Goal: Transaction & Acquisition: Book appointment/travel/reservation

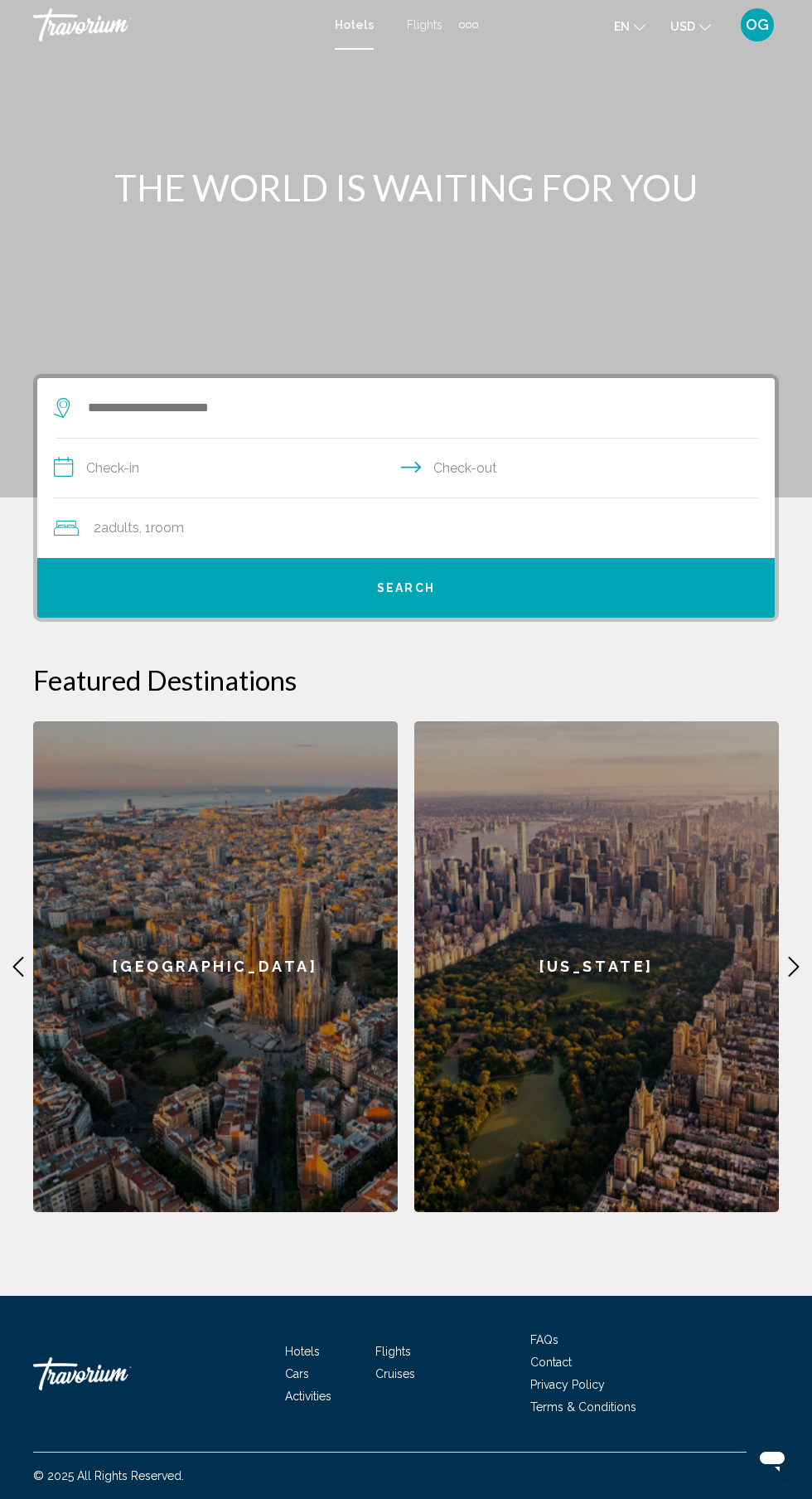
click at [310, 446] on input "**********" at bounding box center [409, 470] width 712 height 64
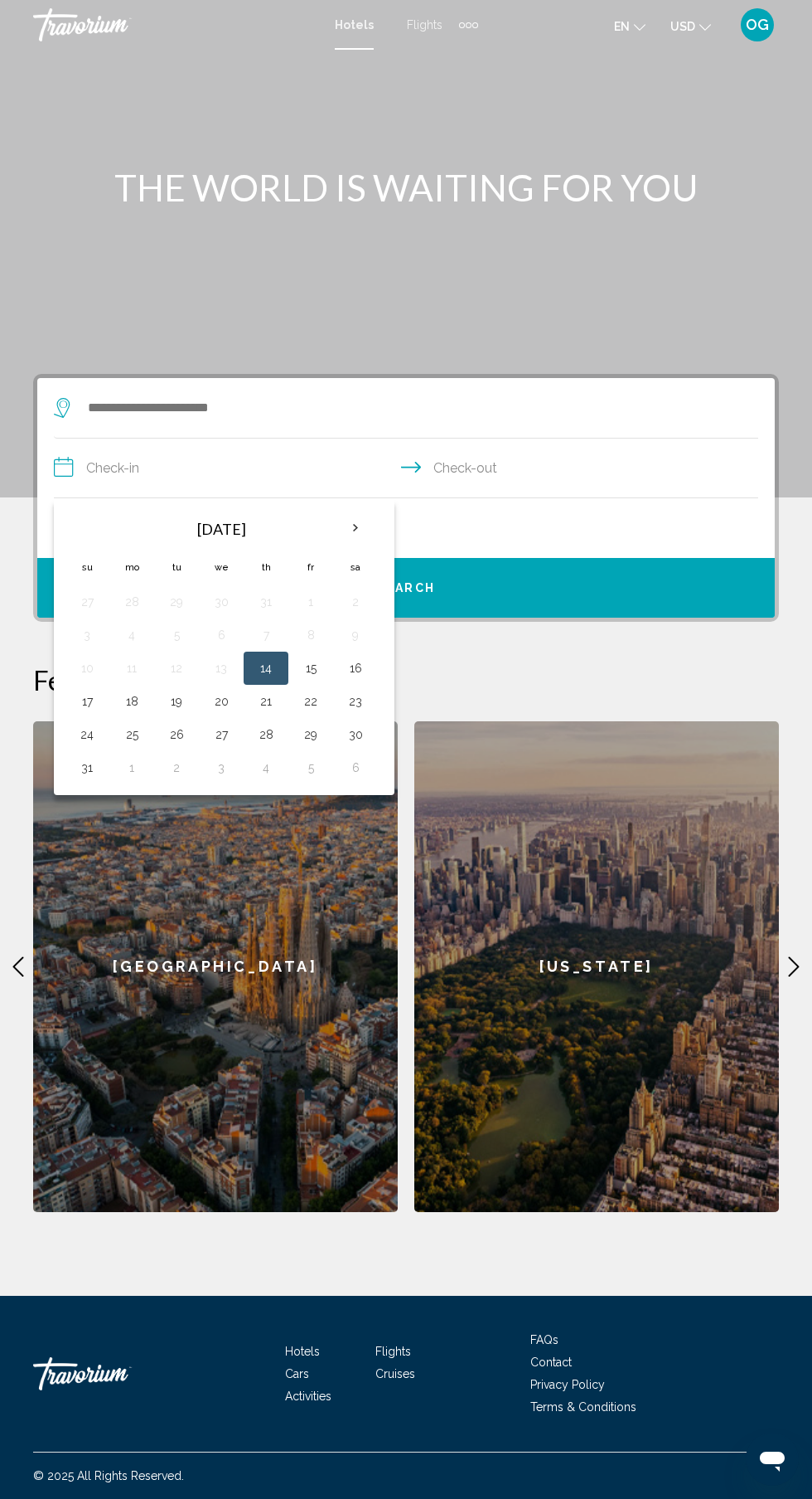
click at [370, 519] on th "Next month" at bounding box center [355, 528] width 45 height 36
click at [144, 611] on button "1" at bounding box center [131, 601] width 27 height 23
click at [93, 636] on button "7" at bounding box center [87, 635] width 27 height 23
type input "**********"
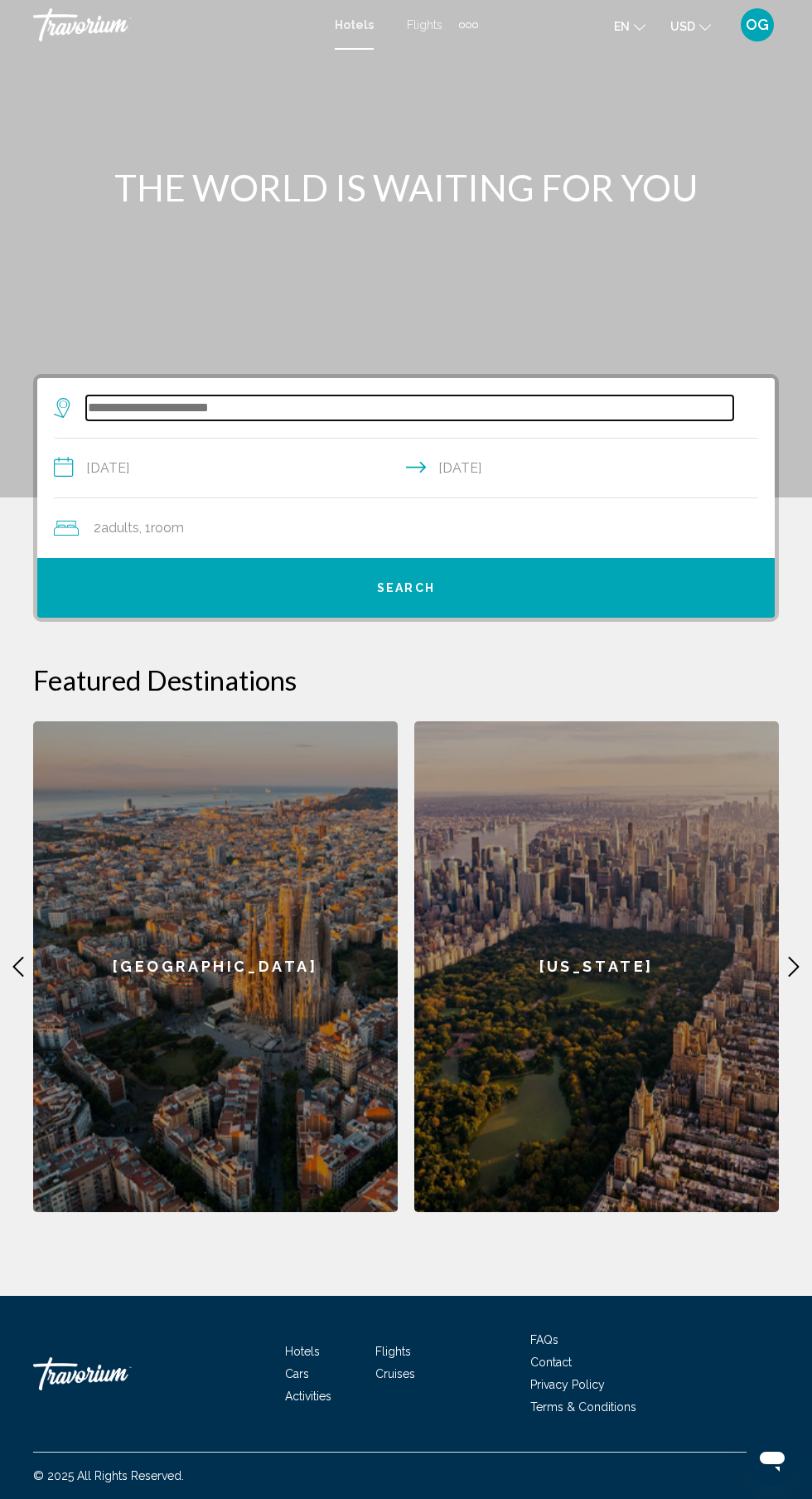
click at [316, 417] on input "Search widget" at bounding box center [410, 408] width 647 height 25
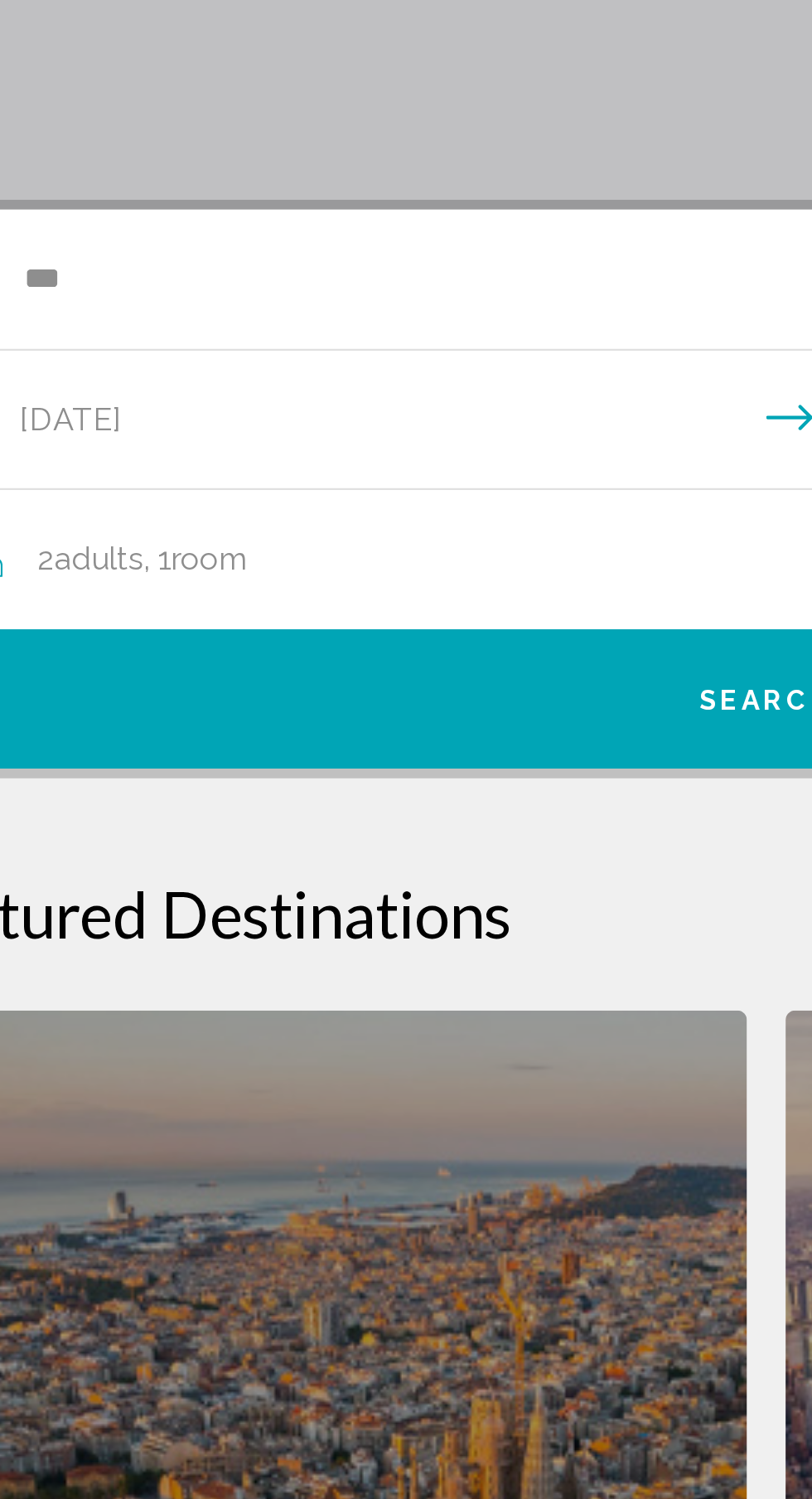
click at [176, 590] on button "Search" at bounding box center [406, 588] width 738 height 60
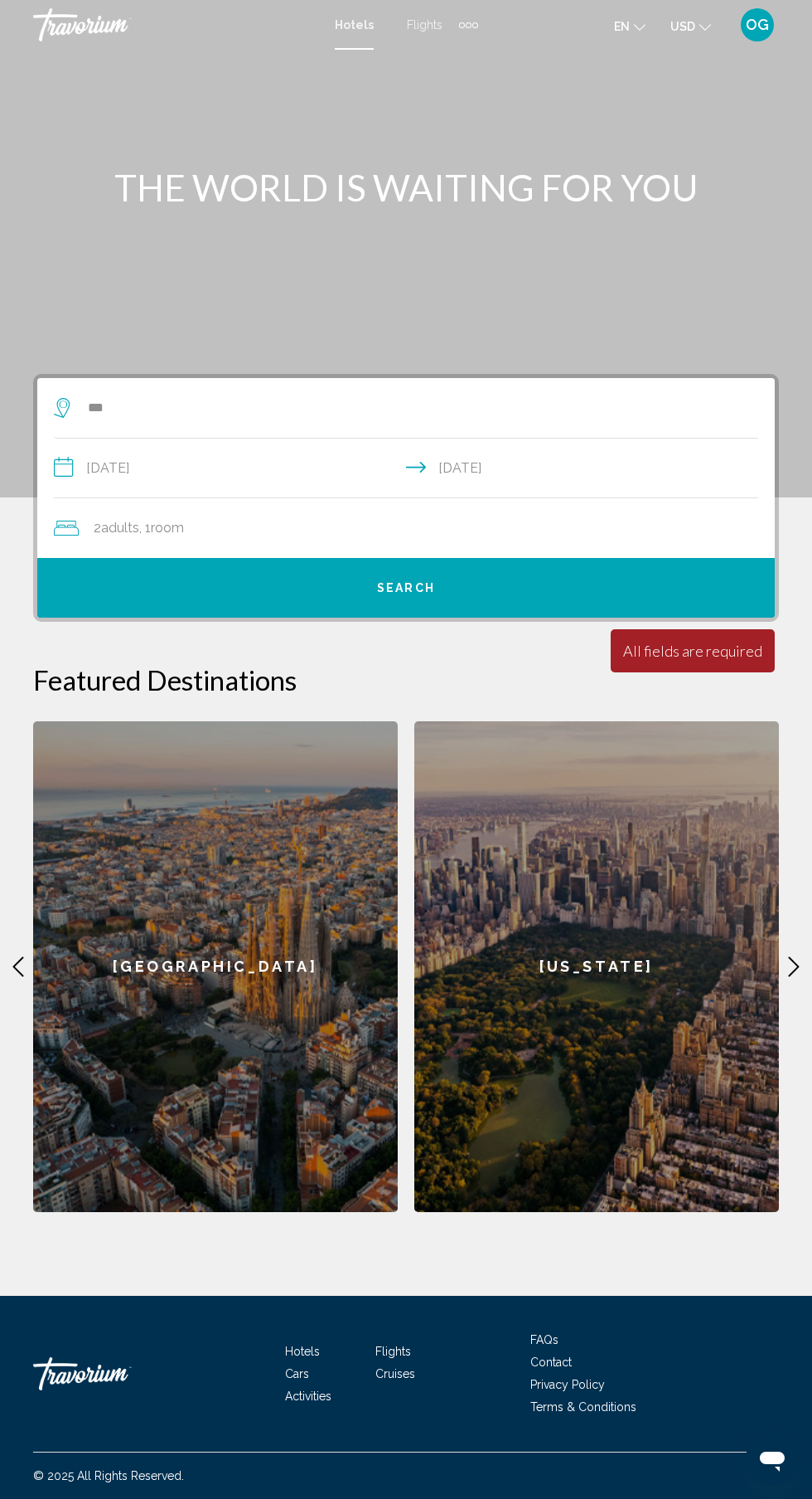
scroll to position [41, 0]
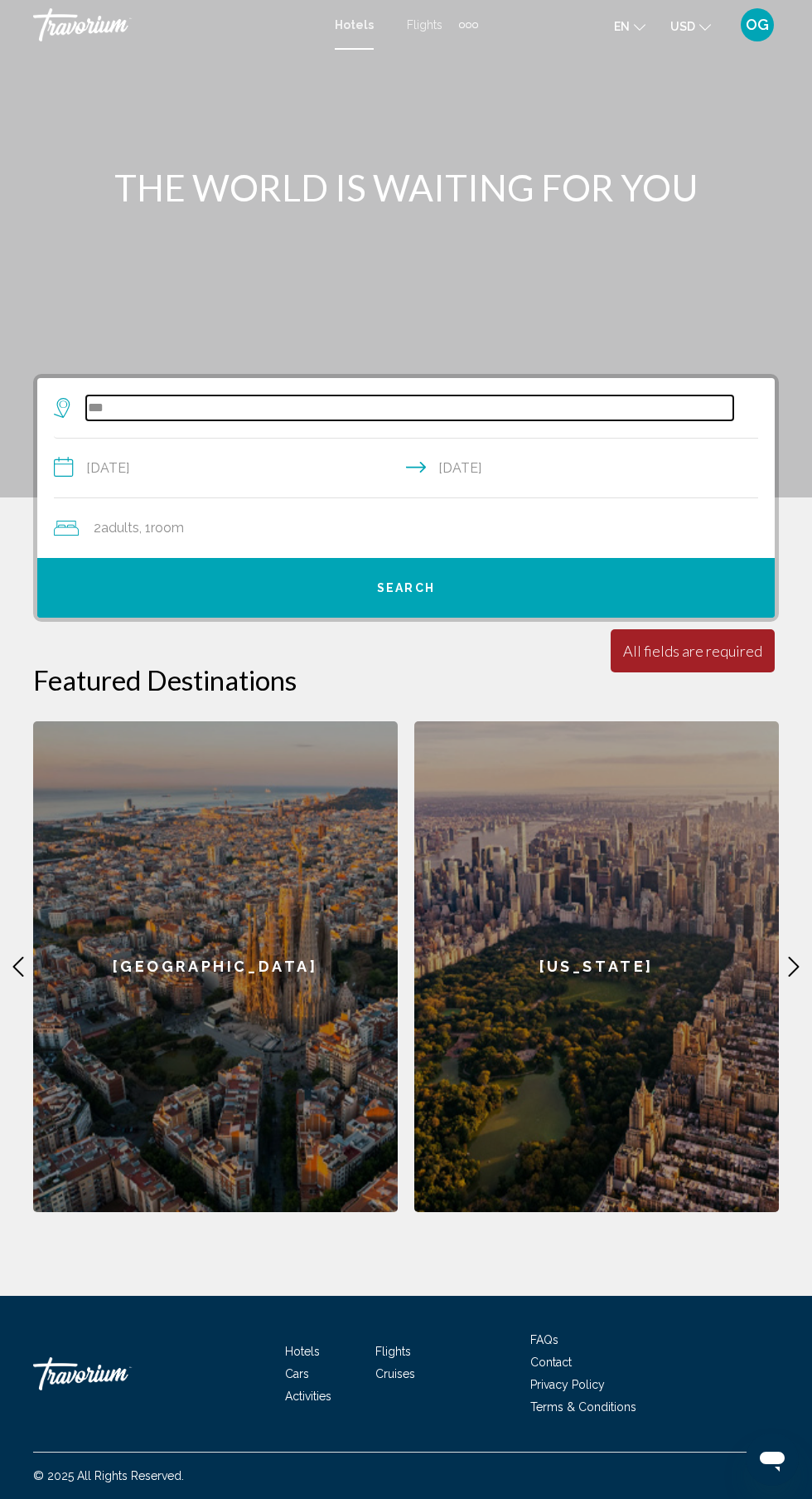
click at [313, 395] on input "***" at bounding box center [410, 408] width 647 height 25
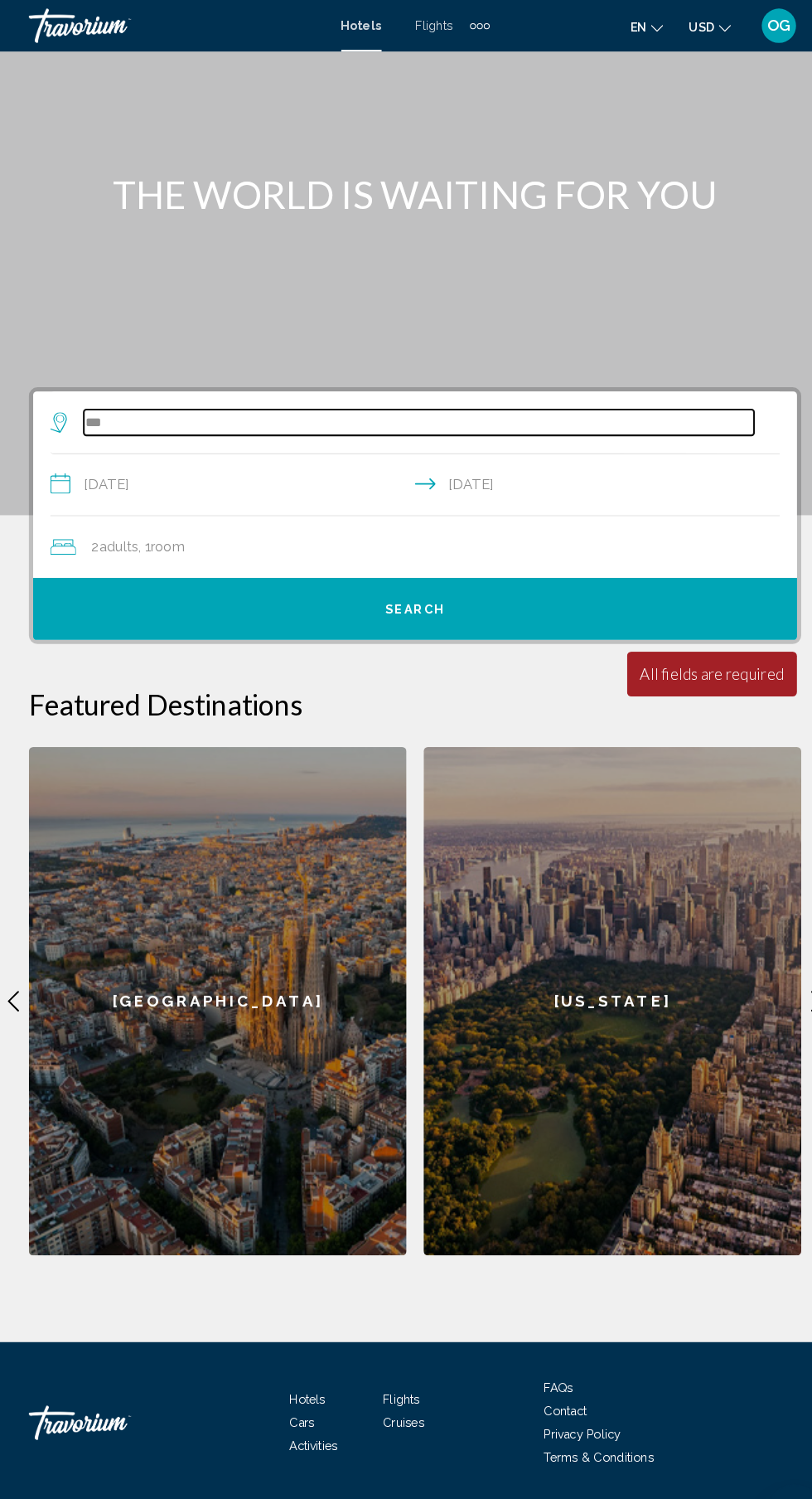
scroll to position [126, 0]
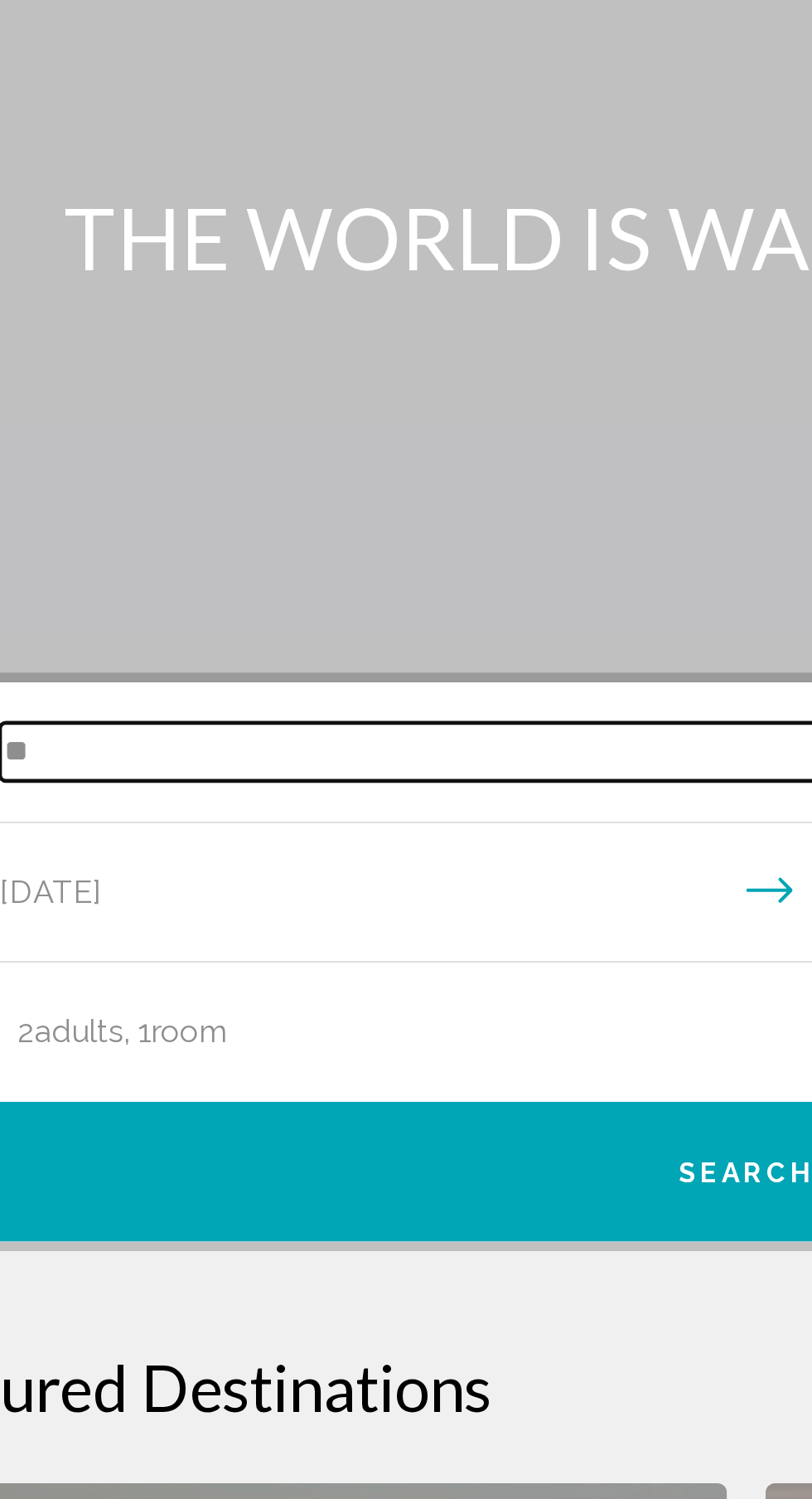
type input "*"
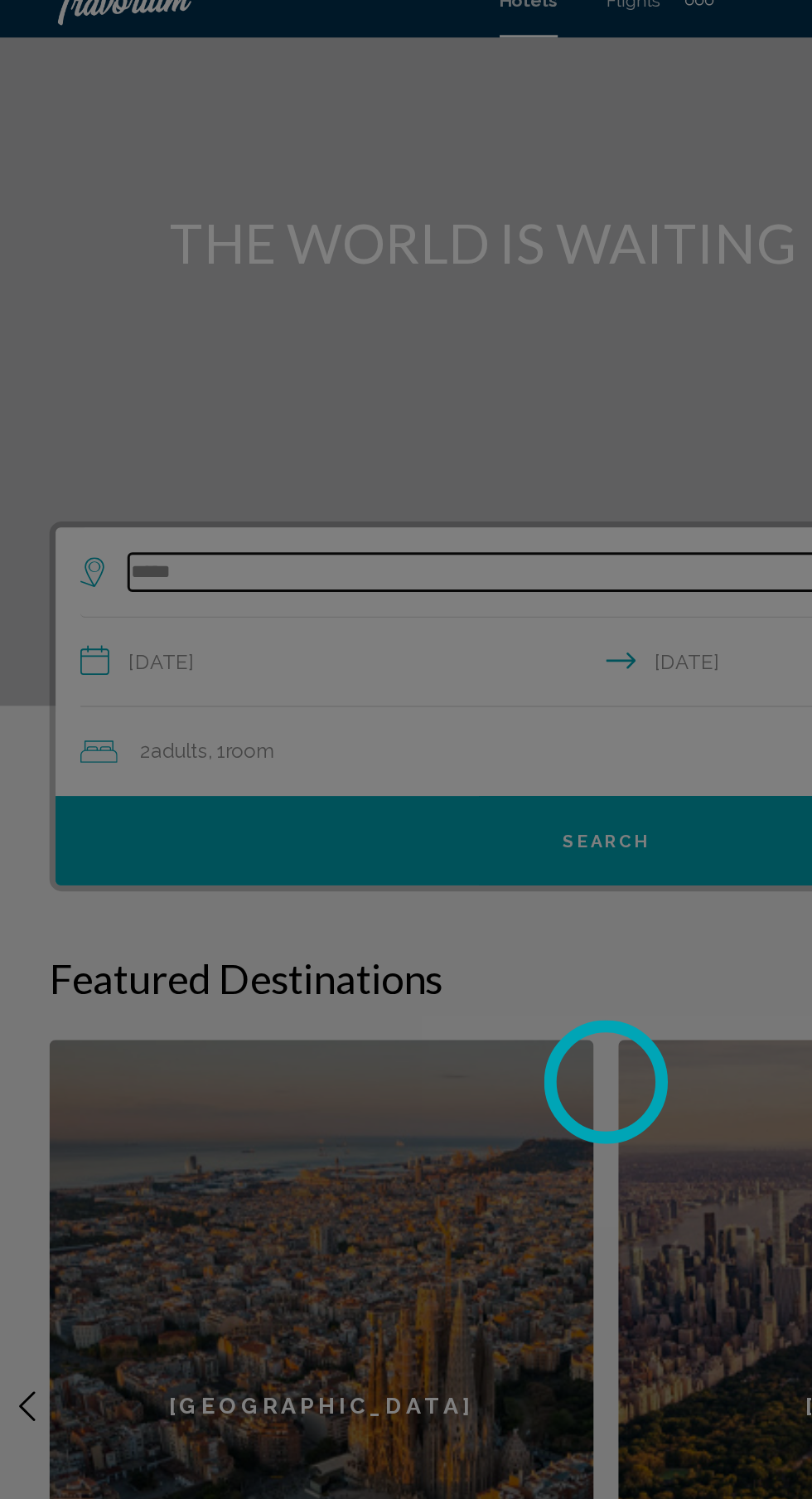
scroll to position [126, 0]
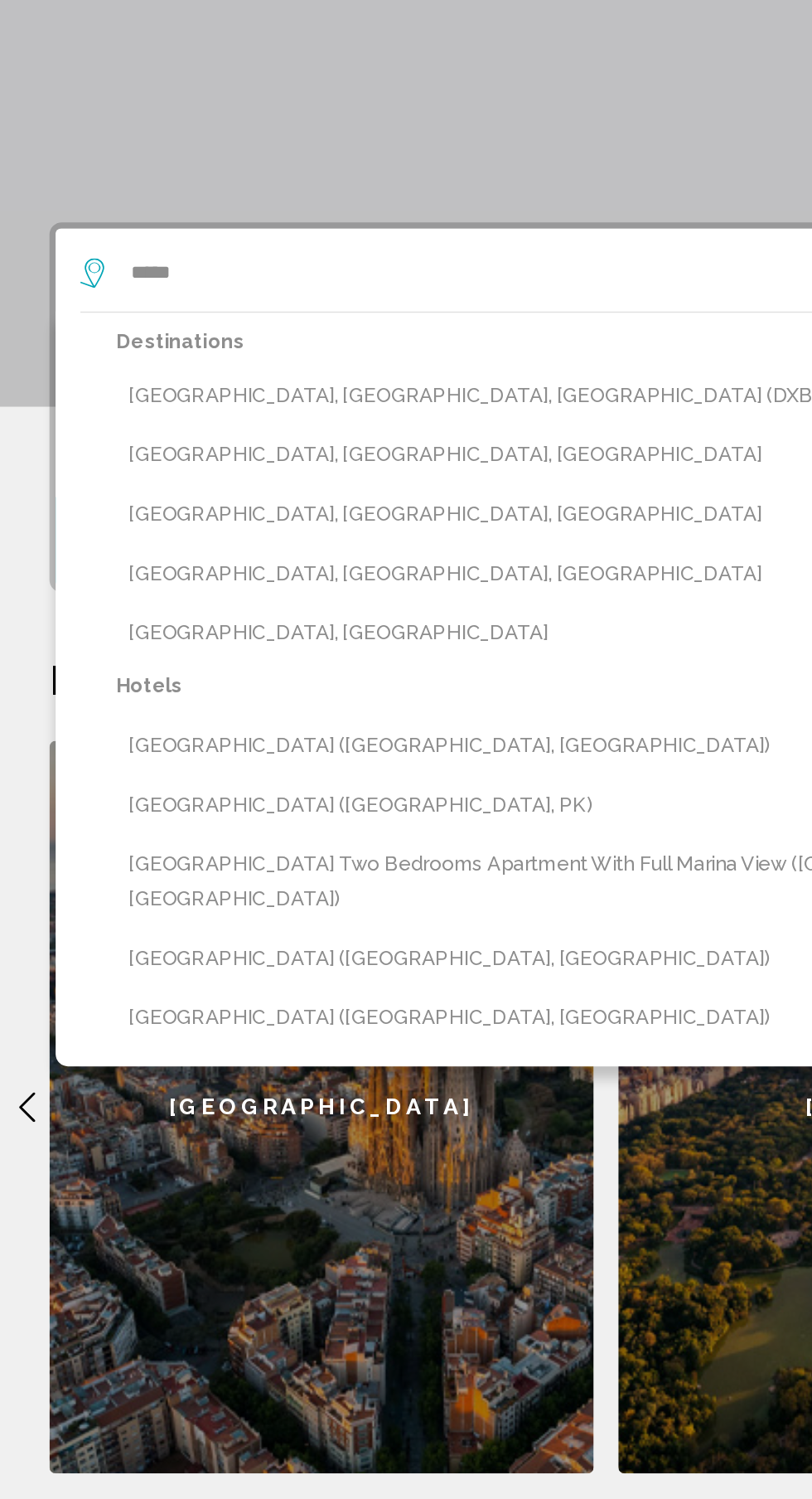
click at [392, 475] on button "[GEOGRAPHIC_DATA], [GEOGRAPHIC_DATA], [GEOGRAPHIC_DATA] (DXB)" at bounding box center [419, 490] width 681 height 32
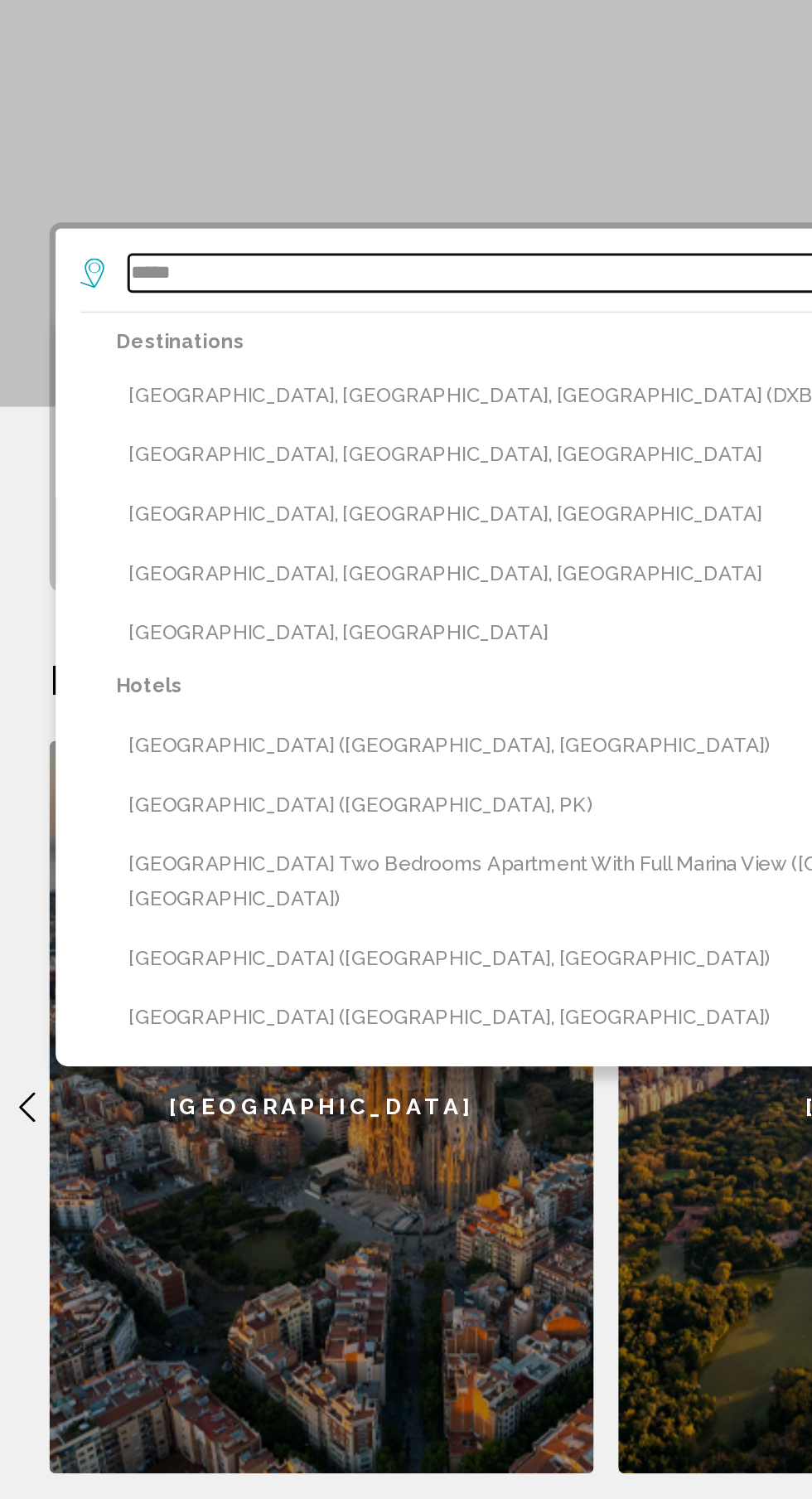
type input "**********"
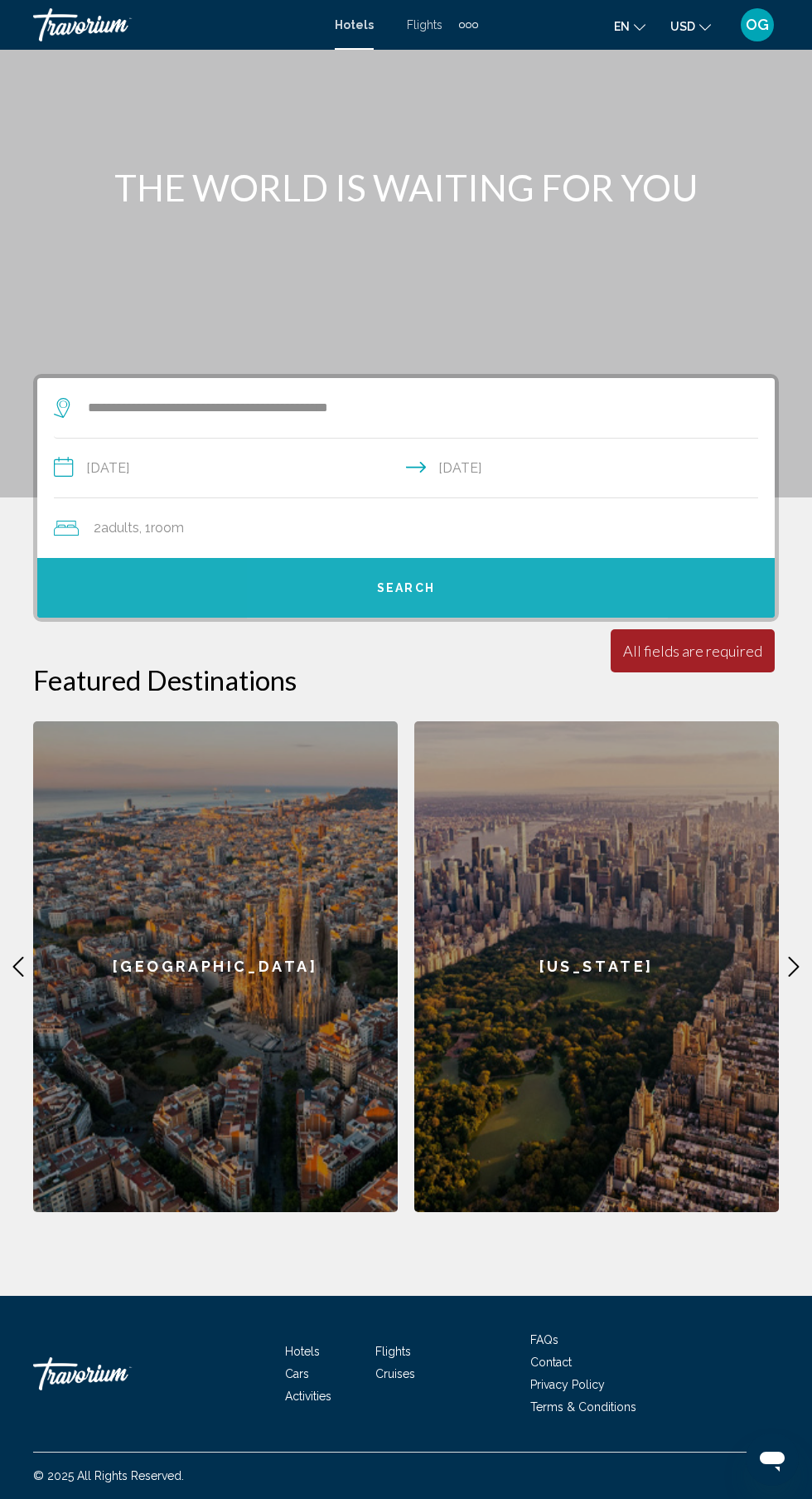
click at [529, 558] on button "Search" at bounding box center [406, 588] width 738 height 60
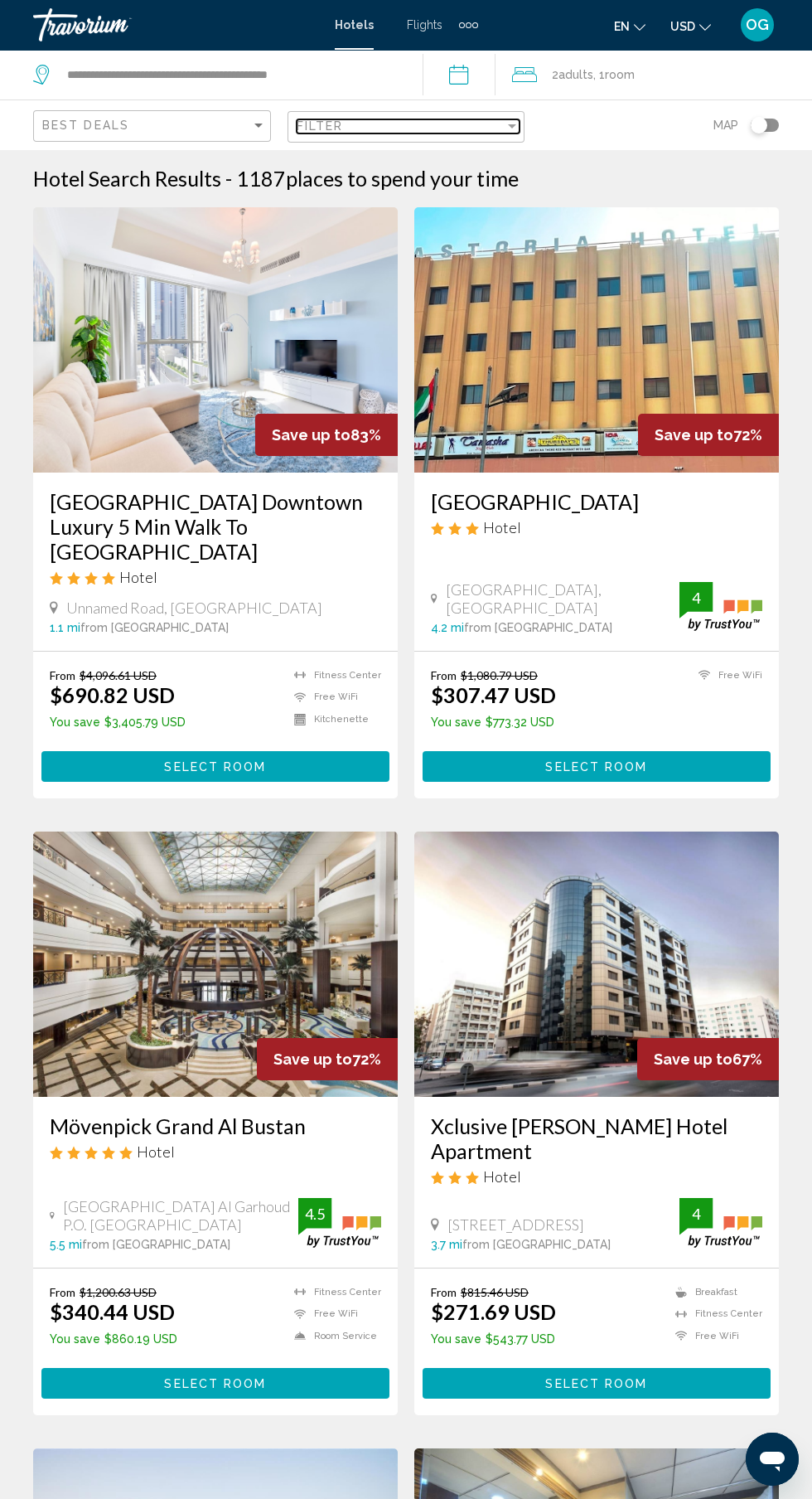
click at [469, 124] on div "Filter" at bounding box center [401, 126] width 209 height 13
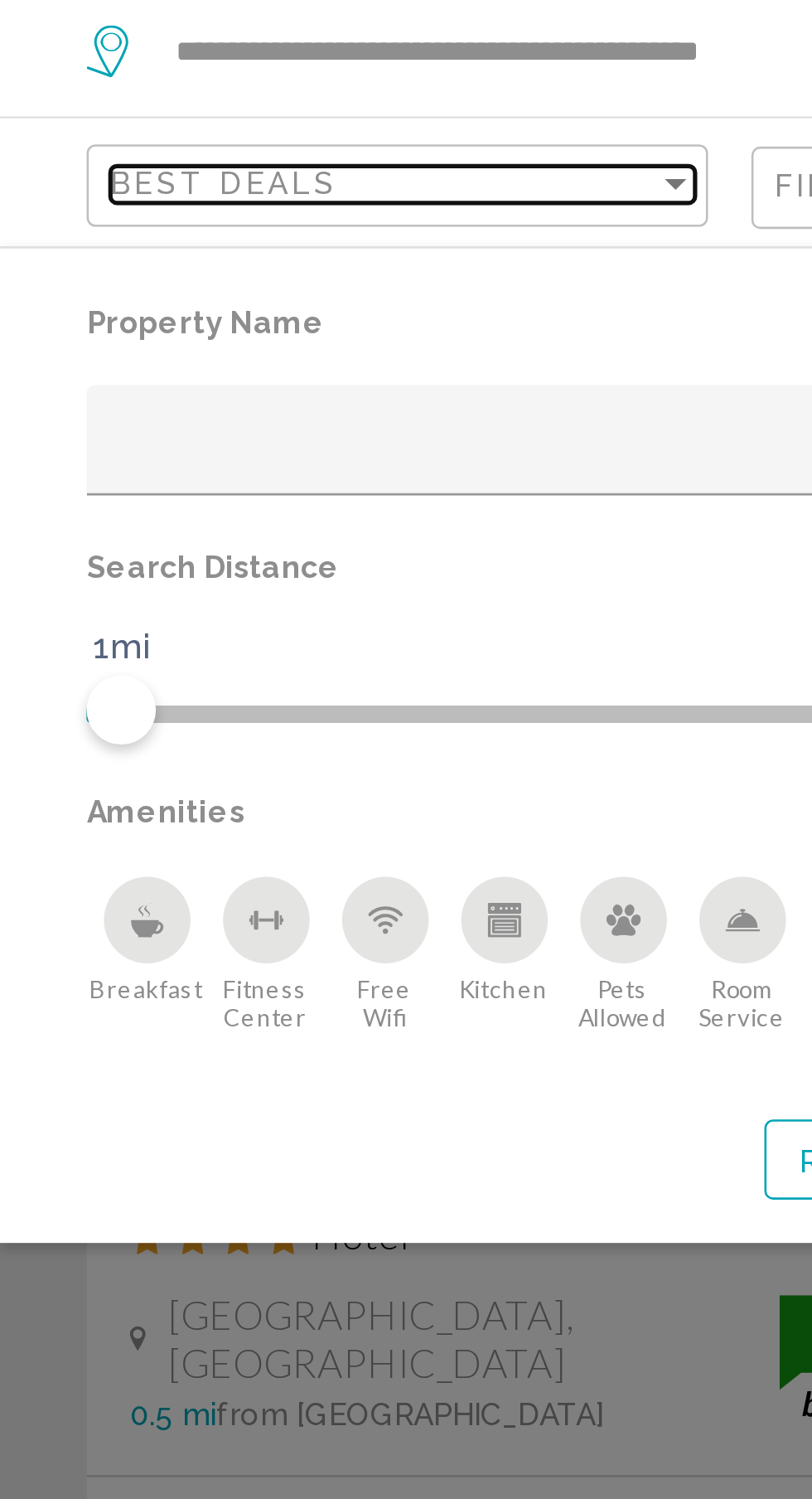
click at [220, 127] on div "Best Deals" at bounding box center [146, 125] width 209 height 13
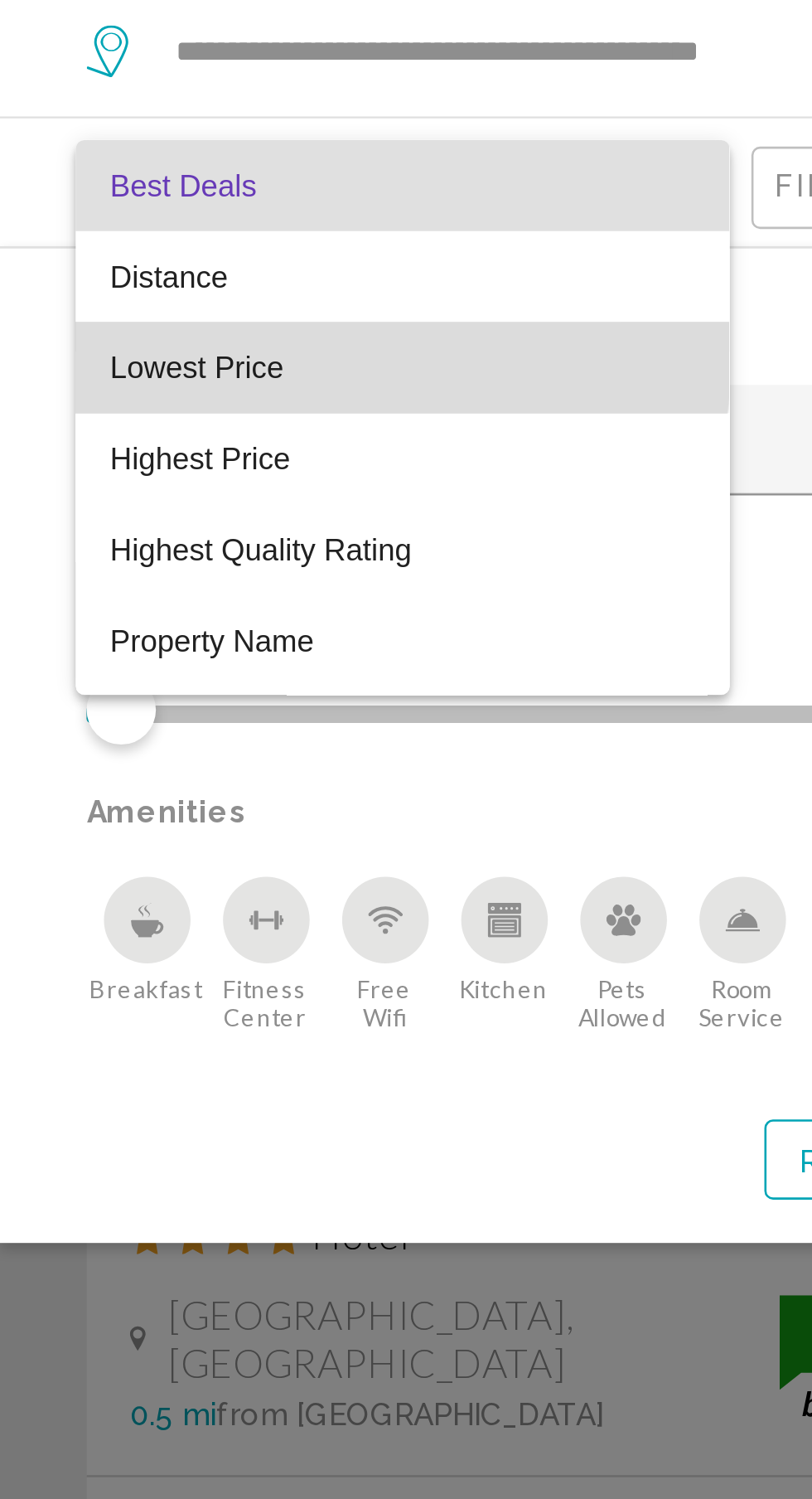
click at [139, 193] on span "Lowest Price" at bounding box center [153, 195] width 224 height 34
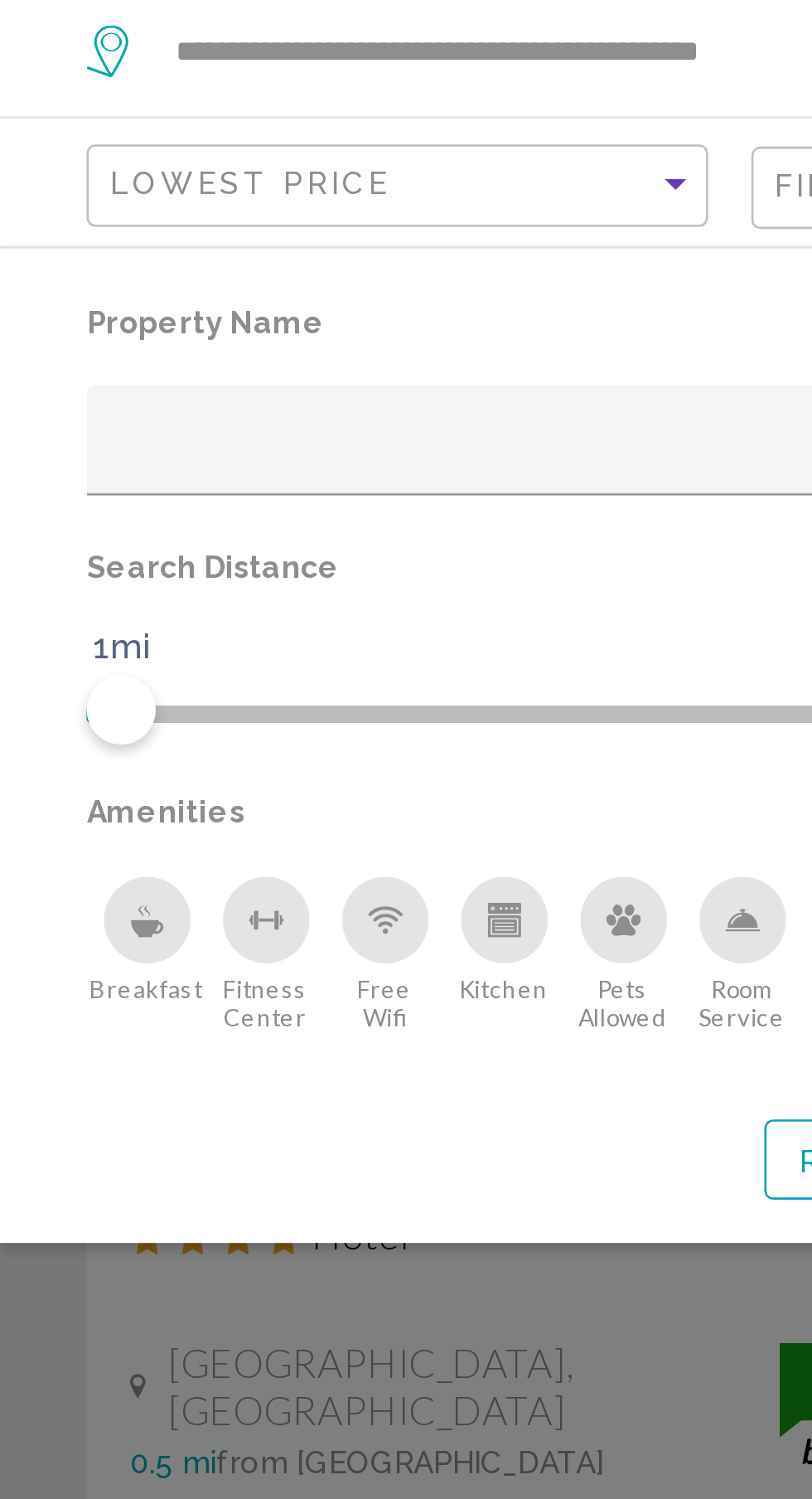
click at [49, 410] on icon "Breakfast" at bounding box center [56, 407] width 13 height 13
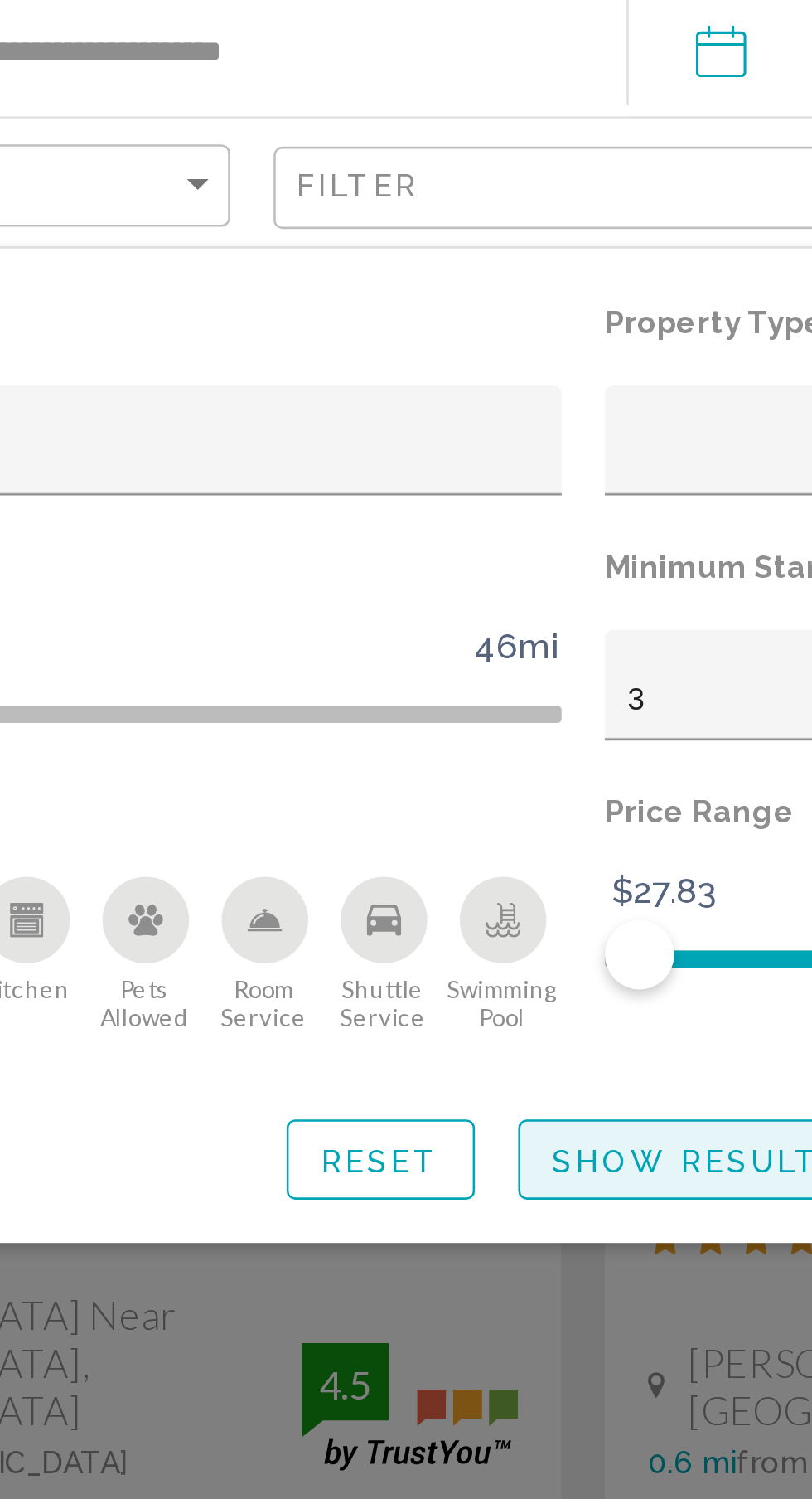
click at [447, 500] on span "Show Results" at bounding box center [450, 499] width 112 height 13
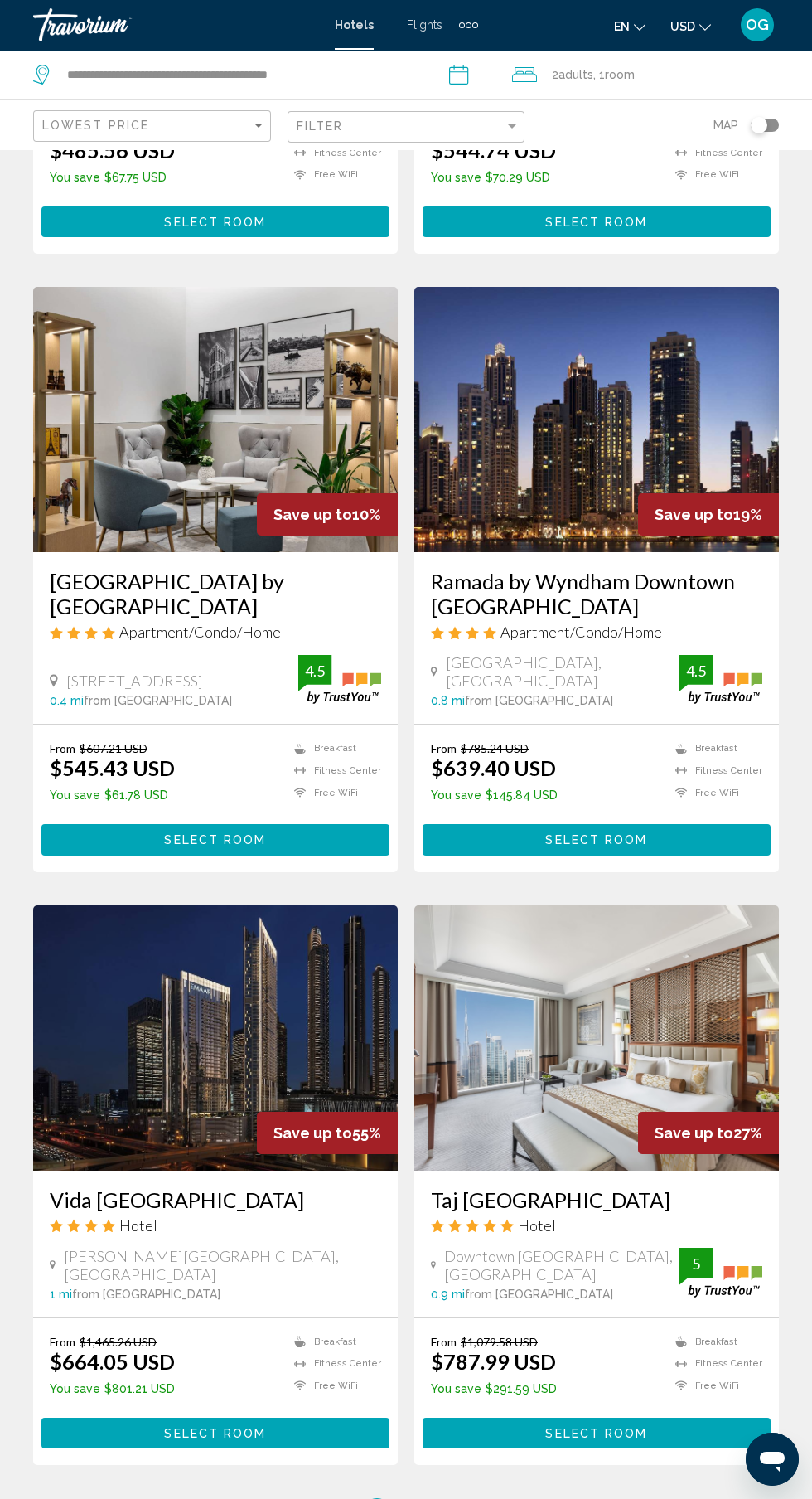
scroll to position [2337, 0]
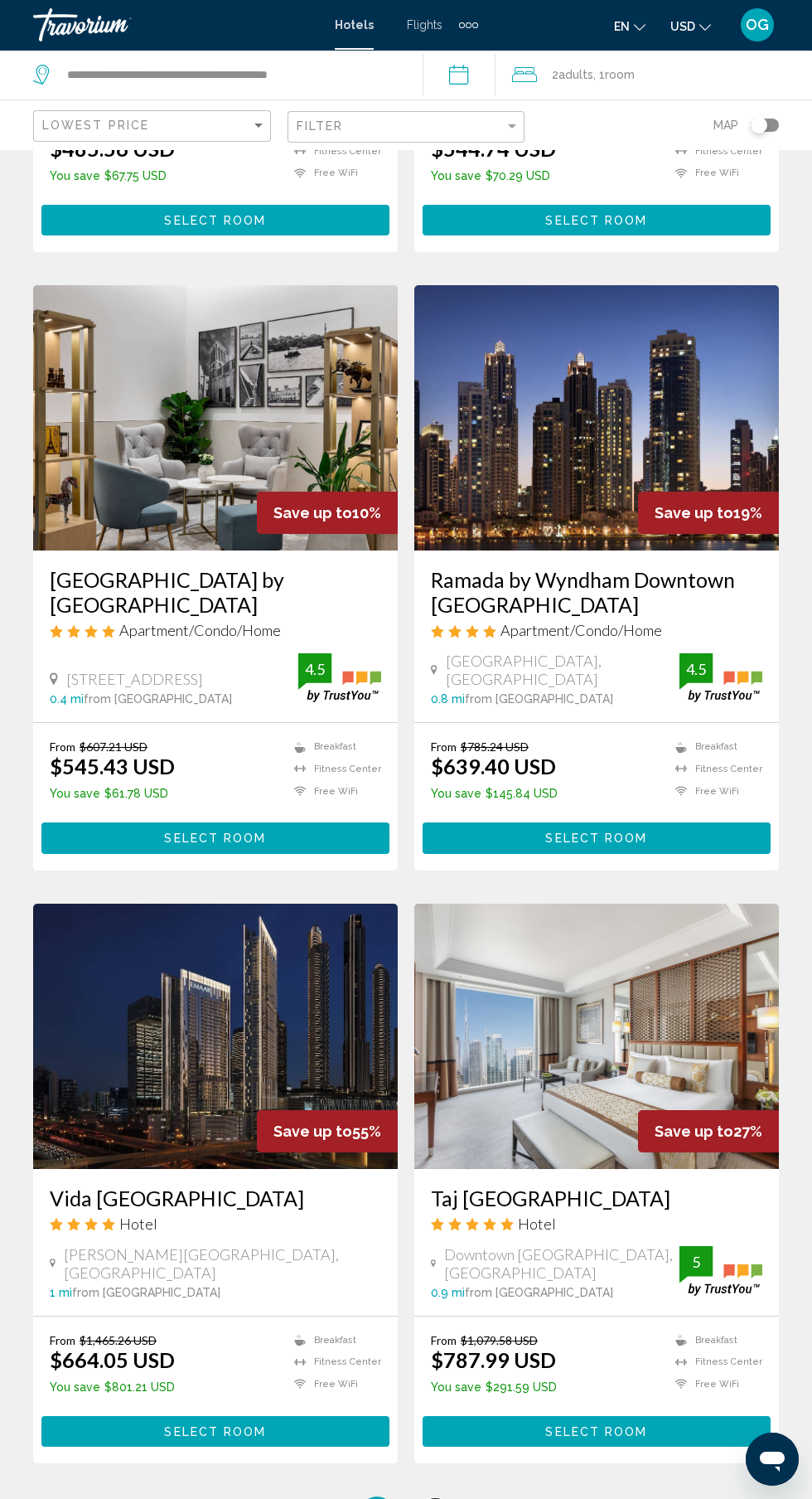
click at [437, 1498] on link "page 2" at bounding box center [435, 1513] width 29 height 29
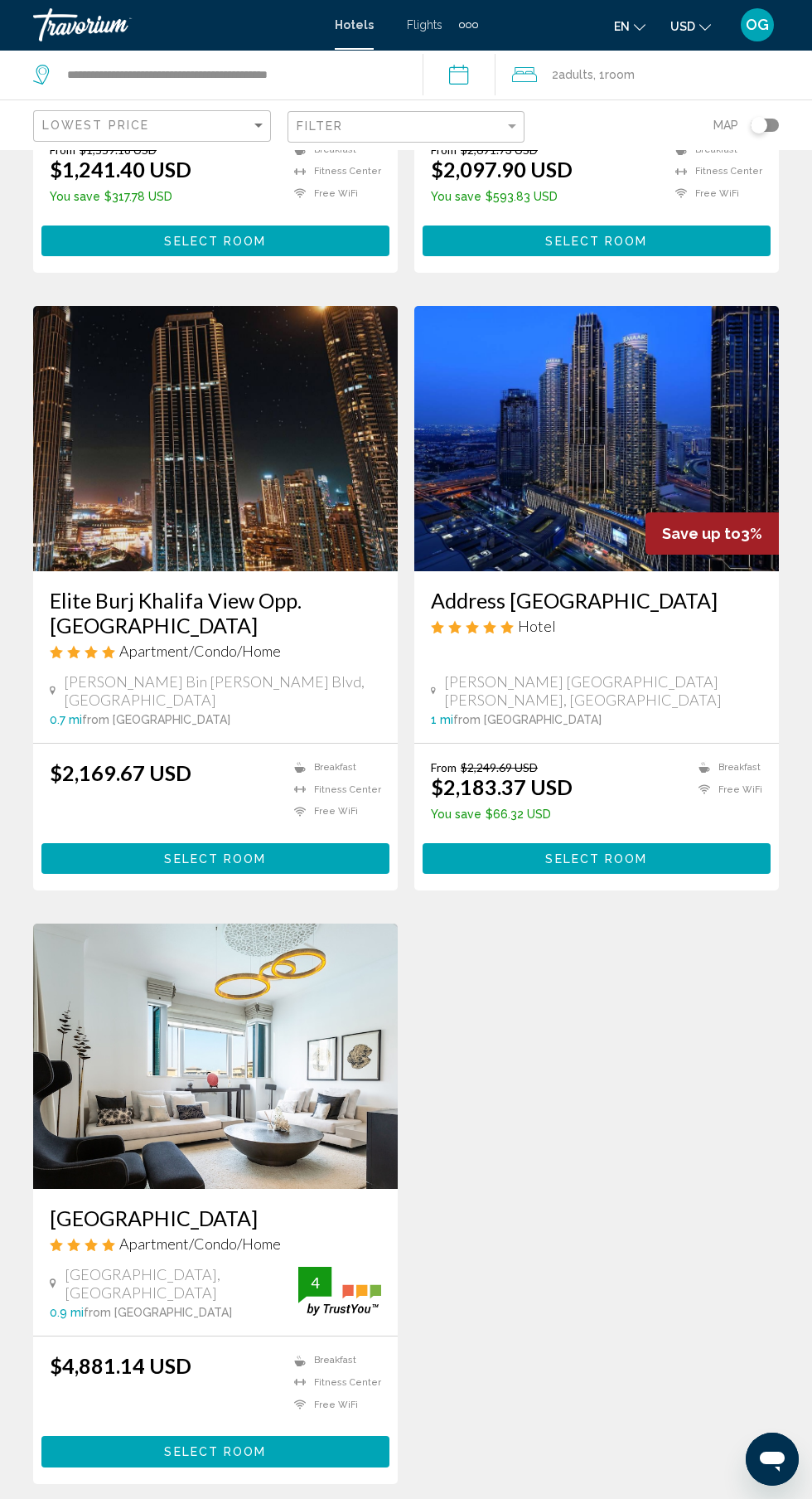
scroll to position [1777, 0]
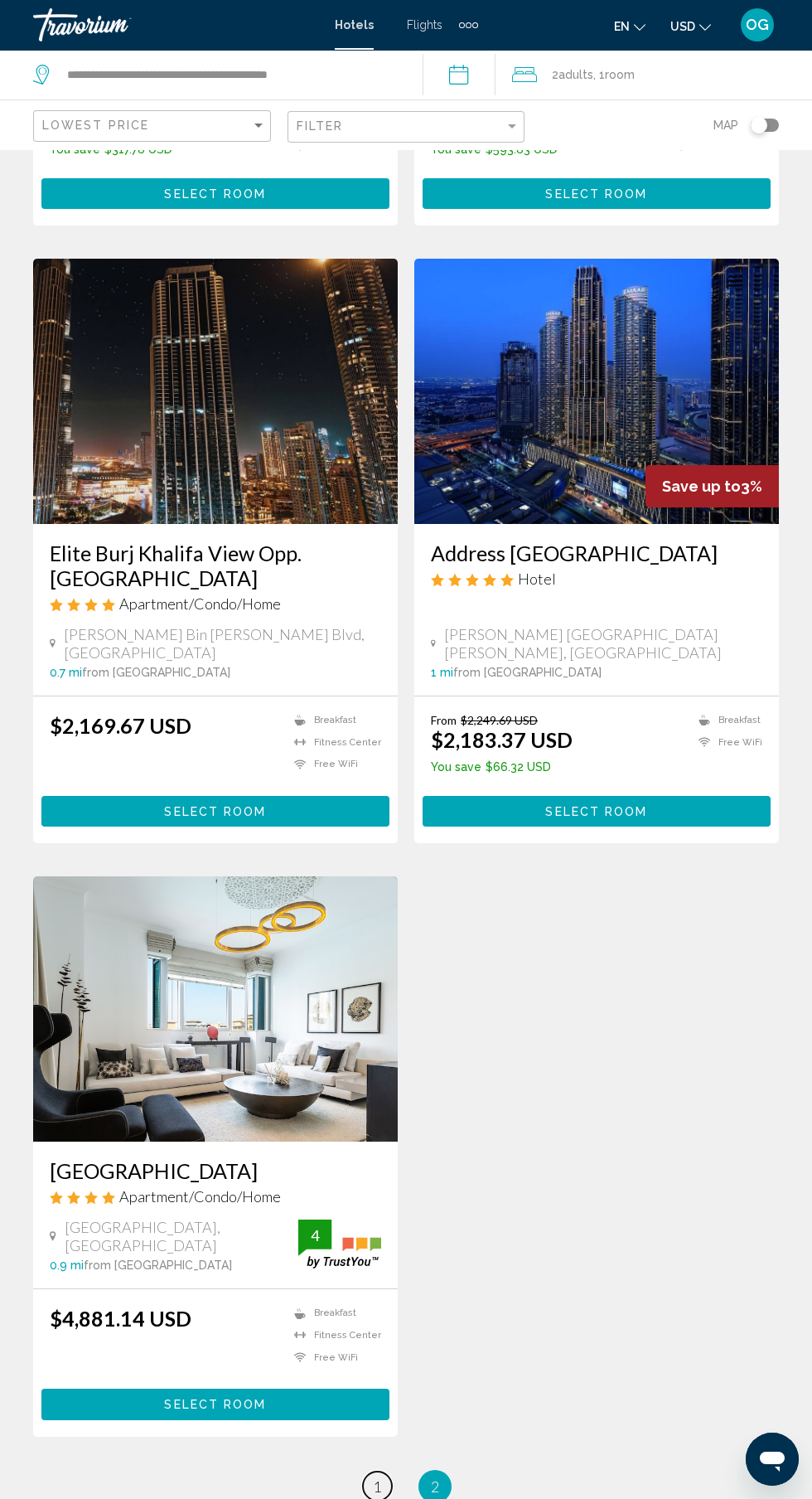
click at [377, 1496] on span "1" at bounding box center [377, 1487] width 8 height 19
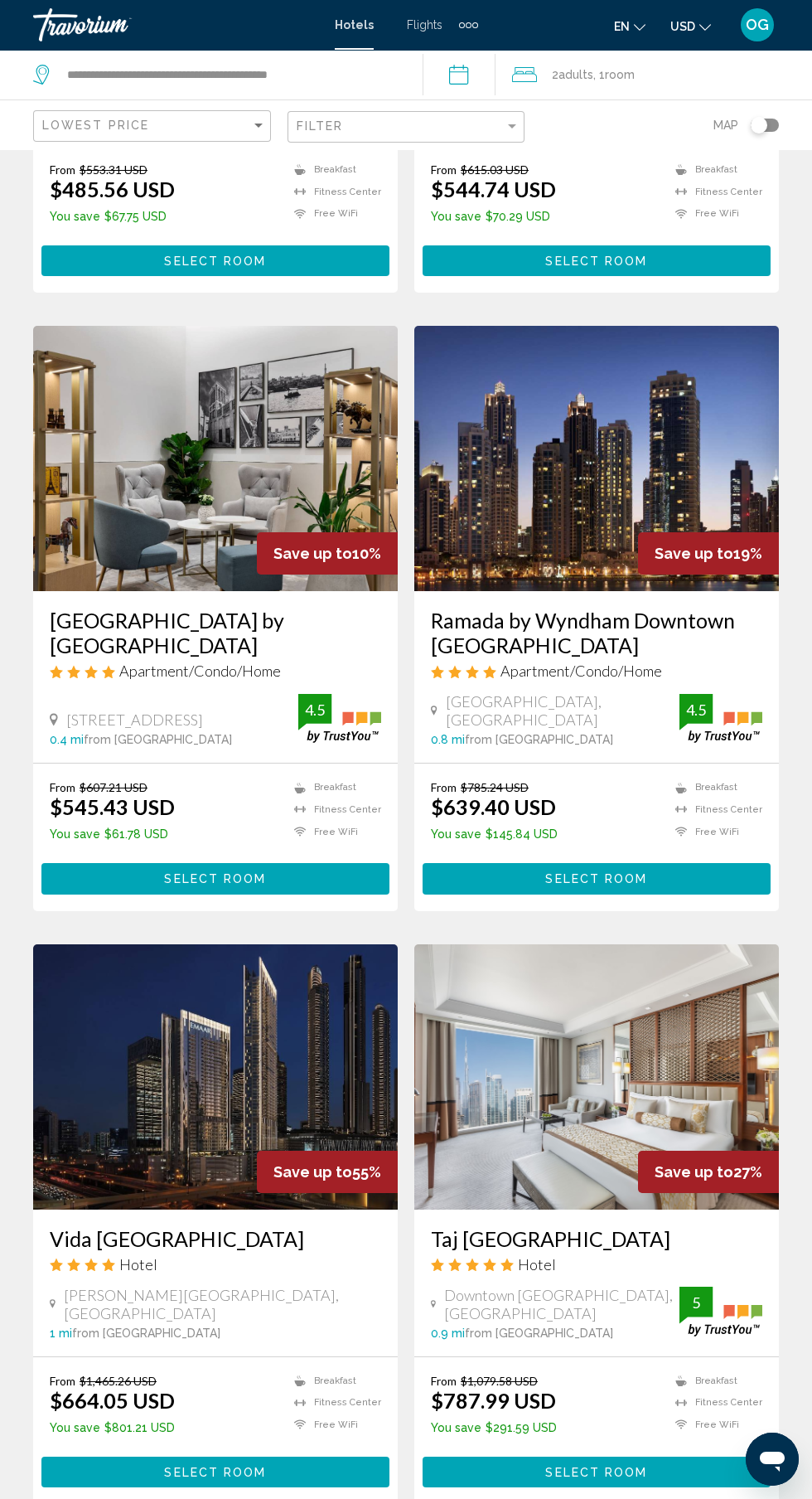
scroll to position [2423, 0]
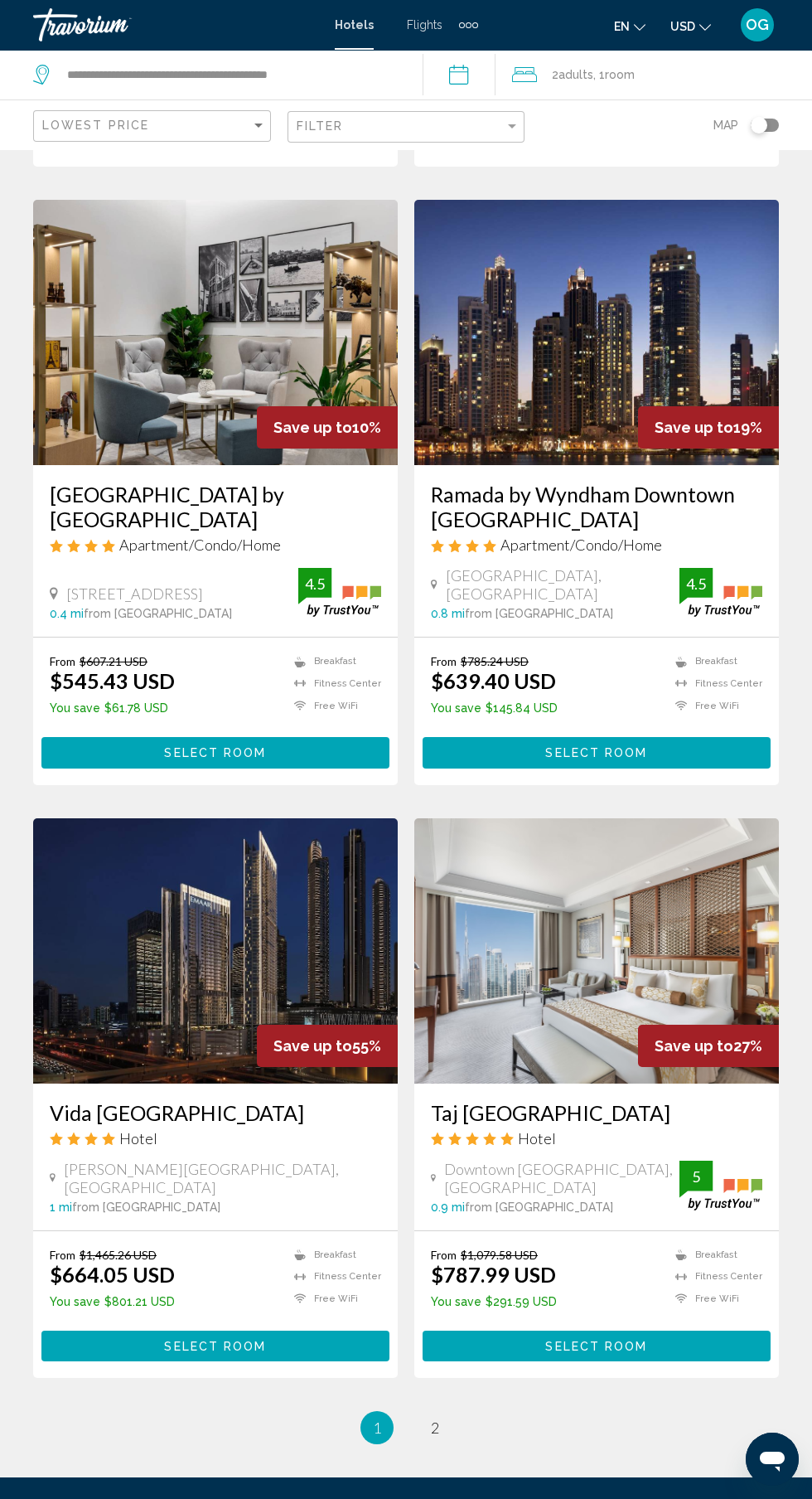
click at [472, 77] on input "**********" at bounding box center [462, 76] width 80 height 55
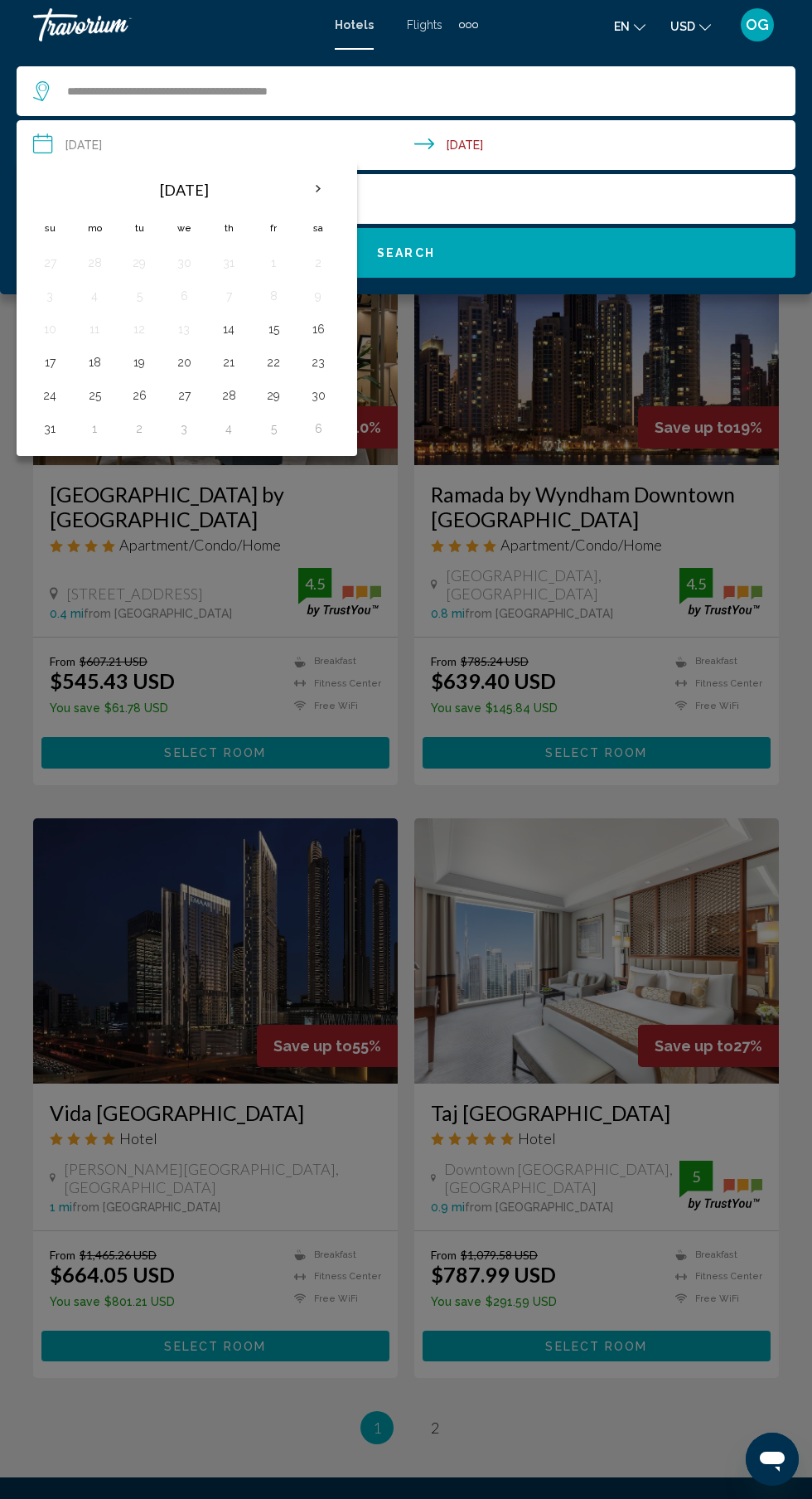
click at [339, 198] on button "Next month" at bounding box center [318, 189] width 45 height 38
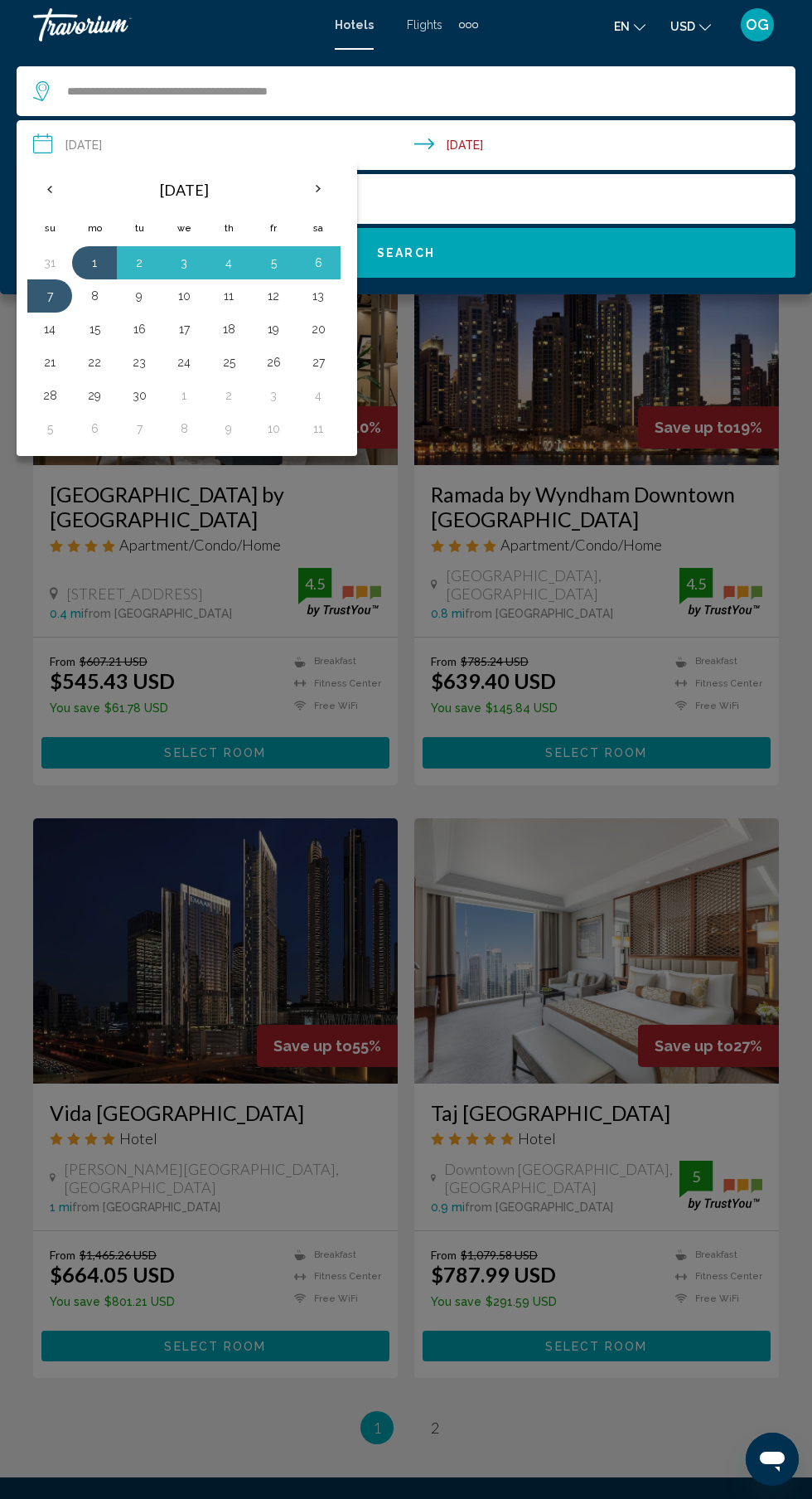
click at [100, 327] on button "15" at bounding box center [94, 328] width 27 height 23
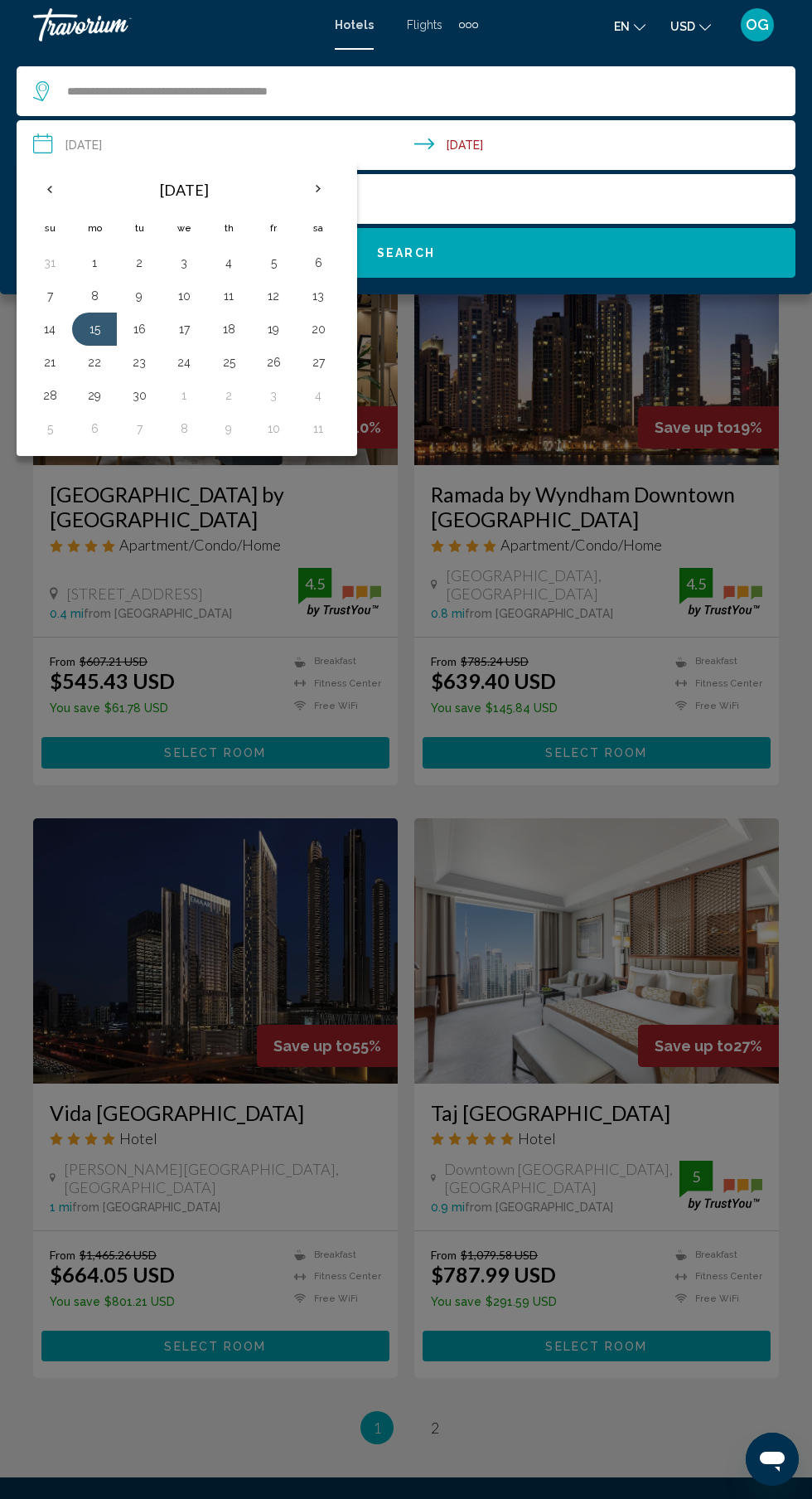
click at [101, 303] on button "8" at bounding box center [94, 296] width 27 height 23
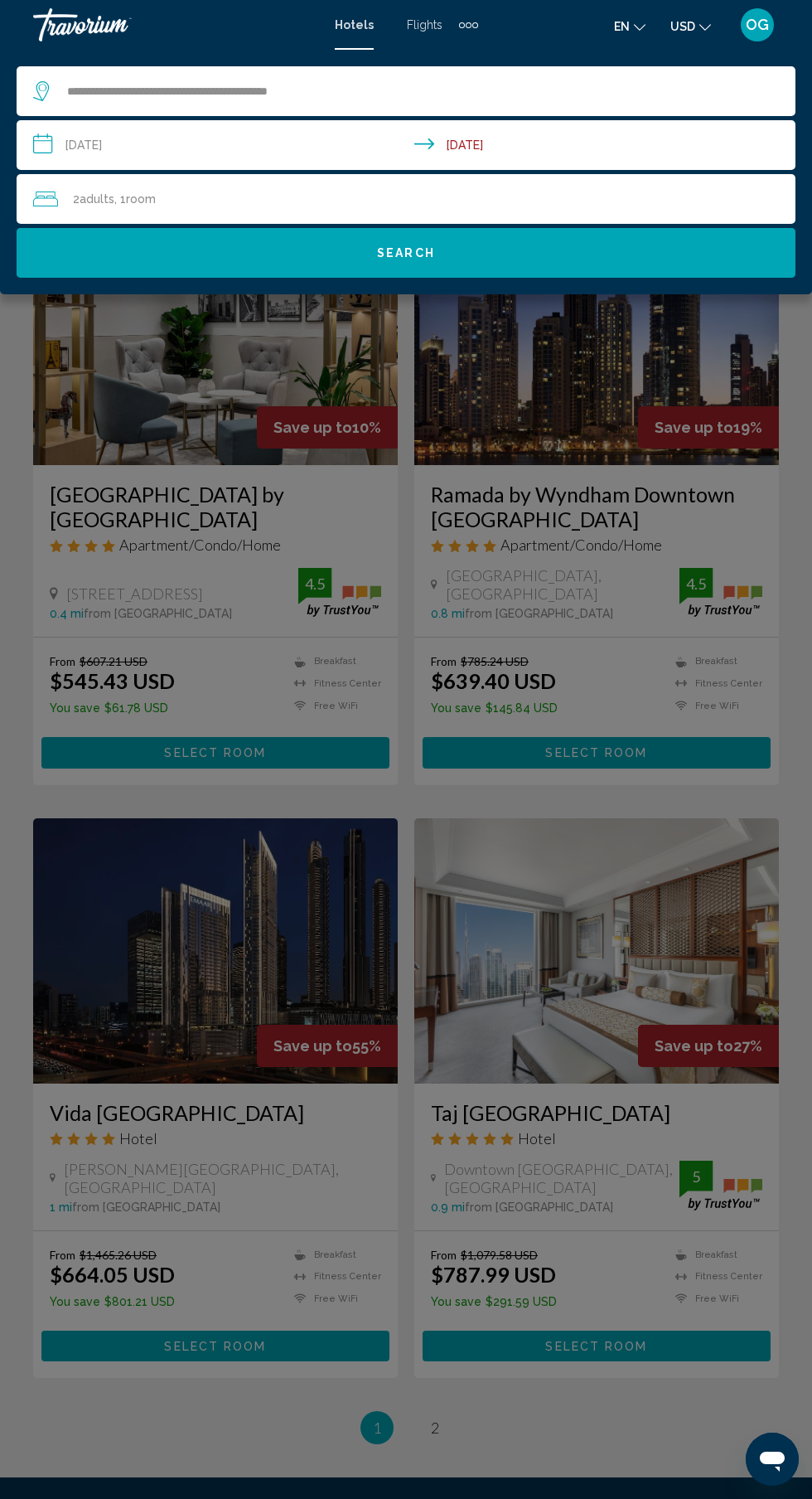
click at [524, 148] on input "**********" at bounding box center [409, 147] width 786 height 55
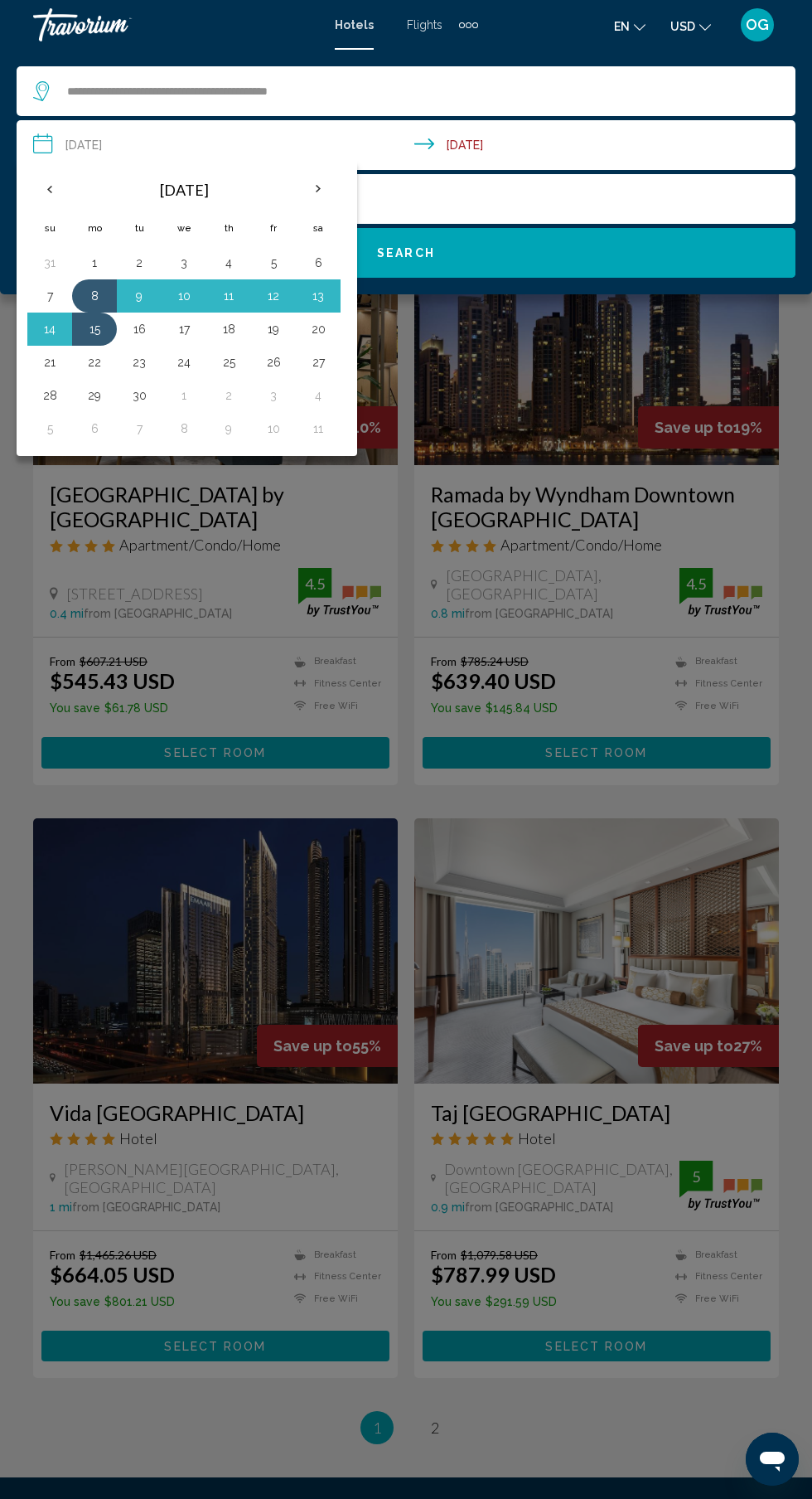
click at [608, 198] on div "2 Adult Adults , 1 Room rooms" at bounding box center [415, 198] width 763 height 23
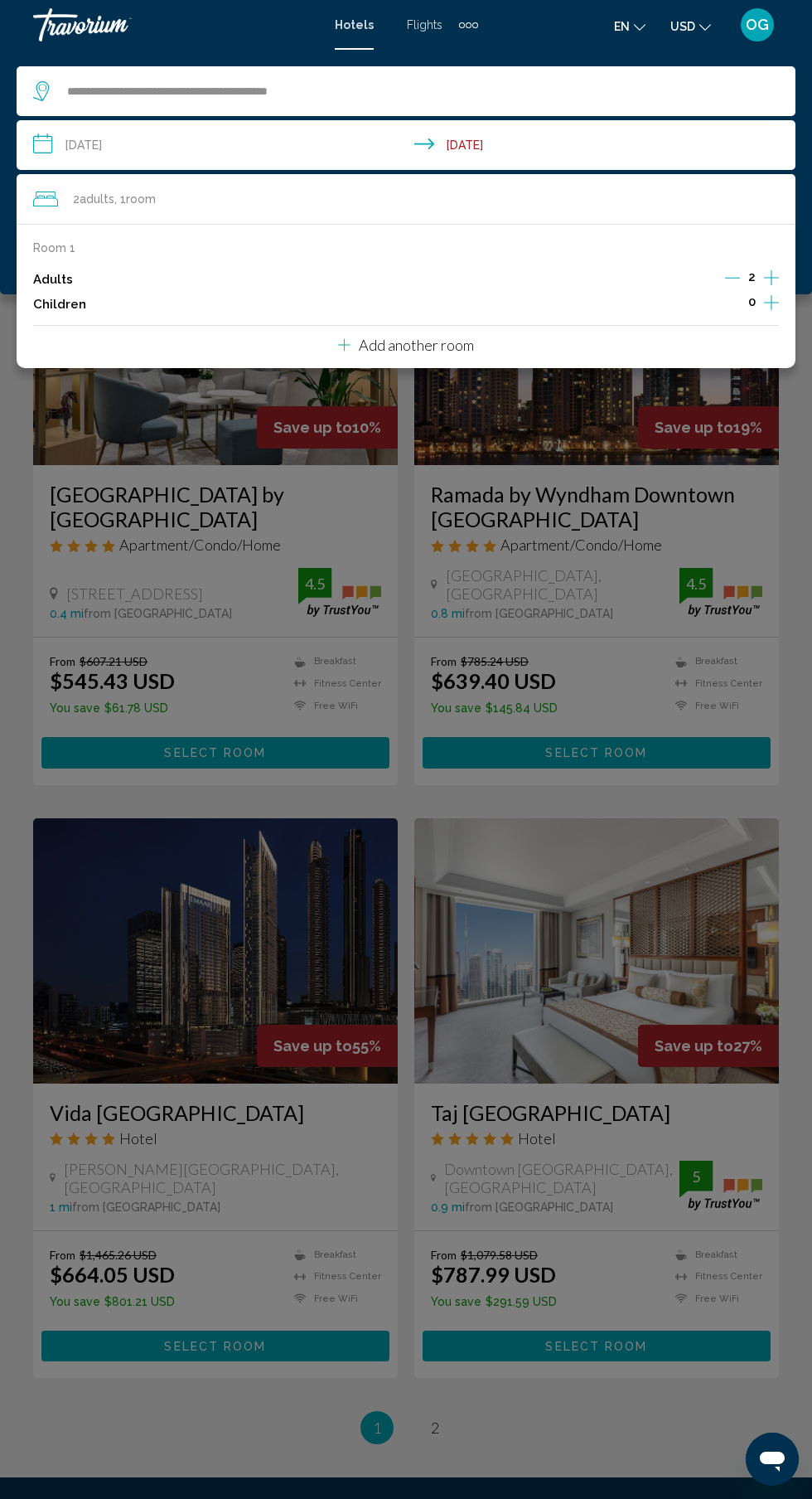
click at [529, 148] on input "**********" at bounding box center [409, 147] width 786 height 55
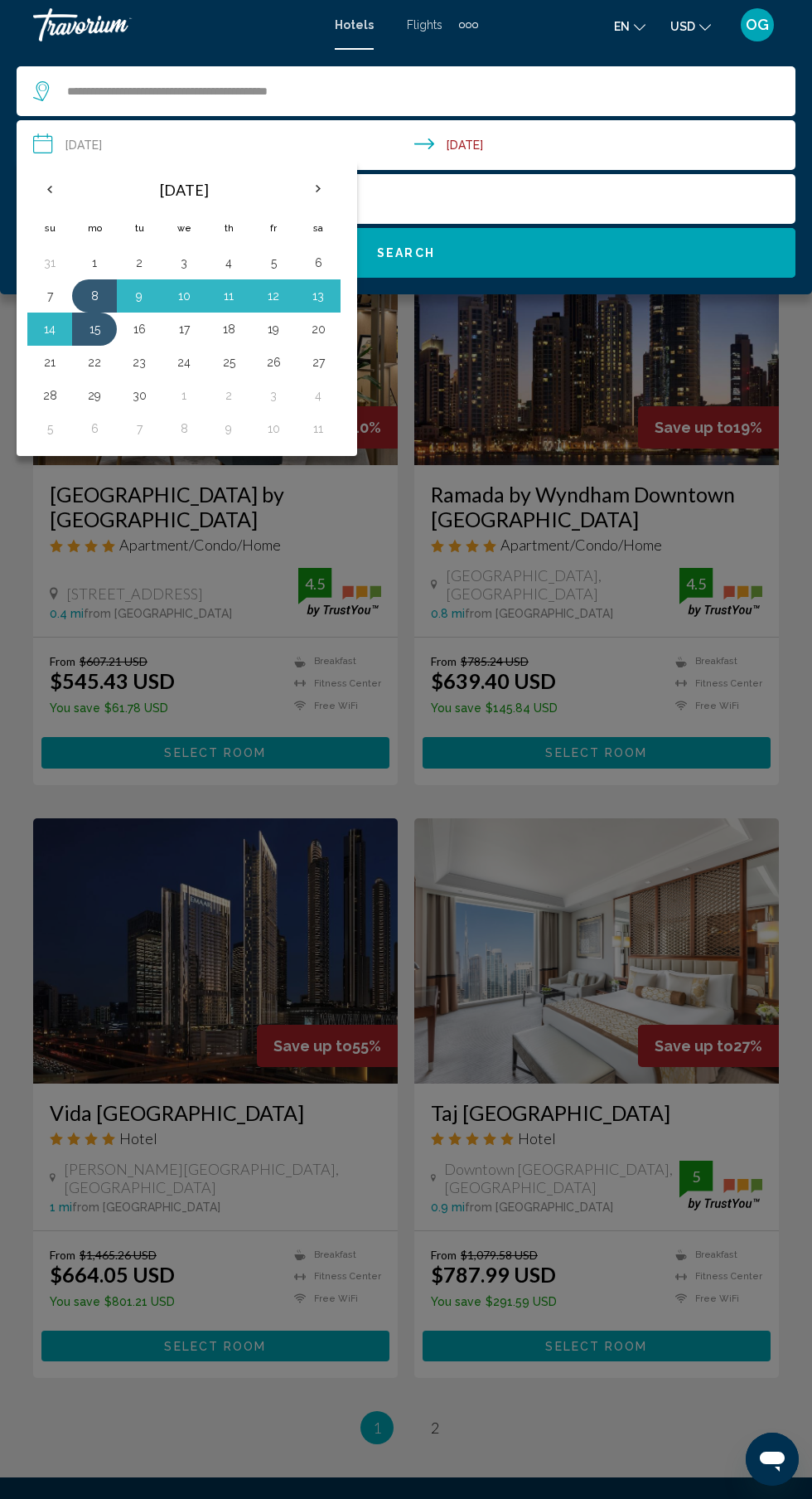
click at [96, 340] on button "15" at bounding box center [94, 328] width 27 height 23
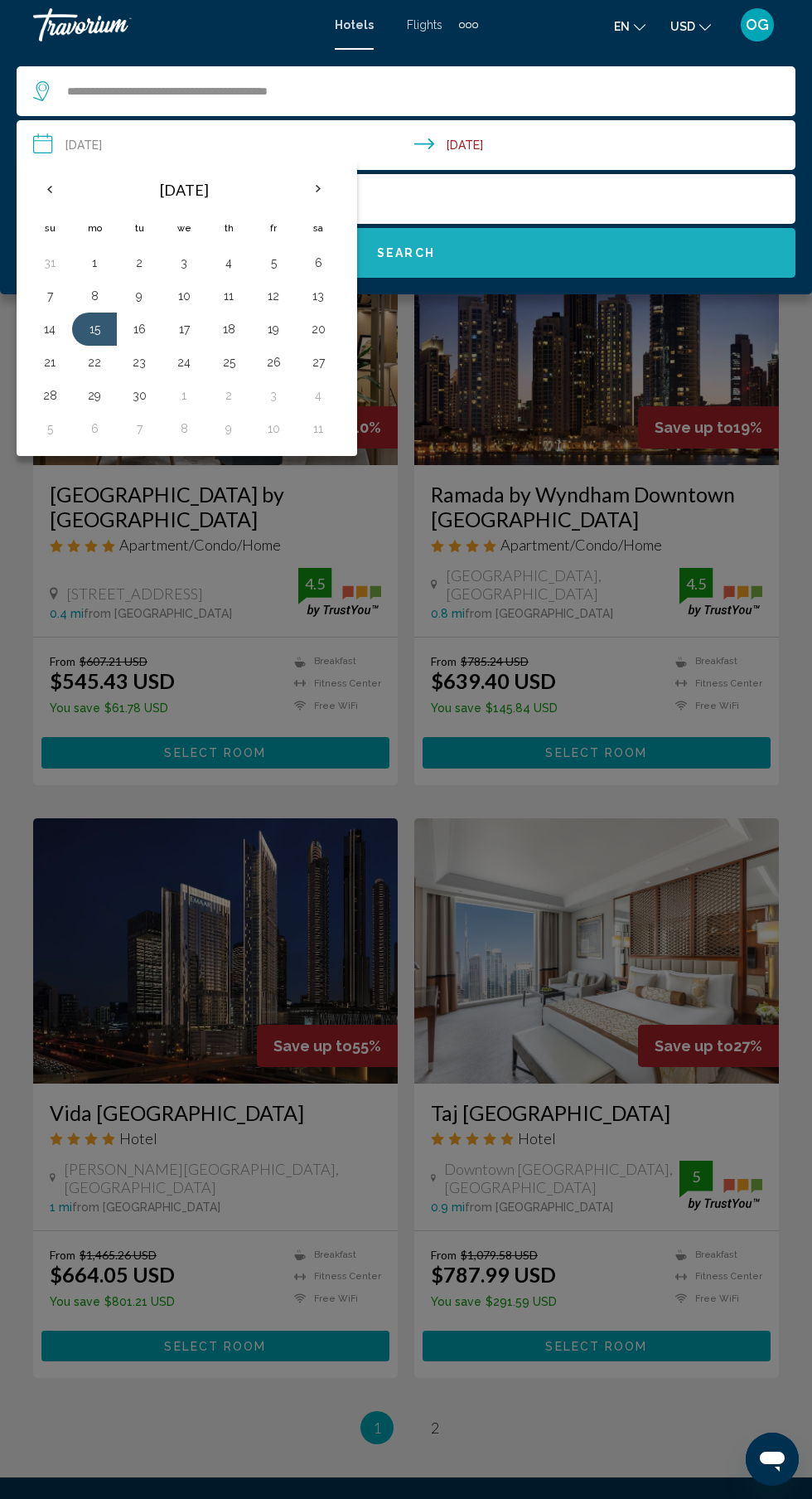
click at [568, 242] on button "Search" at bounding box center [406, 252] width 779 height 49
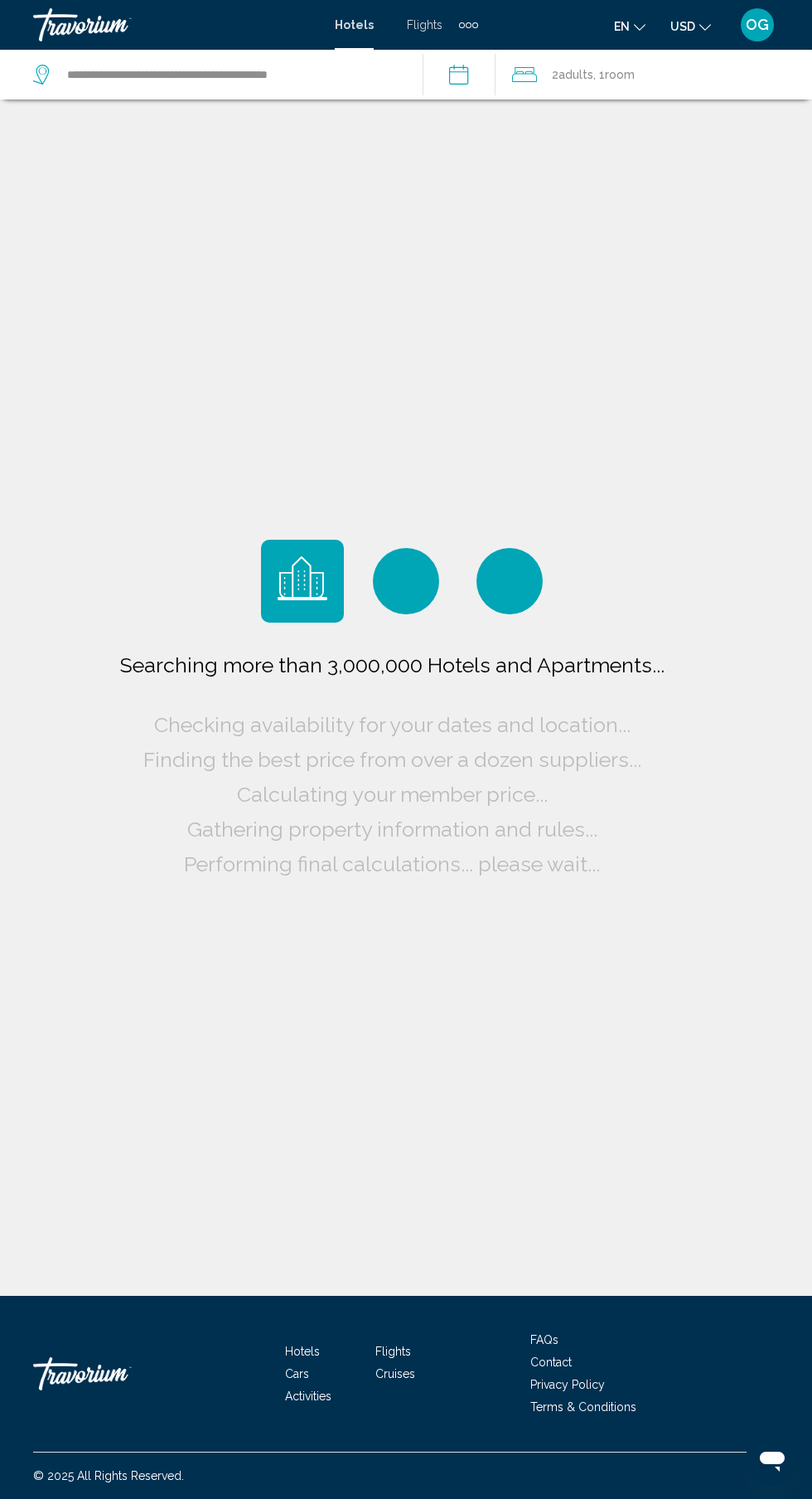
scroll to position [126, 0]
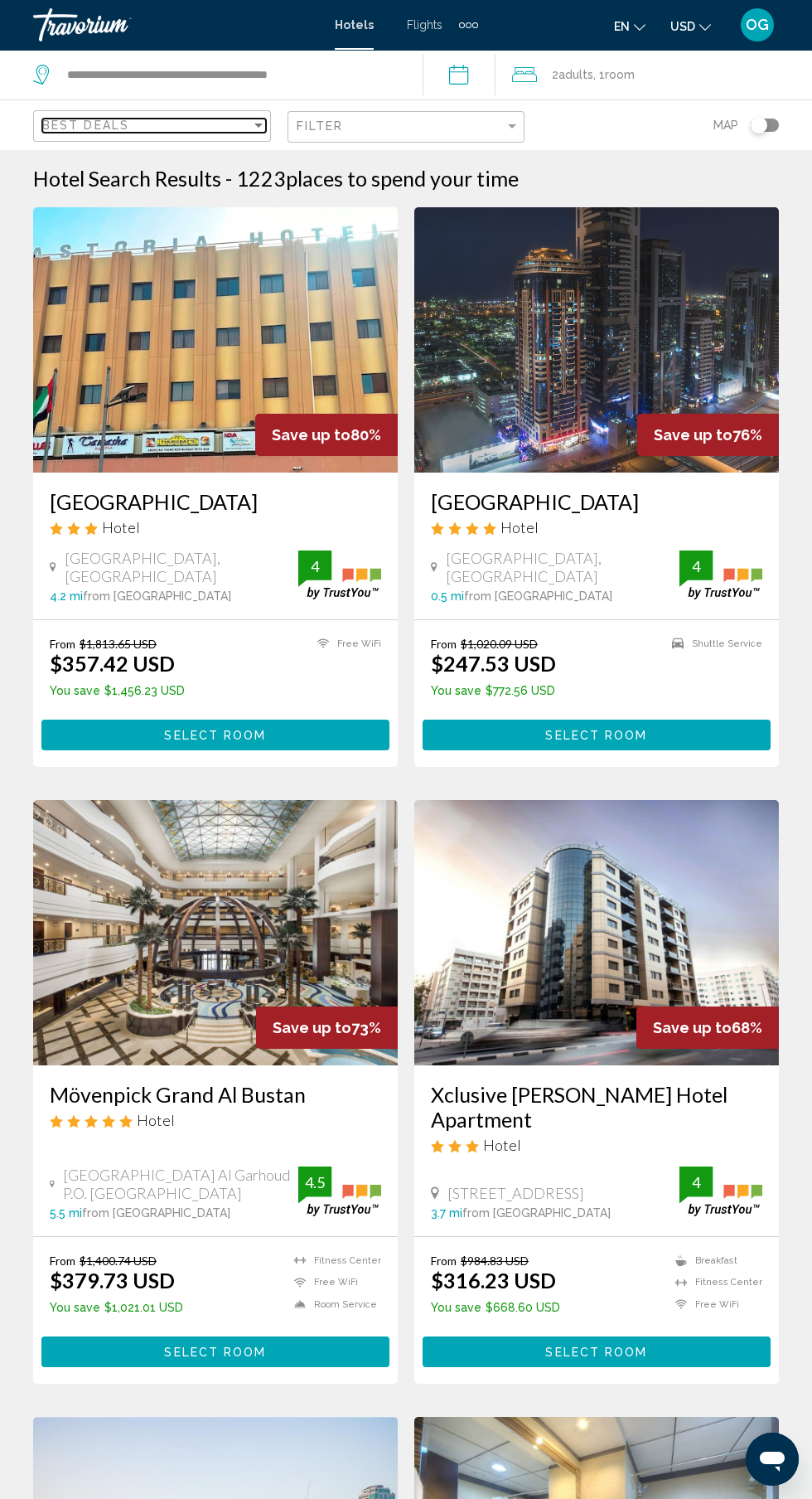
click at [165, 126] on div "Best Deals" at bounding box center [146, 125] width 209 height 13
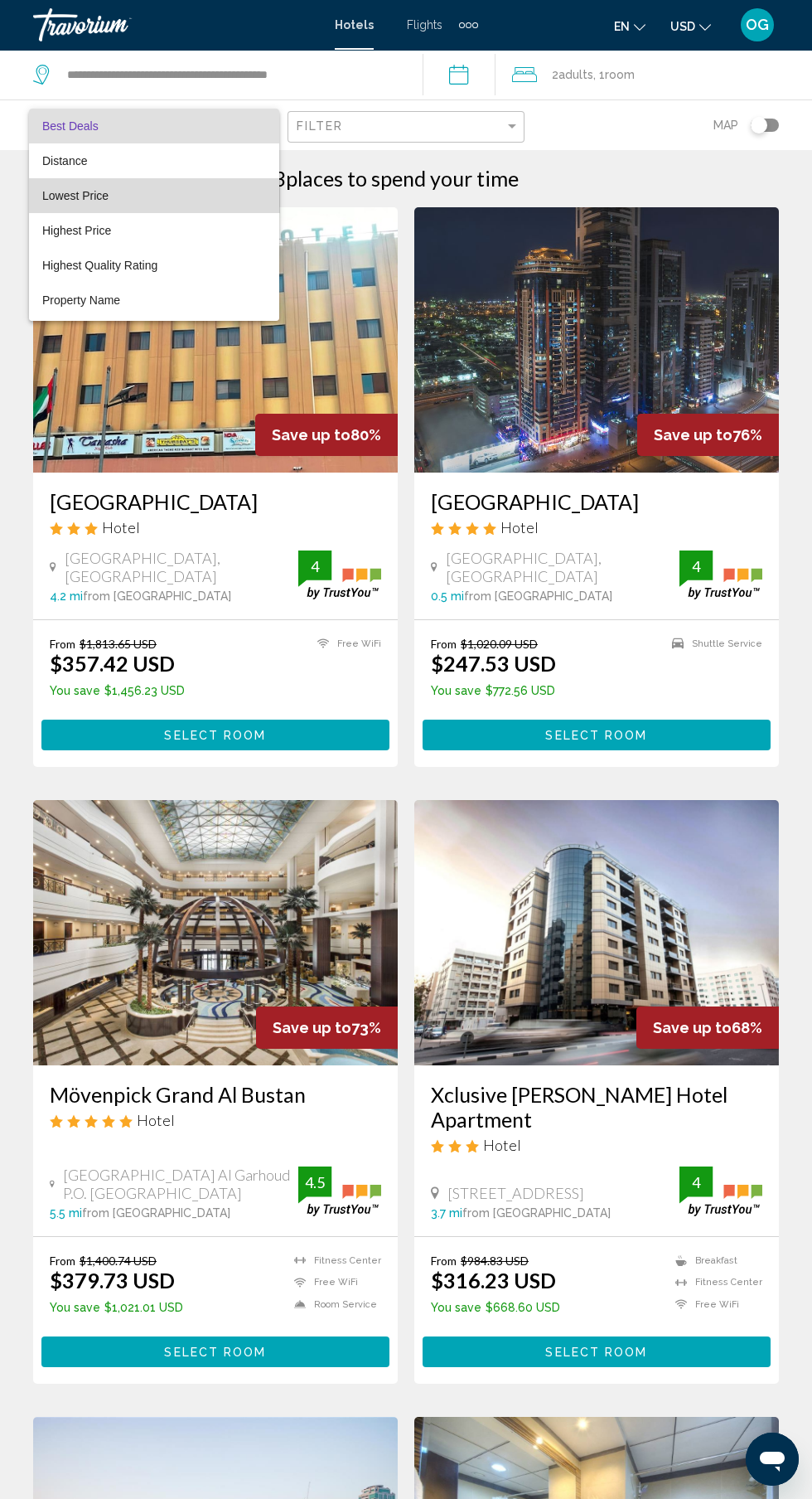
click at [190, 198] on span "Lowest Price" at bounding box center [153, 195] width 224 height 34
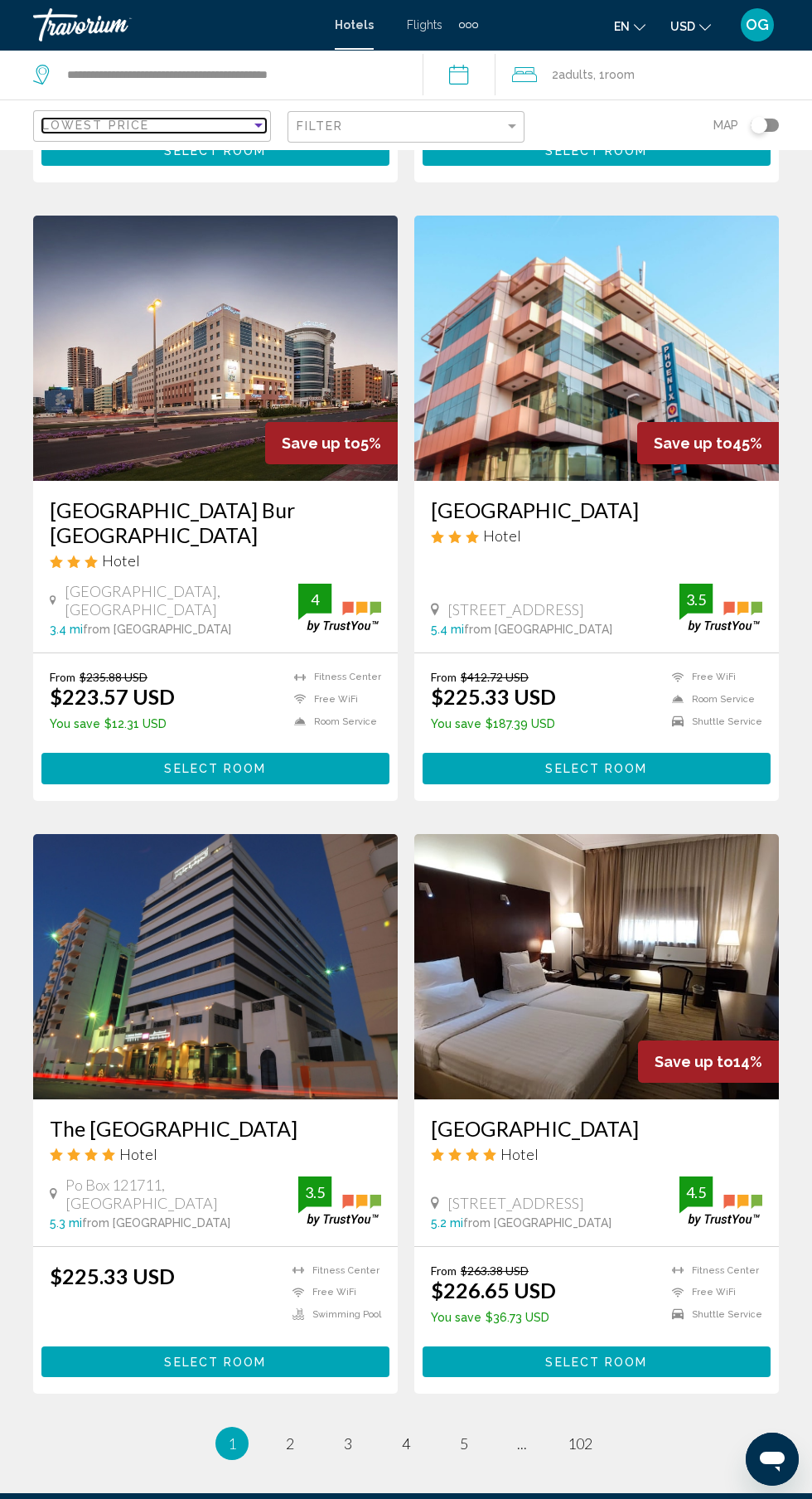
scroll to position [2403, 0]
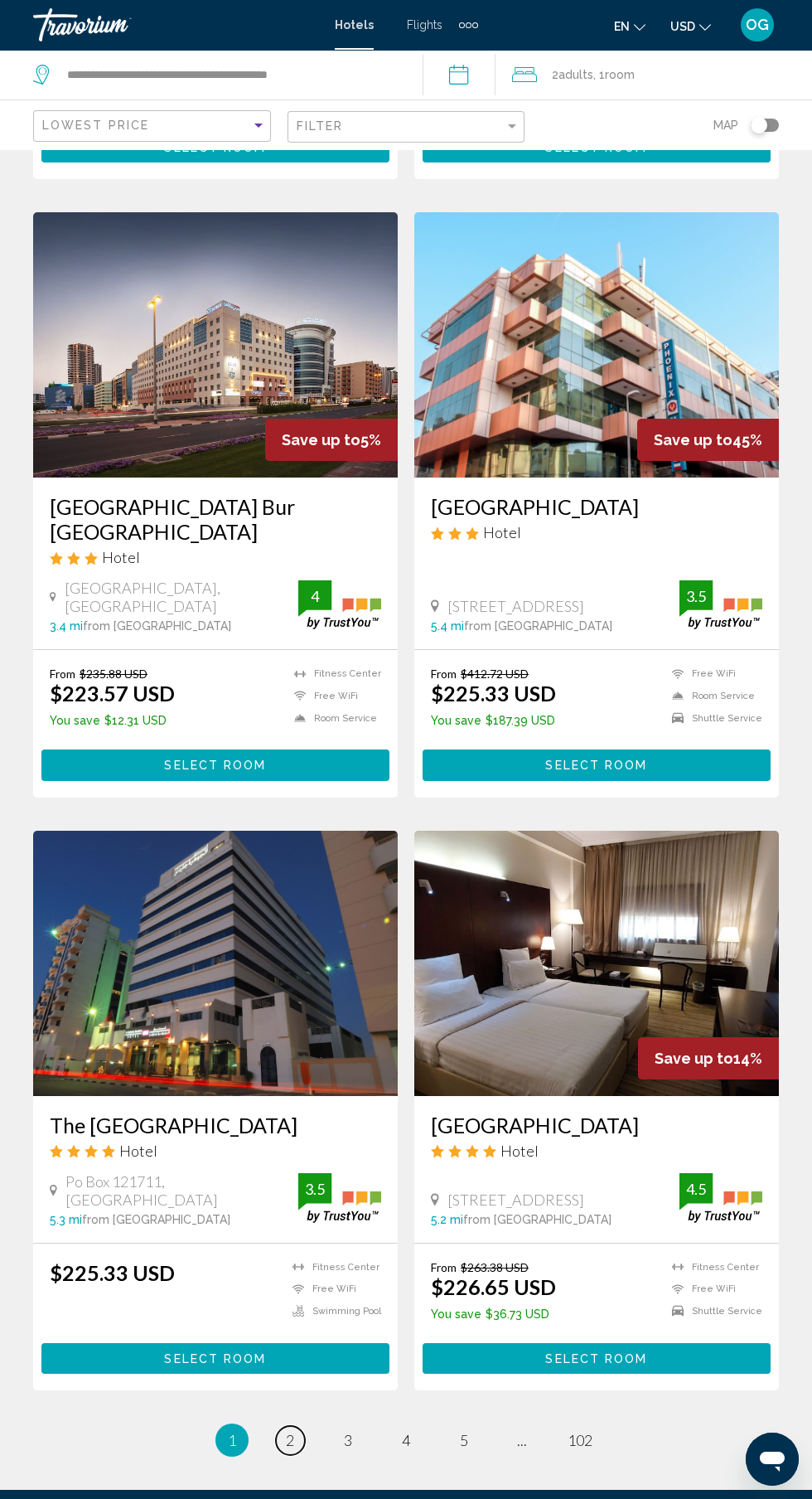
click at [290, 1431] on span "2" at bounding box center [289, 1440] width 8 height 19
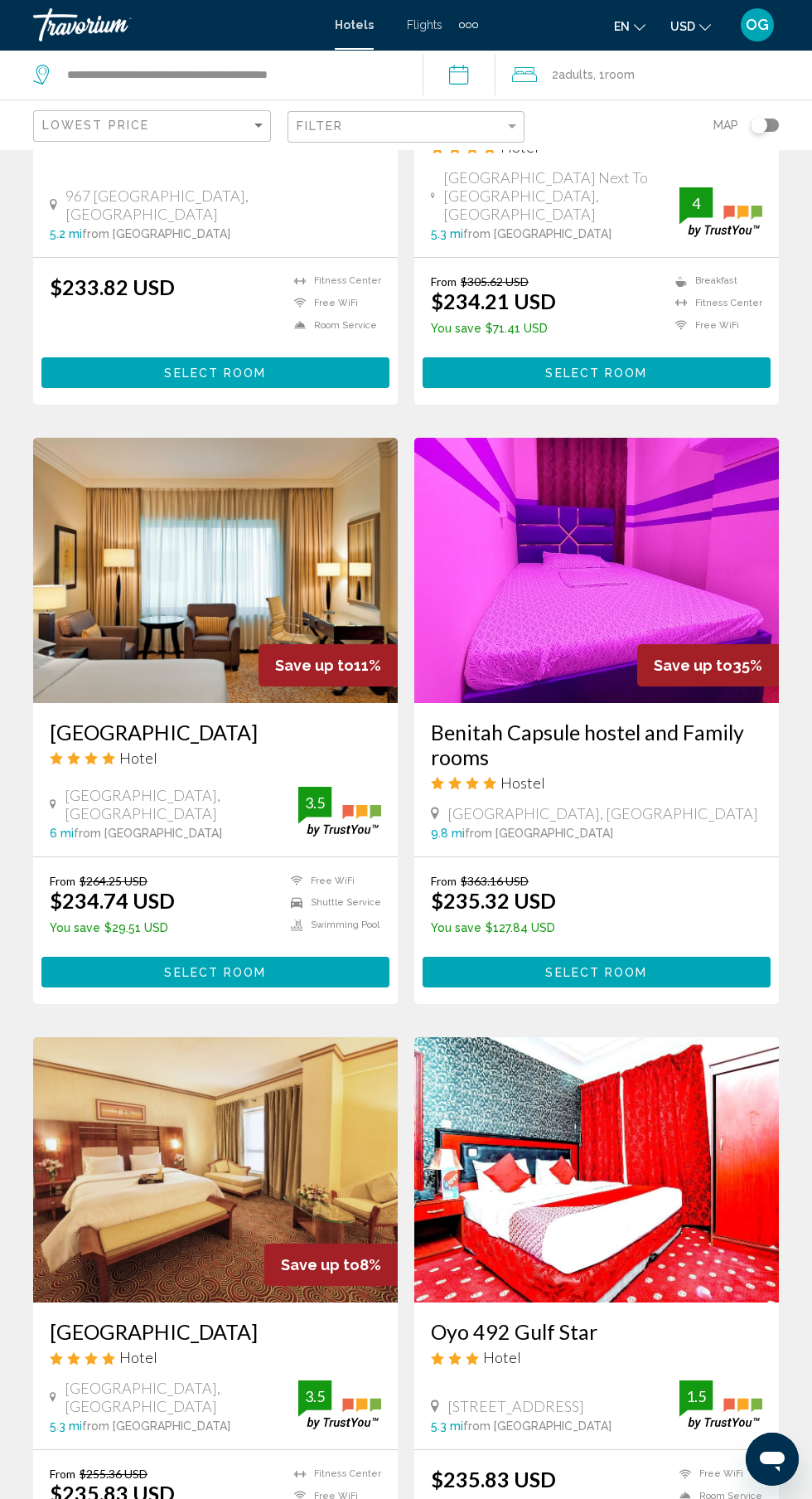
scroll to position [2270, 0]
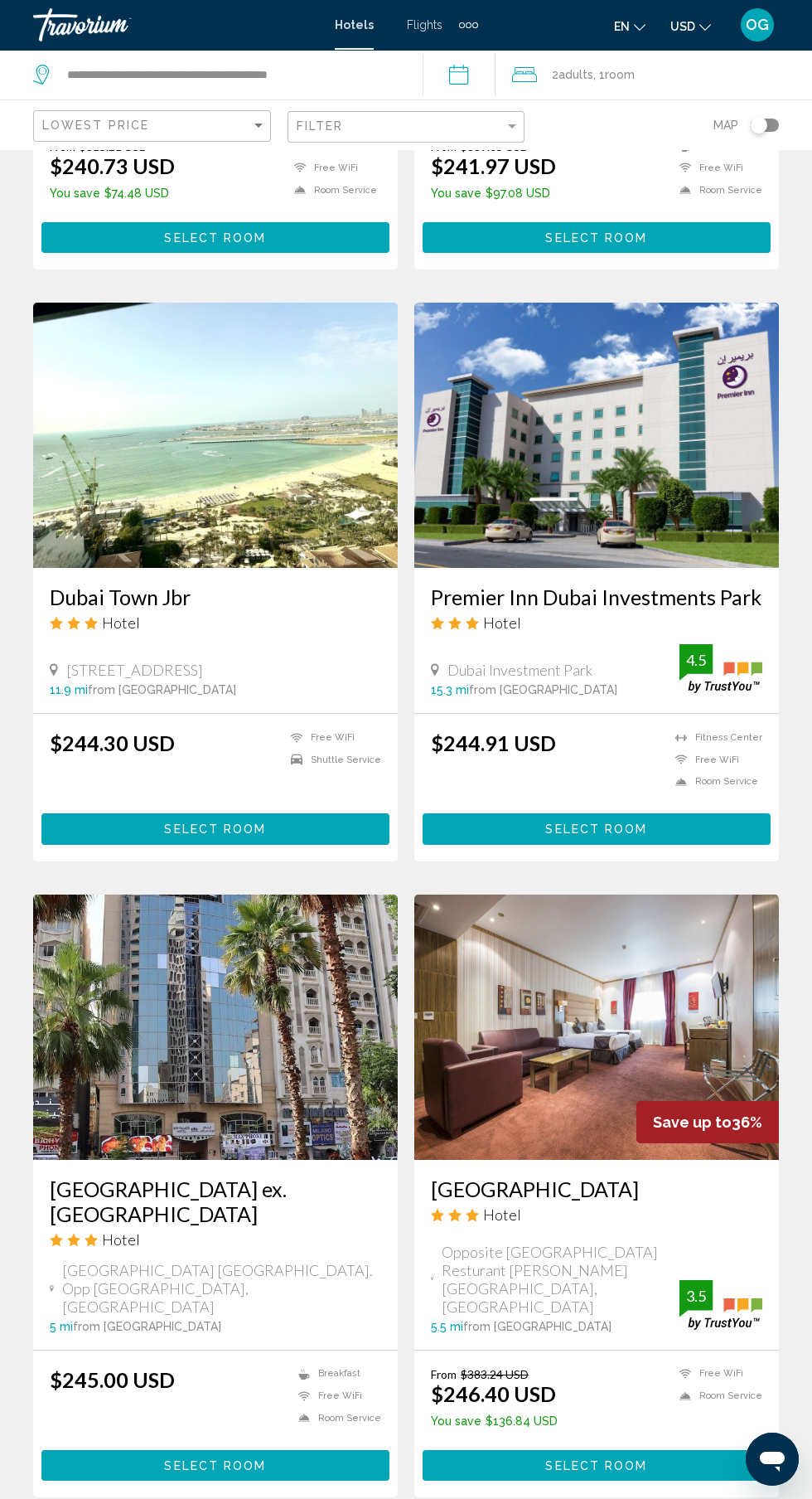
scroll to position [2349, 0]
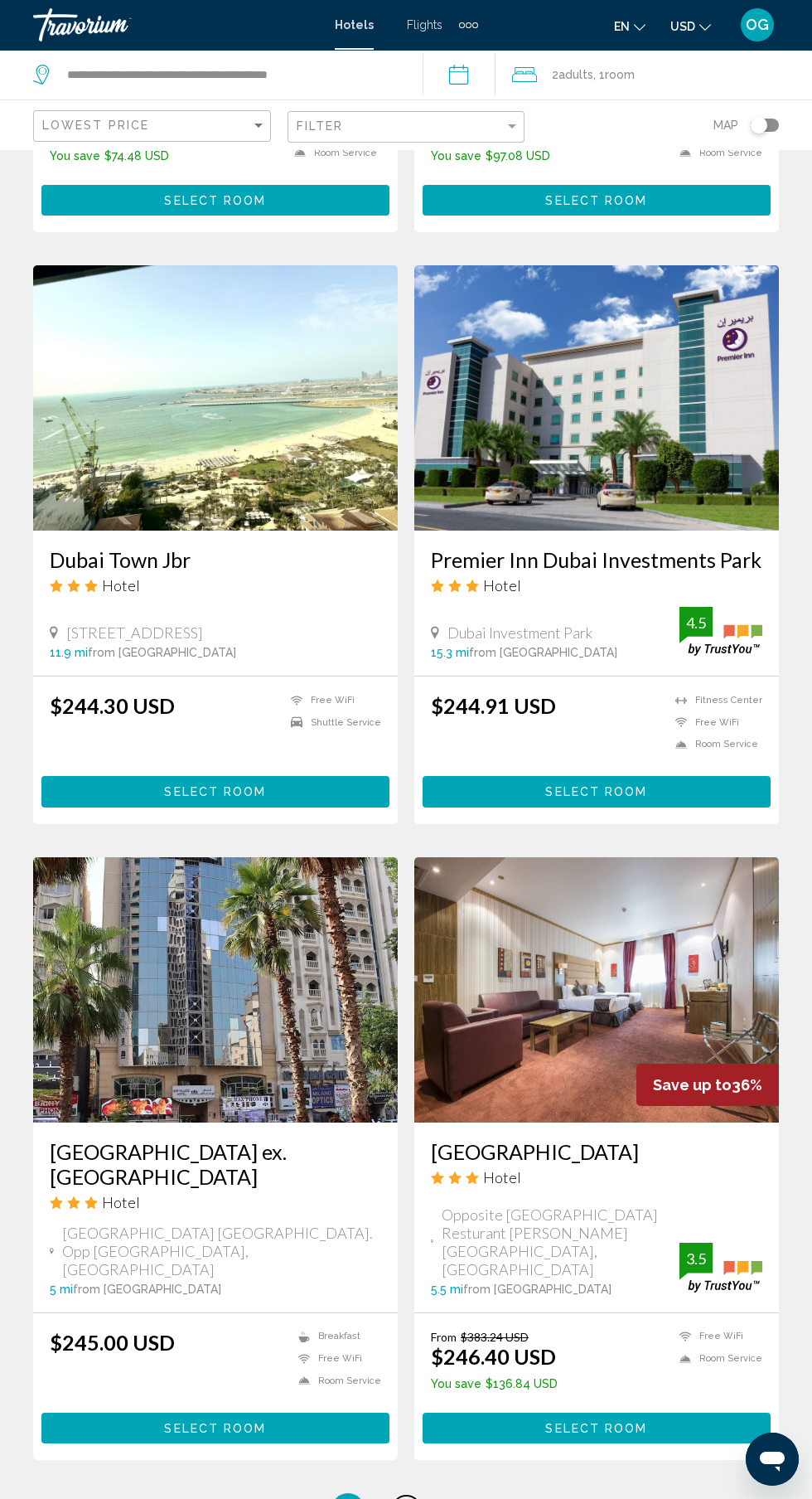
click at [406, 1498] on span "4" at bounding box center [406, 1510] width 8 height 19
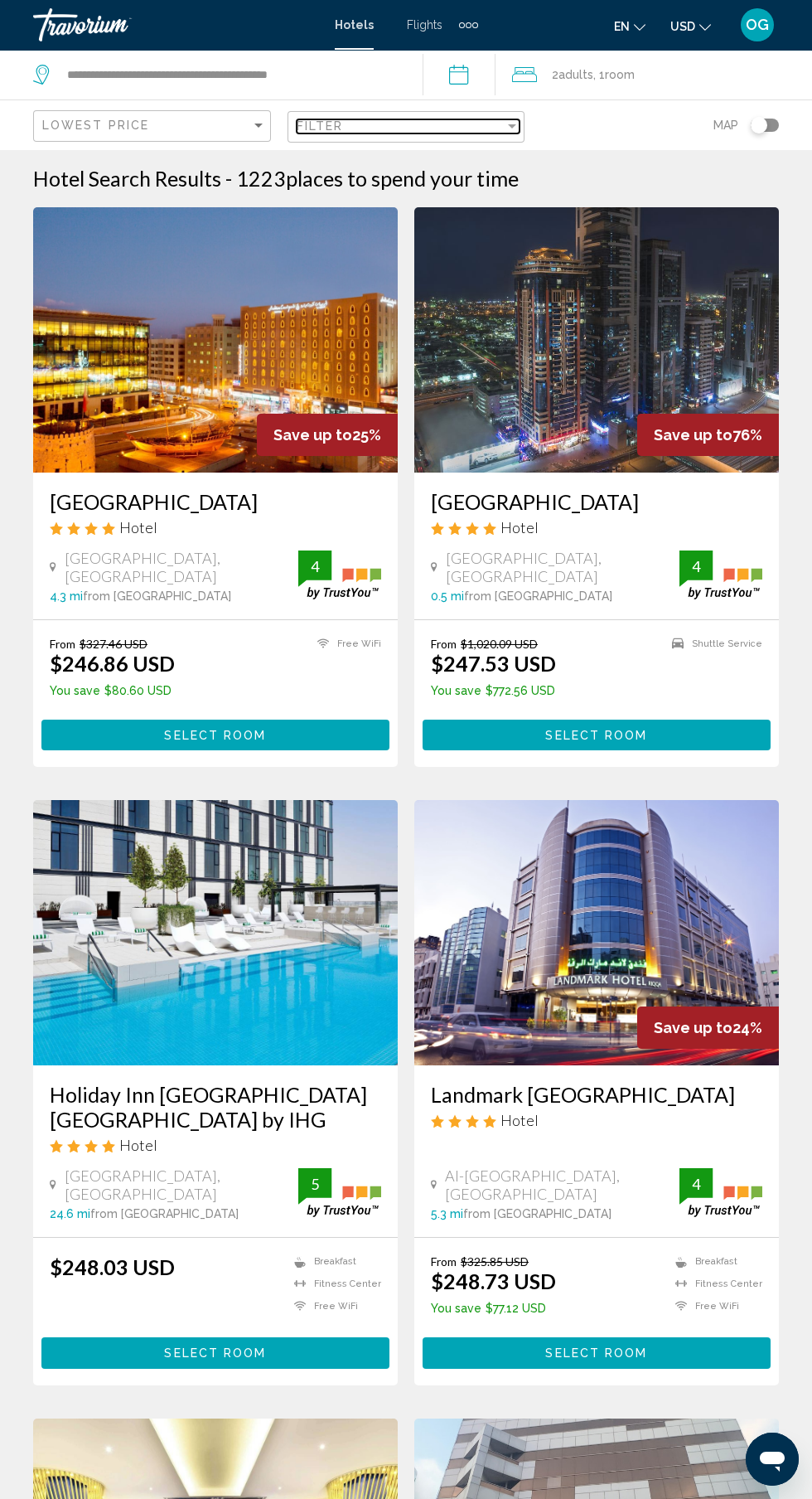
click at [401, 126] on div "Filter" at bounding box center [401, 126] width 209 height 13
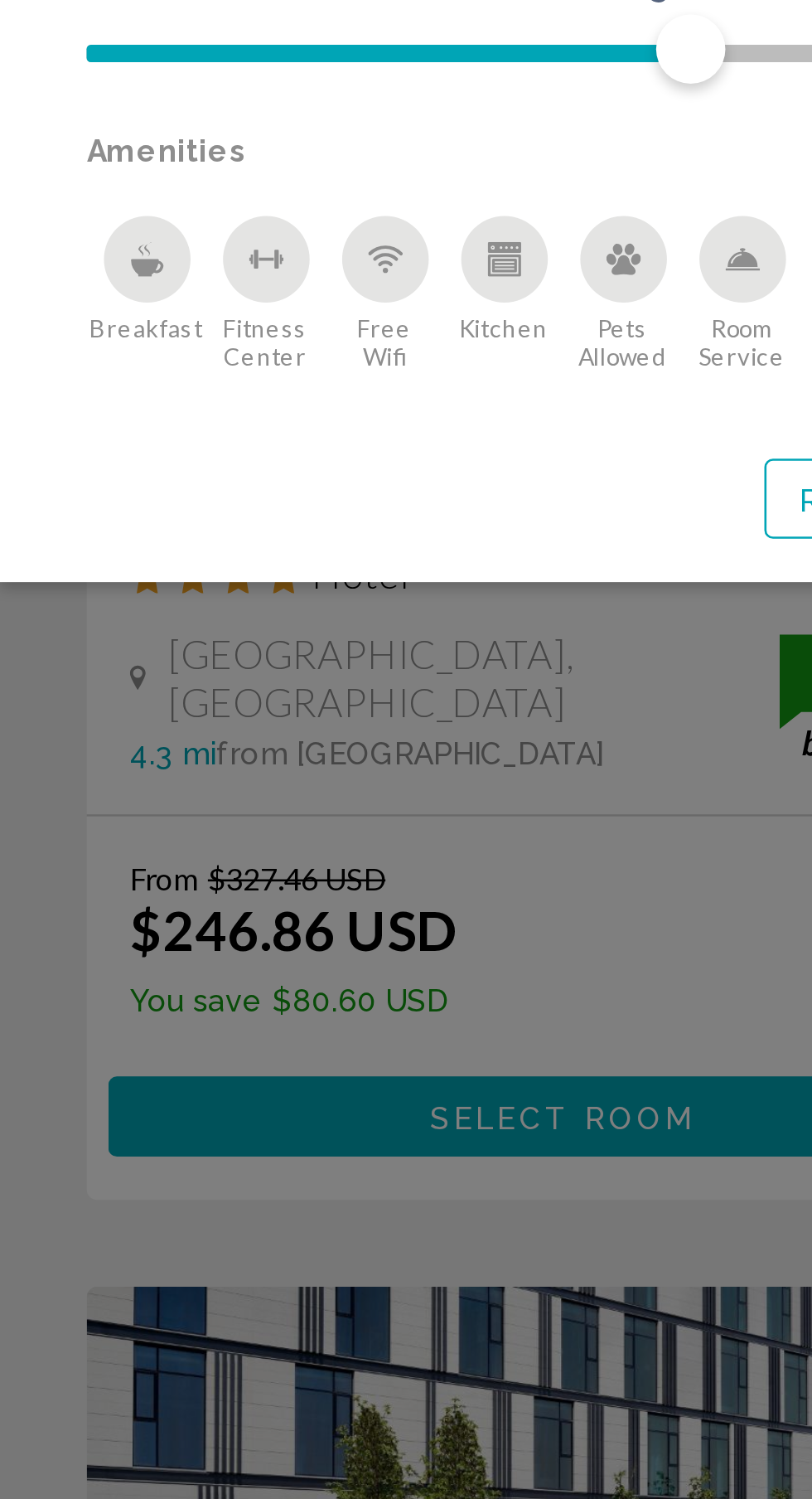
click at [49, 414] on icon "Breakfast" at bounding box center [56, 407] width 13 height 13
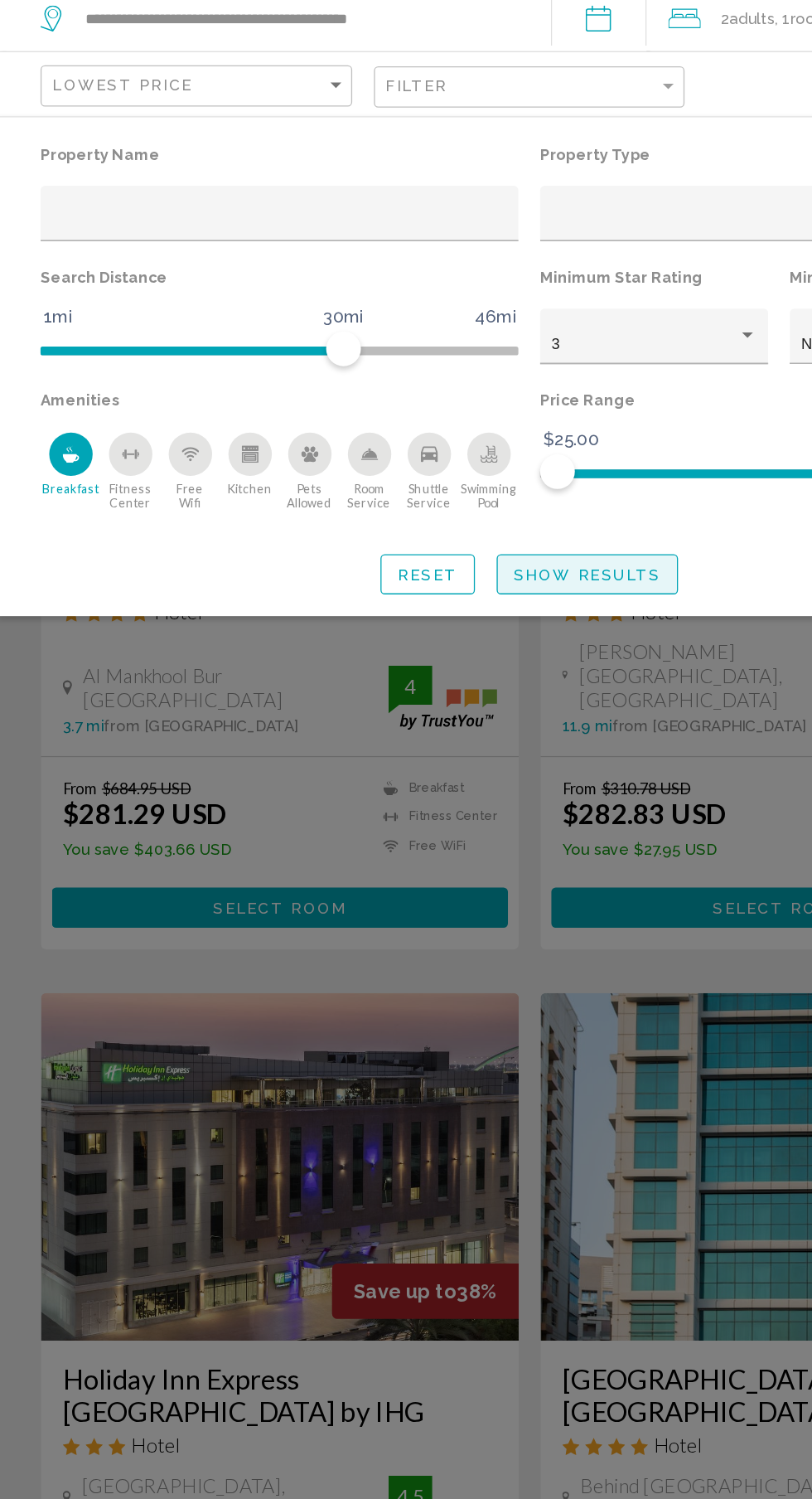
click at [477, 499] on span "Show Results" at bounding box center [450, 499] width 112 height 13
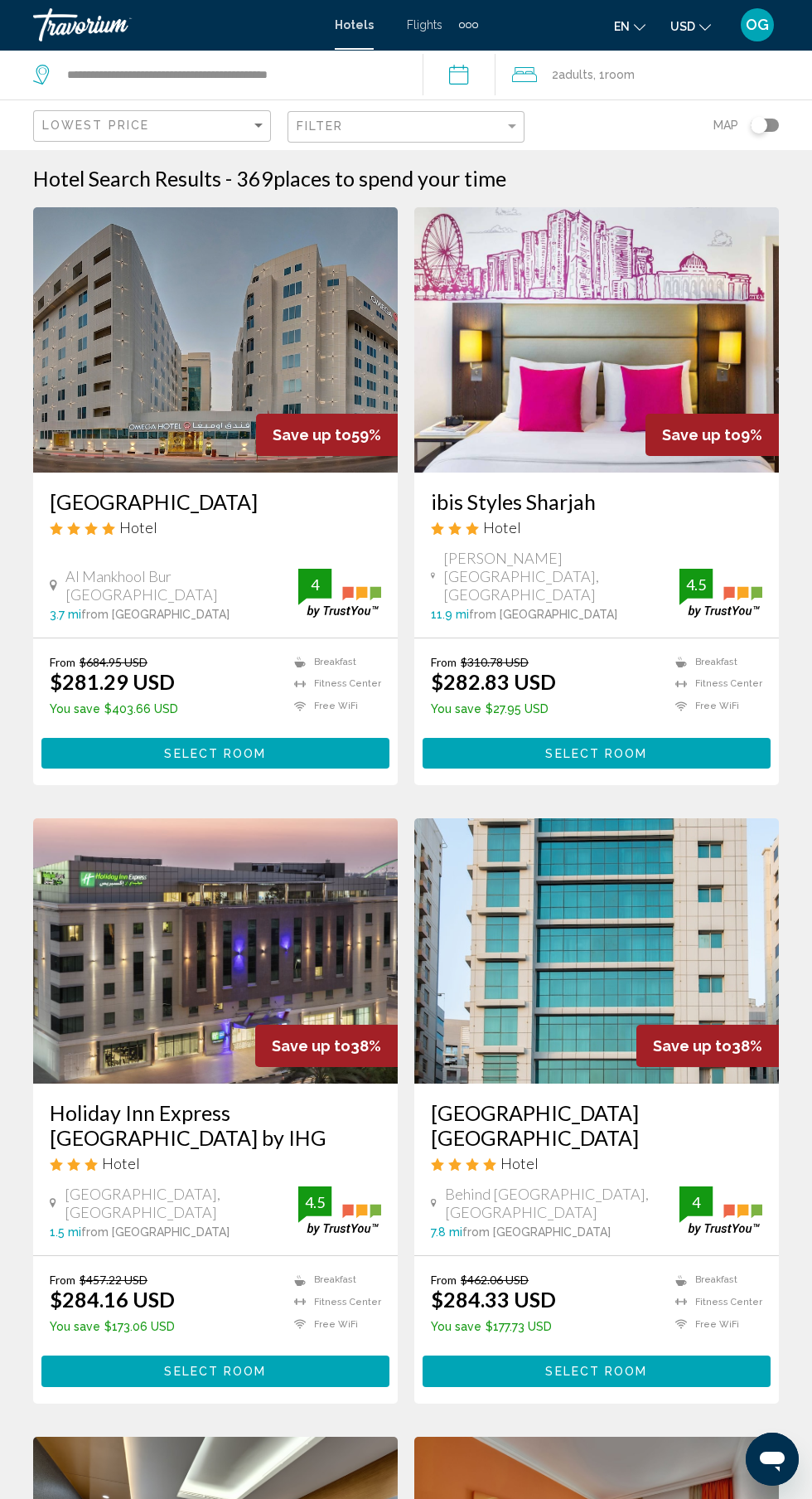
click at [464, 77] on input "**********" at bounding box center [462, 76] width 80 height 55
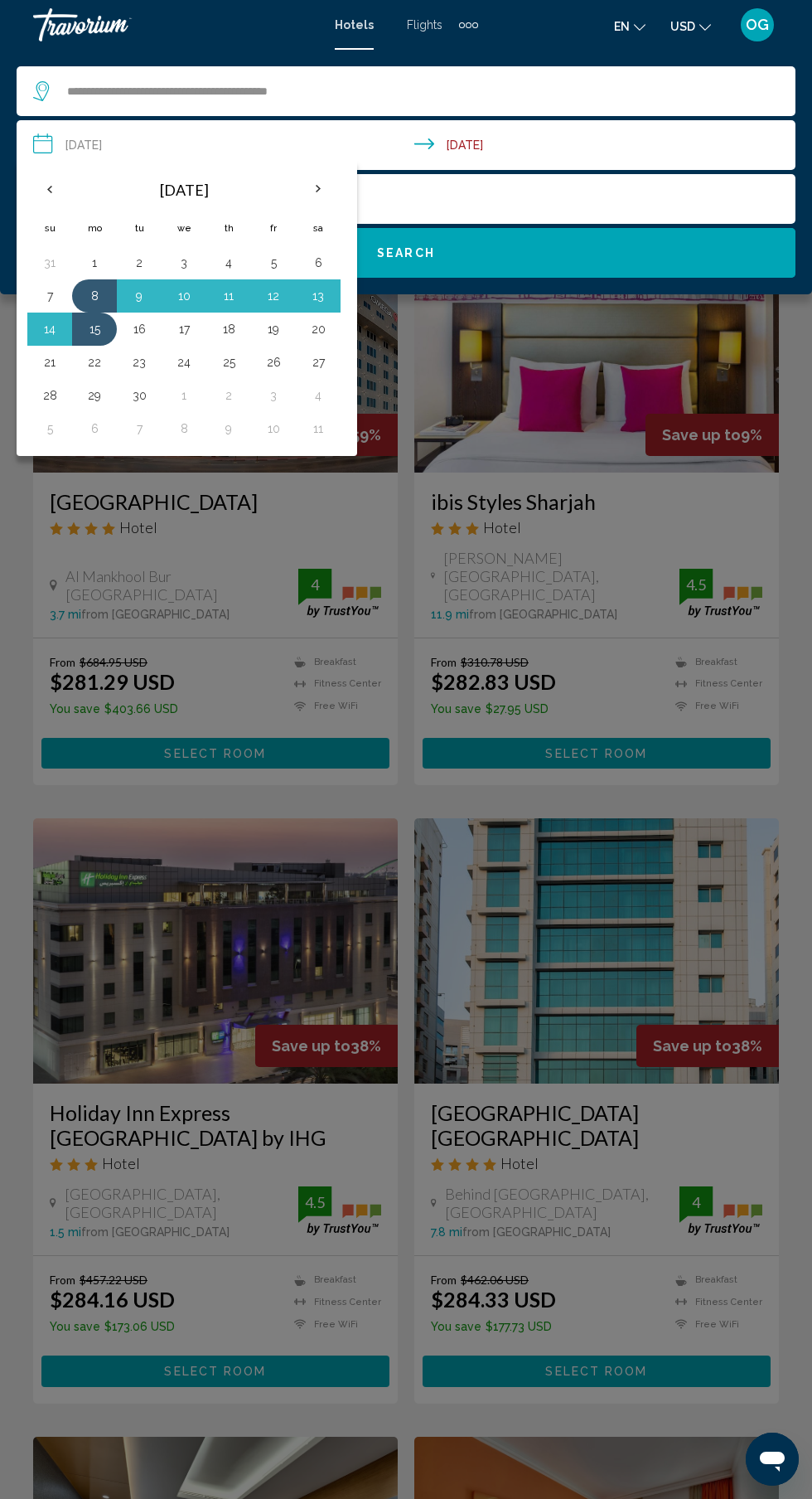
click at [133, 362] on button "23" at bounding box center [139, 362] width 27 height 23
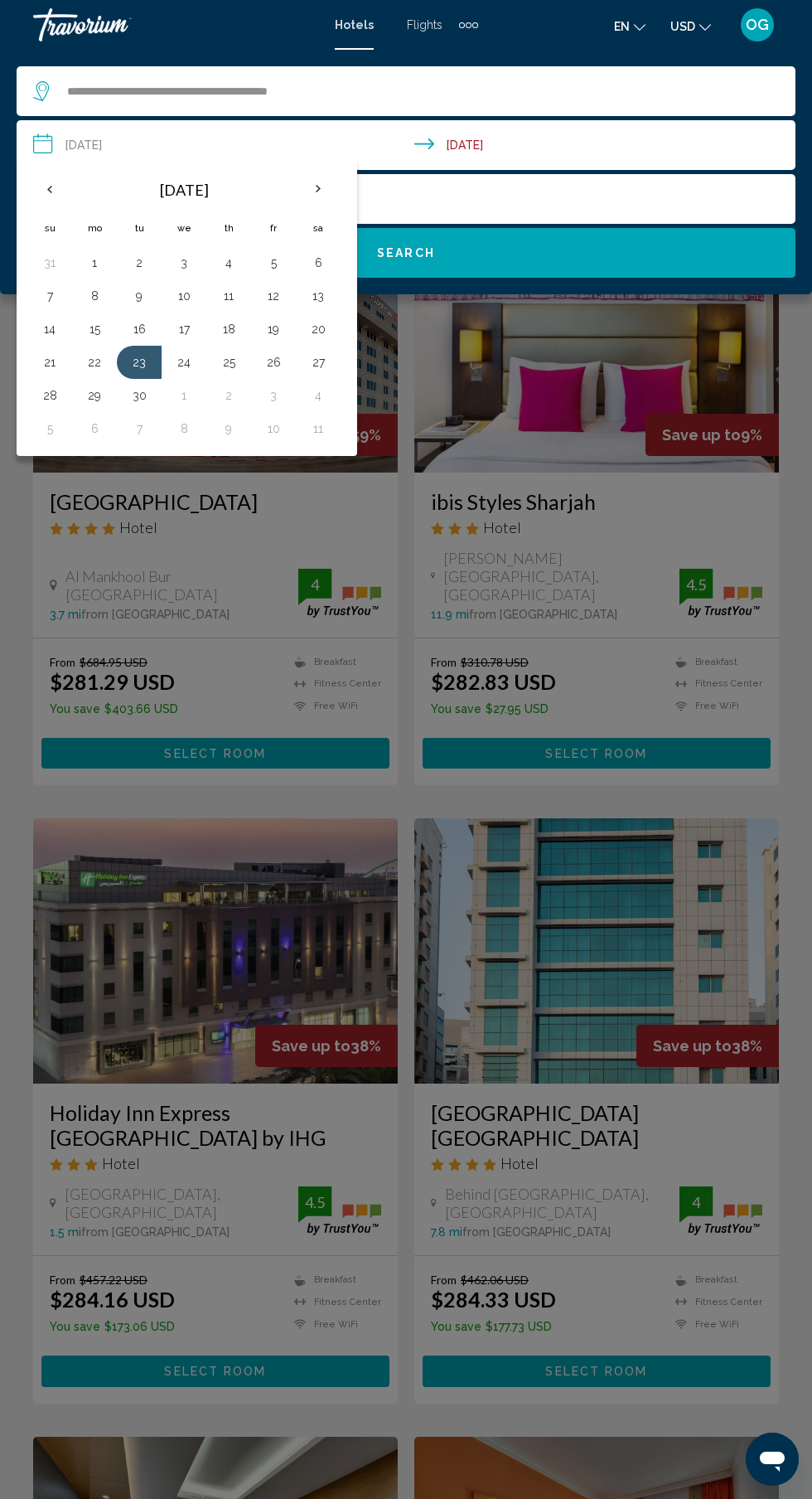
click at [104, 385] on button "29" at bounding box center [94, 395] width 27 height 23
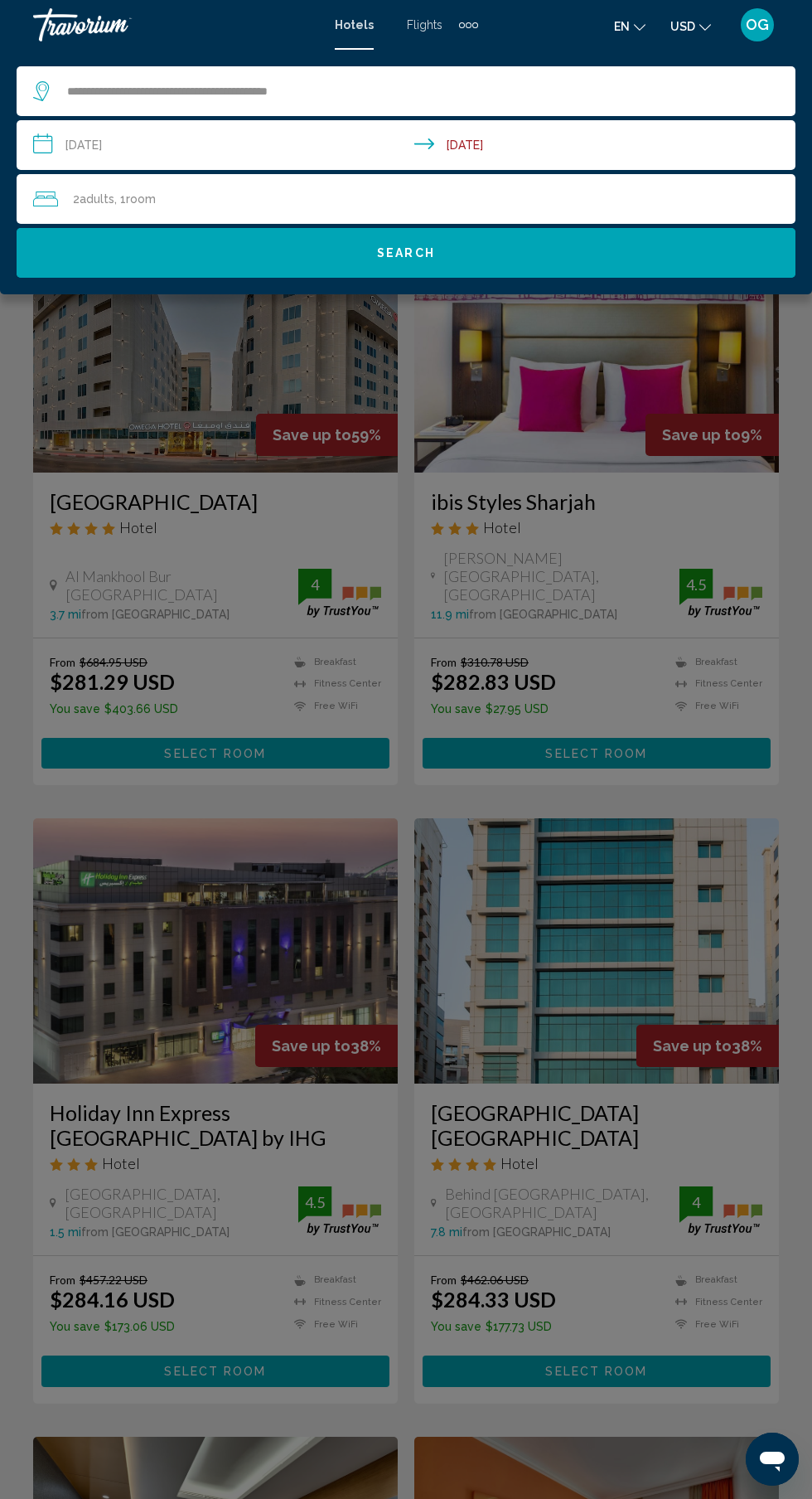
click at [510, 148] on input "**********" at bounding box center [409, 147] width 786 height 55
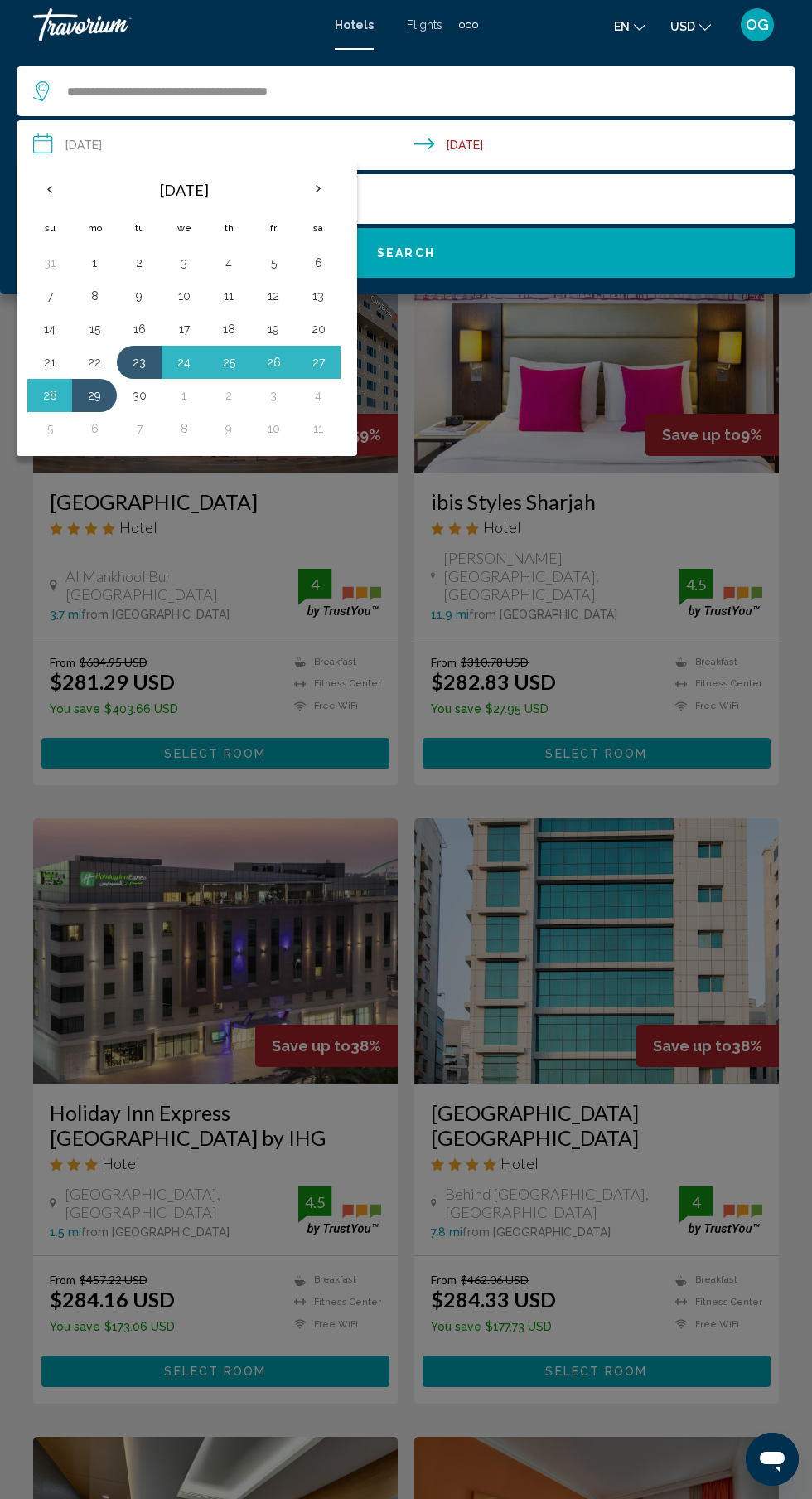
click at [100, 394] on button "29" at bounding box center [94, 395] width 27 height 23
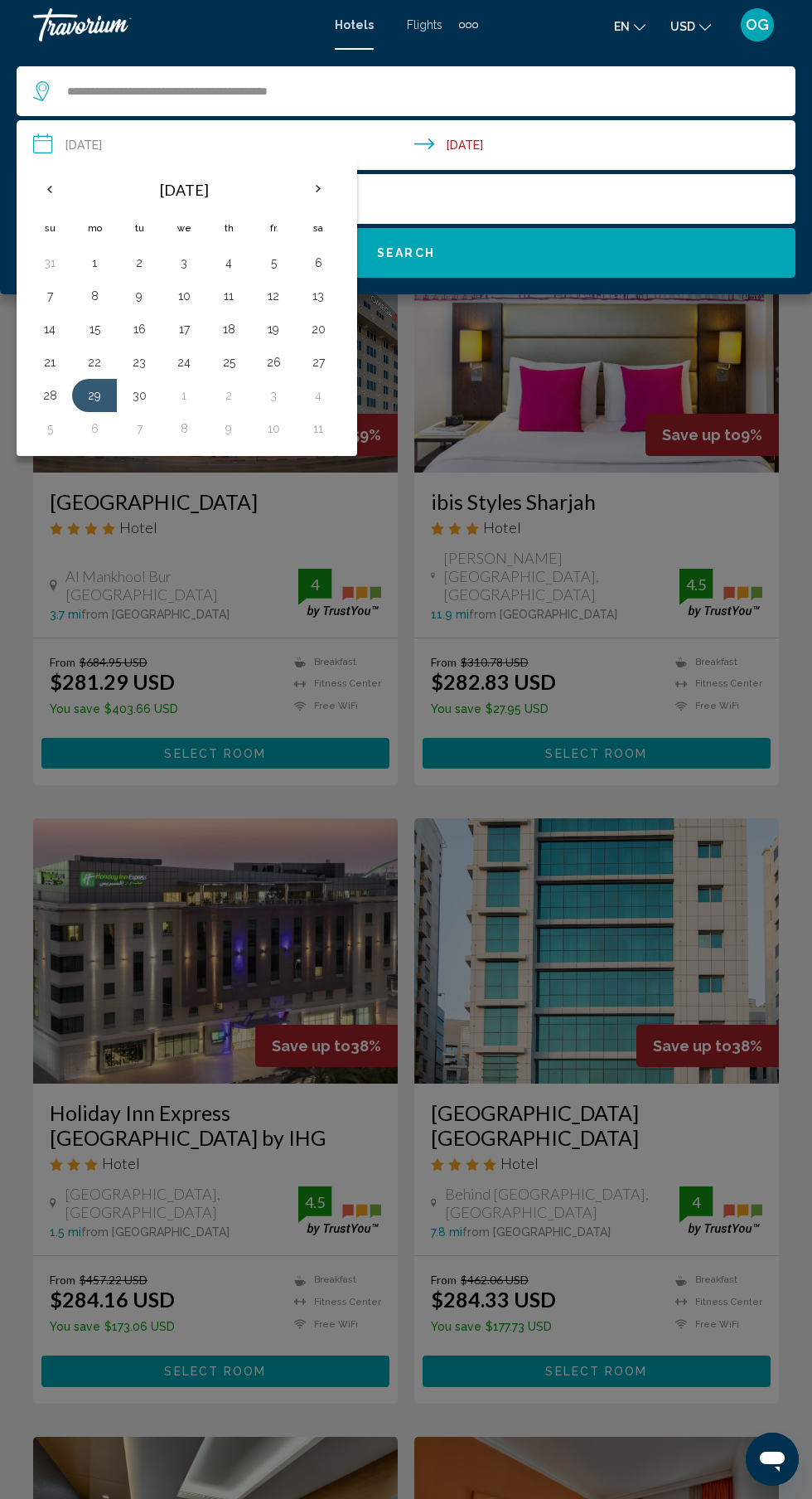
click at [95, 357] on button "22" at bounding box center [94, 362] width 27 height 23
type input "**********"
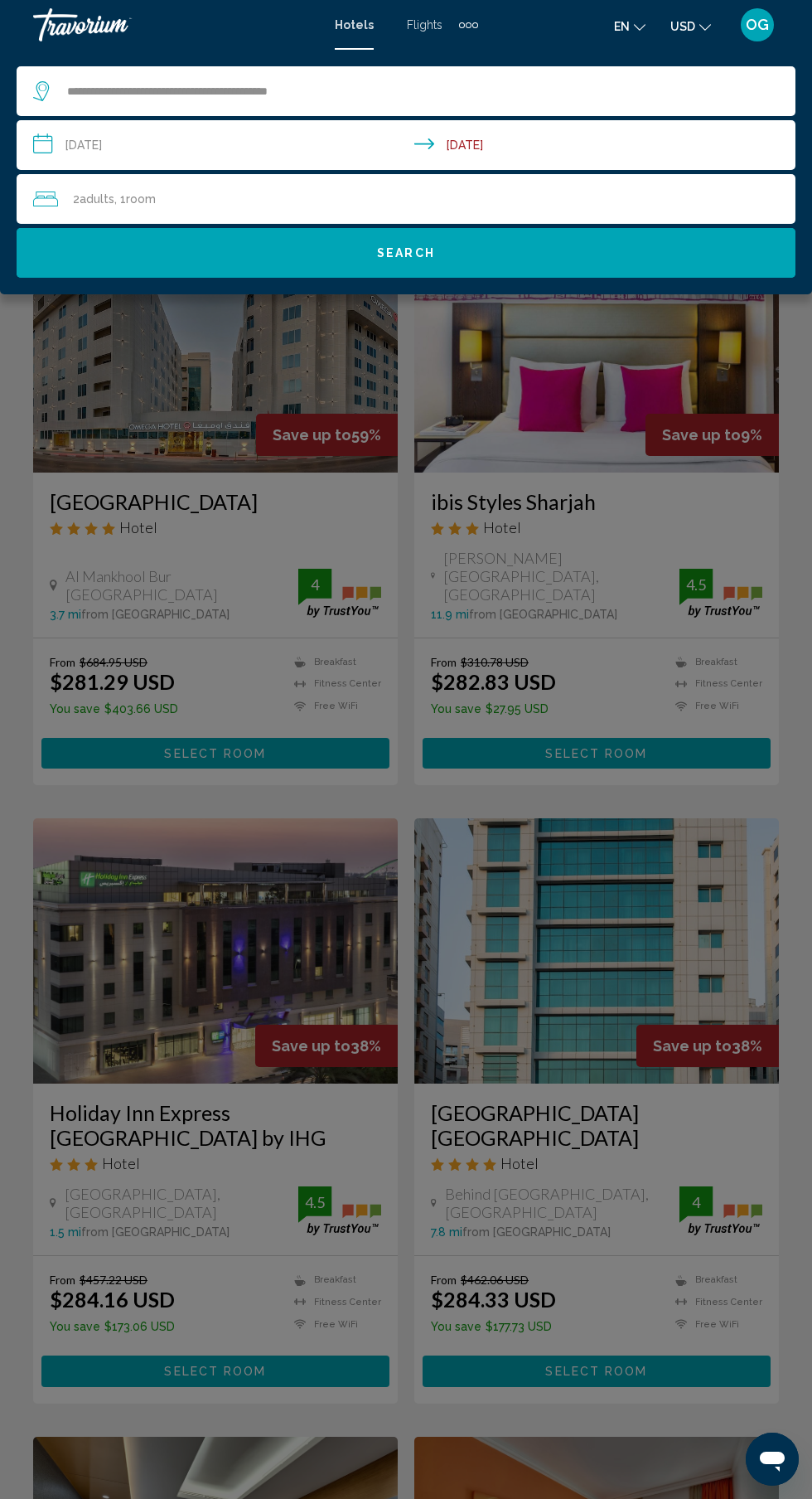
click at [539, 149] on input "**********" at bounding box center [409, 147] width 786 height 55
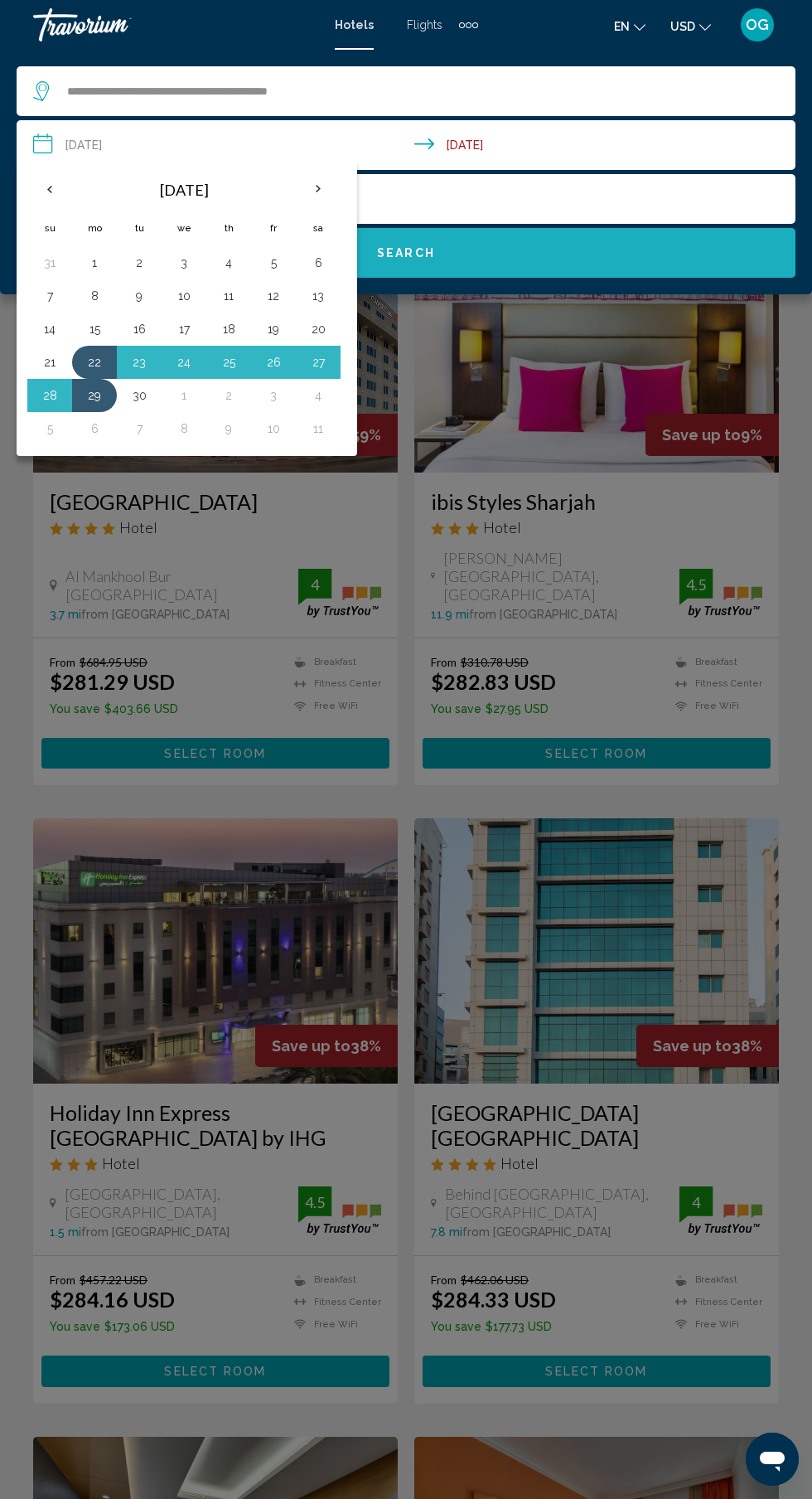
click at [579, 260] on button "Search" at bounding box center [406, 252] width 779 height 49
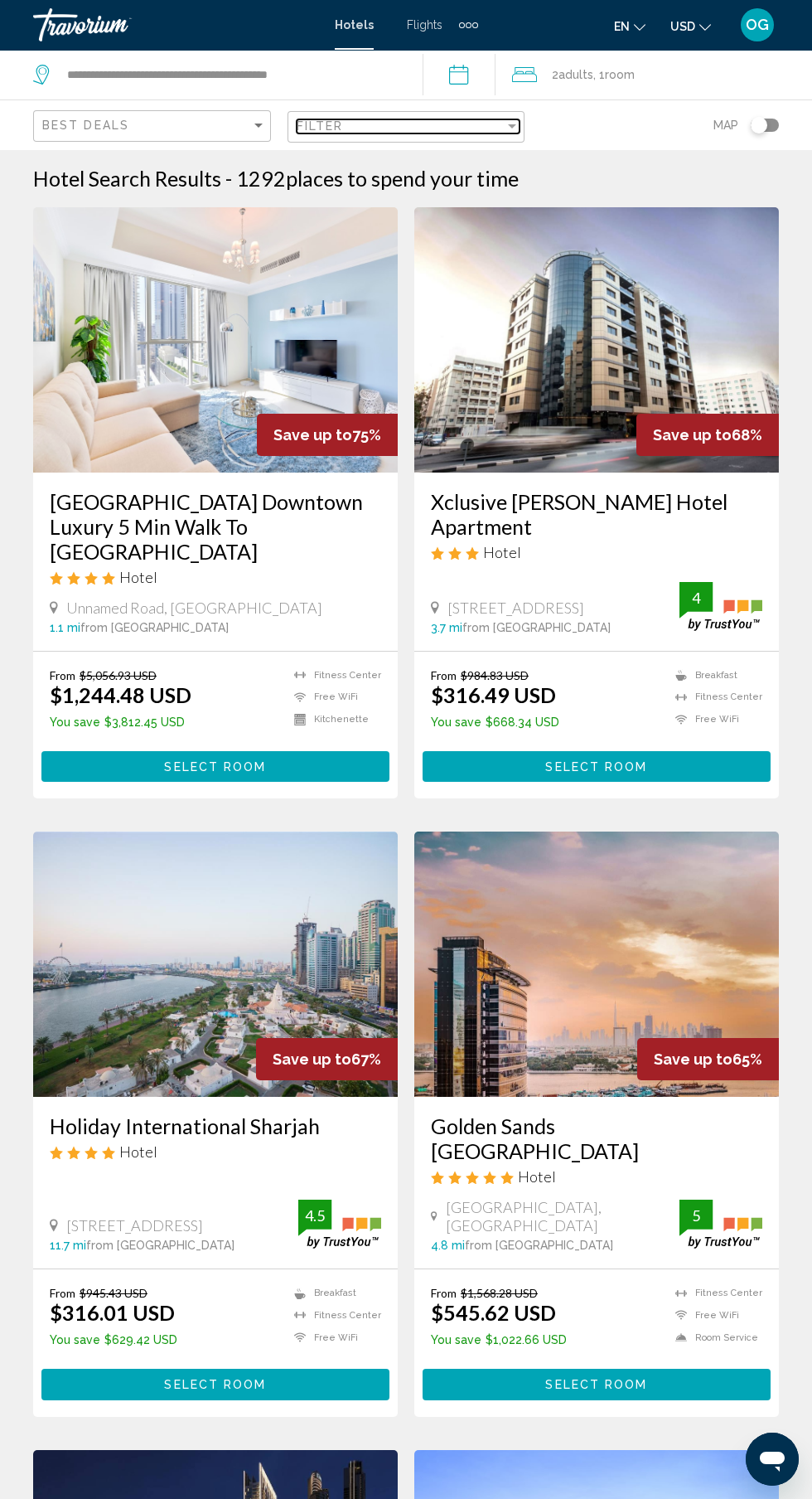
click at [430, 126] on div "Filter" at bounding box center [401, 126] width 209 height 13
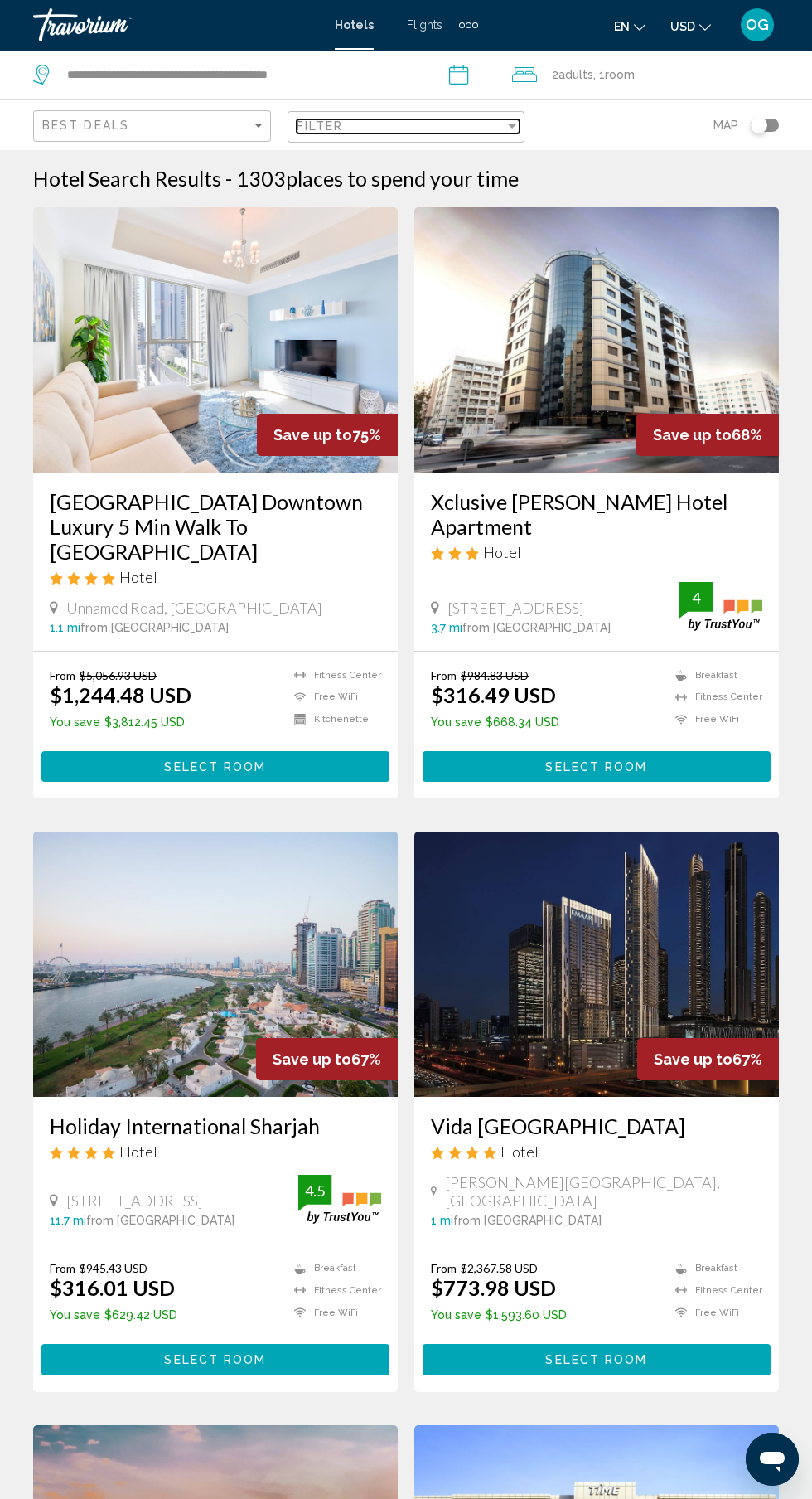
click at [407, 126] on div "Filter" at bounding box center [401, 126] width 209 height 13
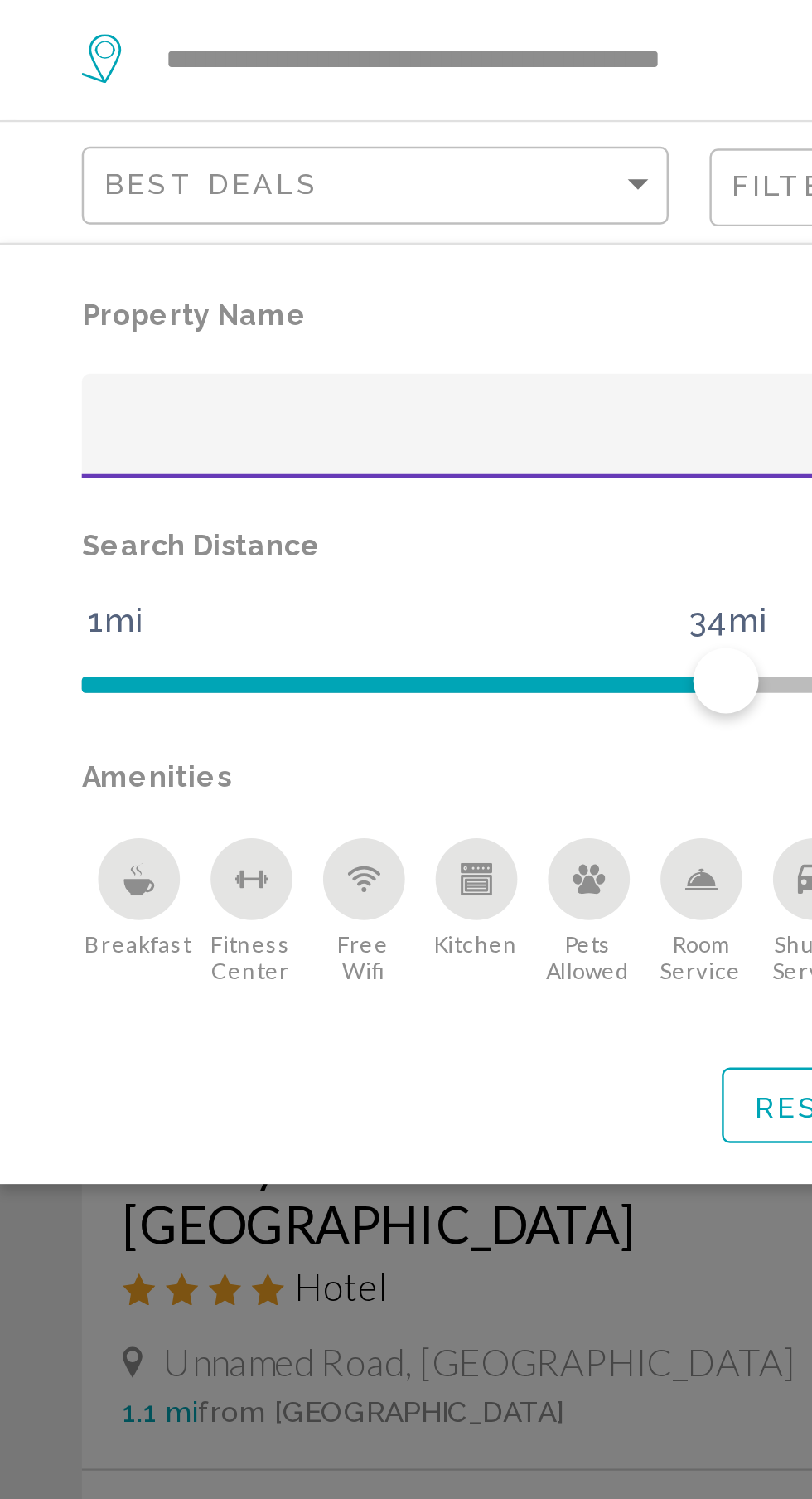
scroll to position [5, 0]
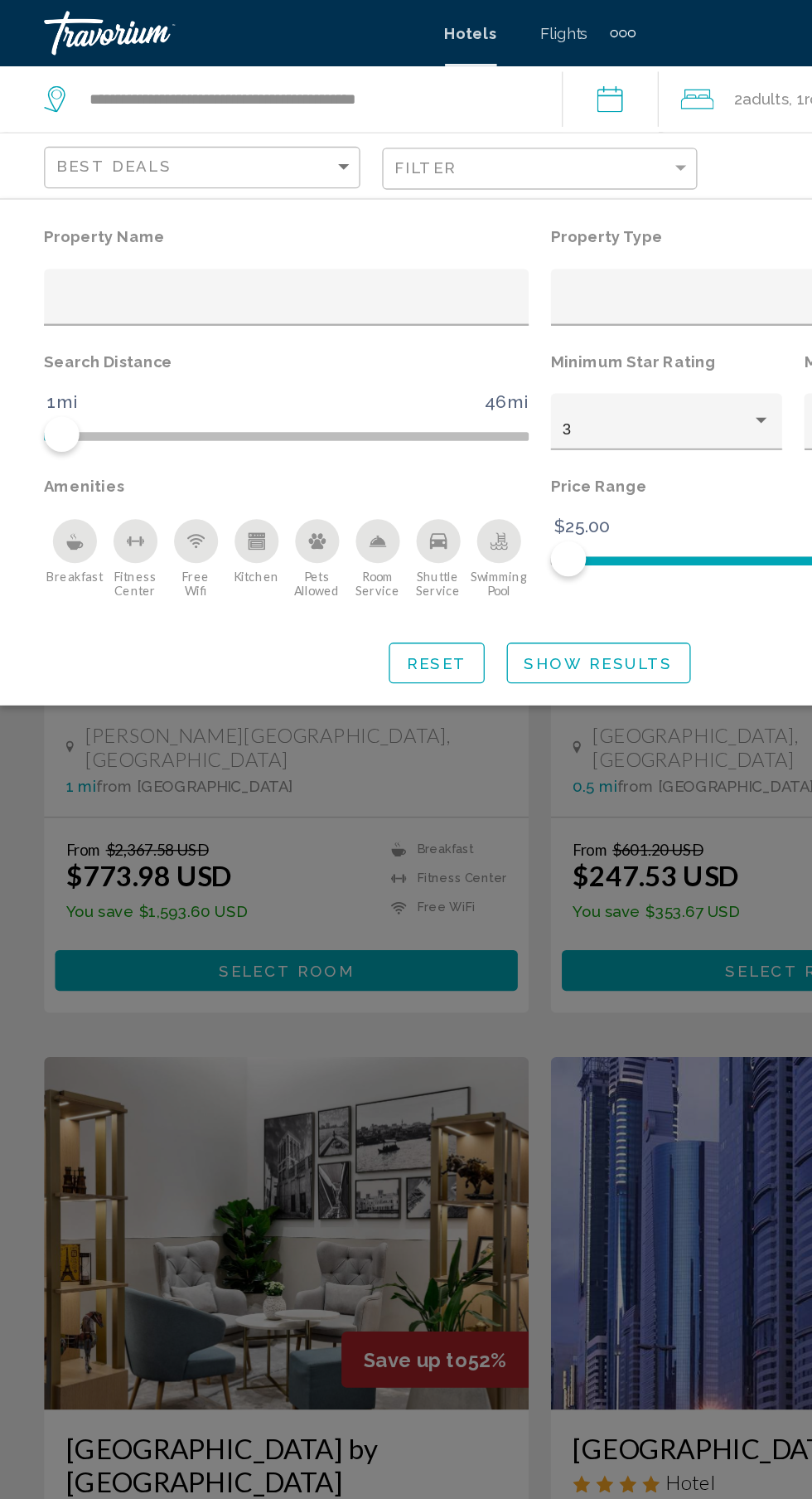
click at [60, 411] on icon "Breakfast" at bounding box center [56, 407] width 13 height 13
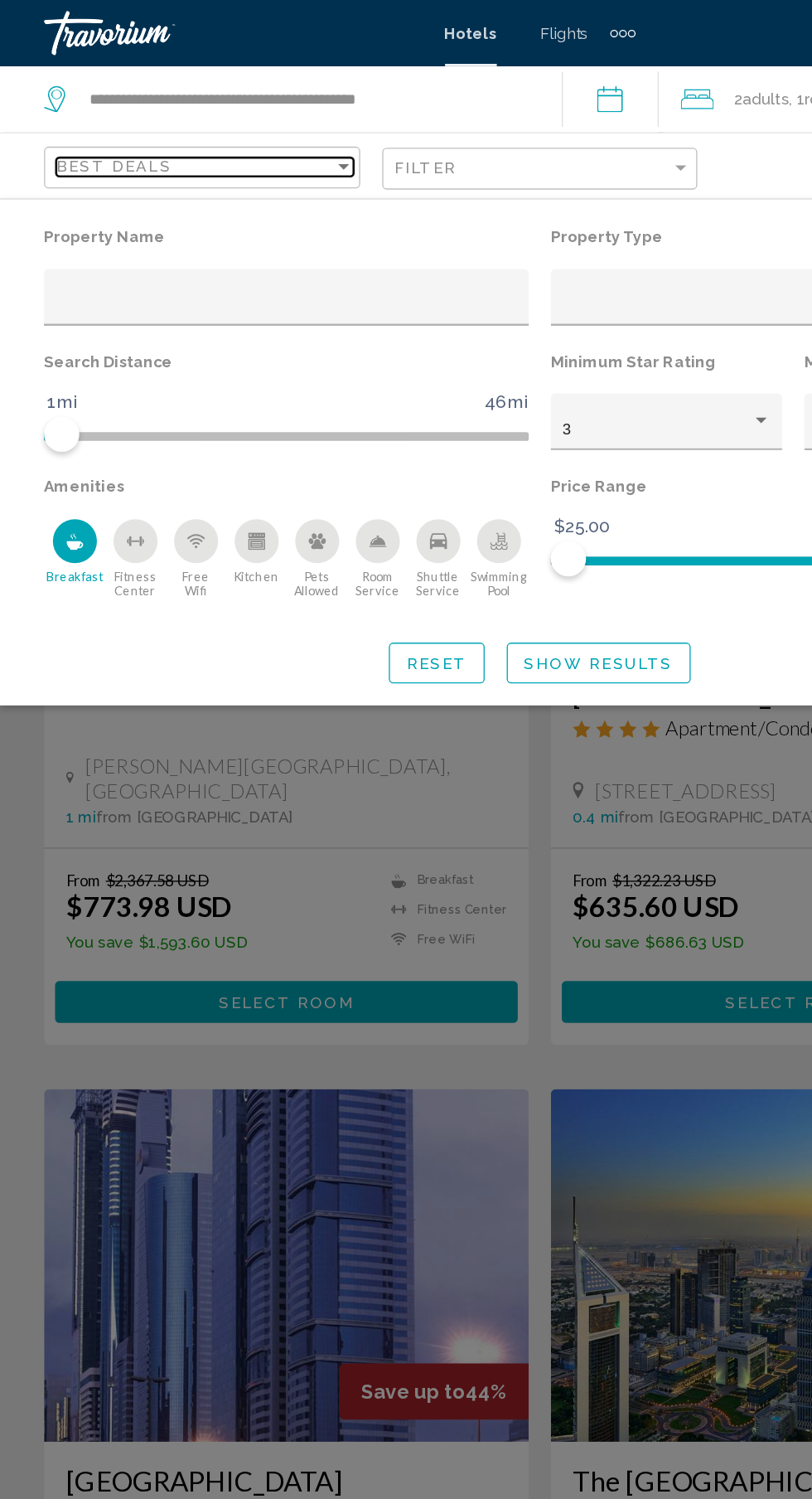
click at [206, 129] on div "Best Deals" at bounding box center [146, 125] width 209 height 13
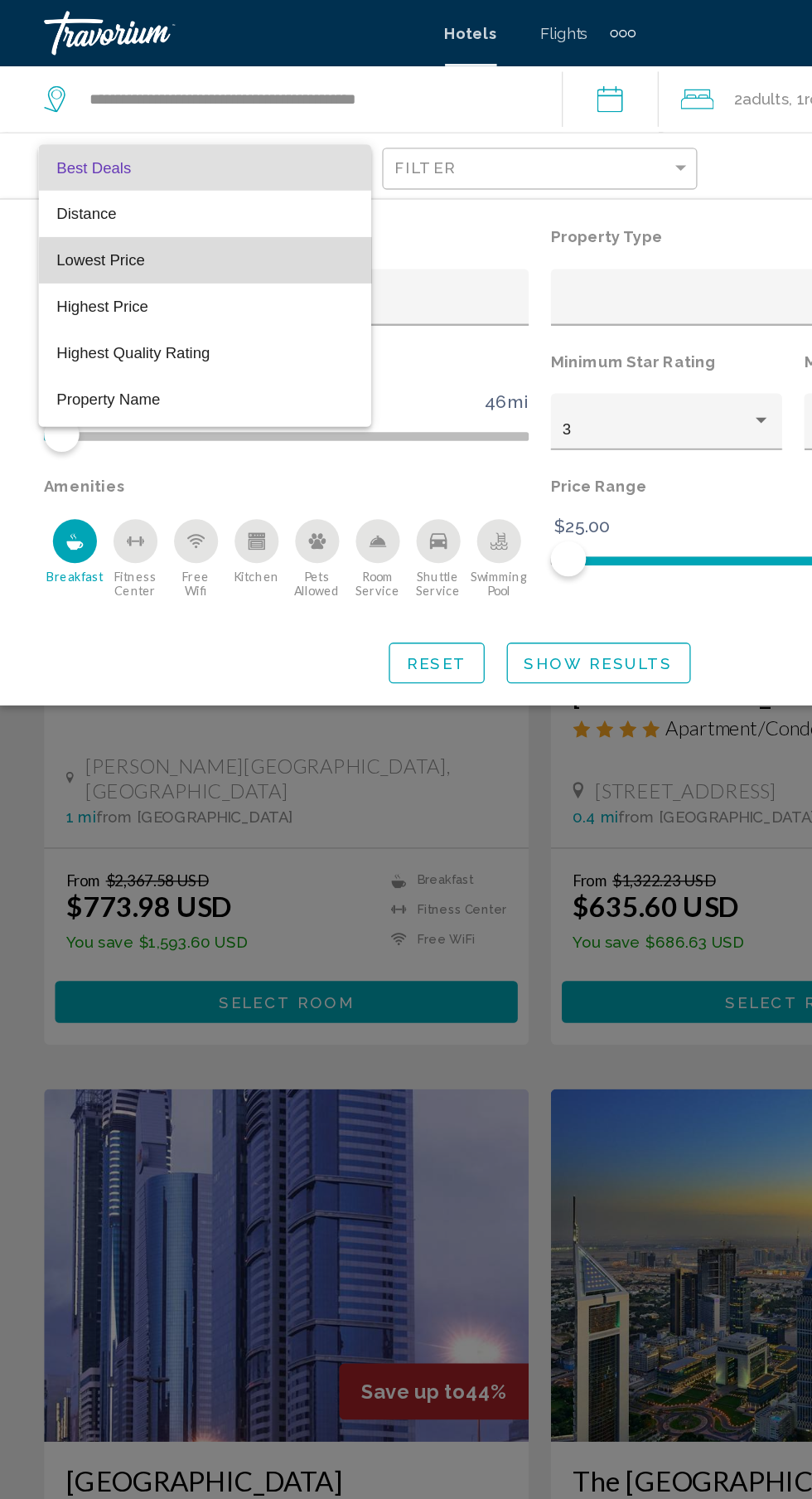
click at [179, 202] on span "Lowest Price" at bounding box center [153, 195] width 224 height 34
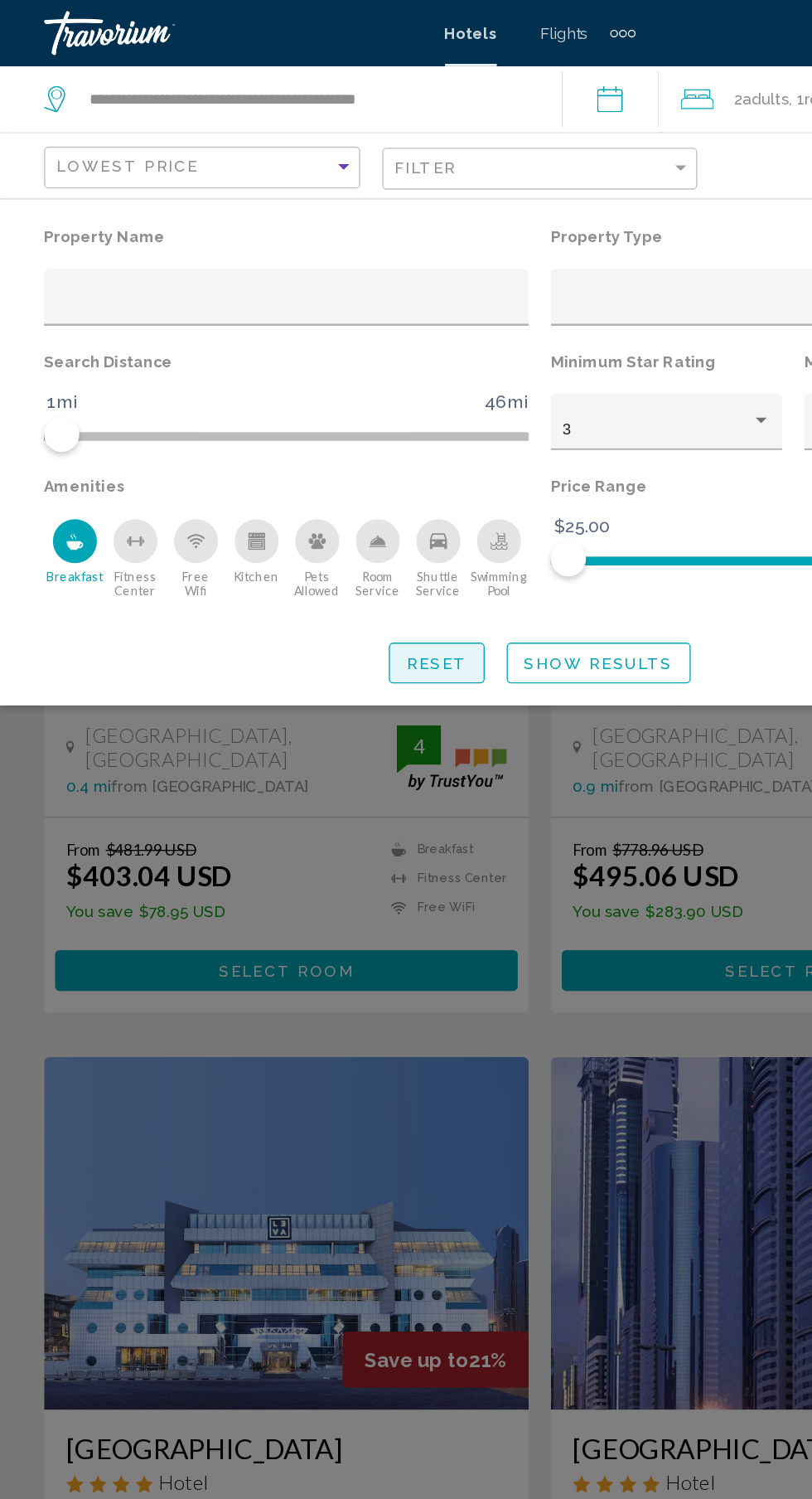
click at [332, 500] on span "Reset" at bounding box center [328, 499] width 46 height 13
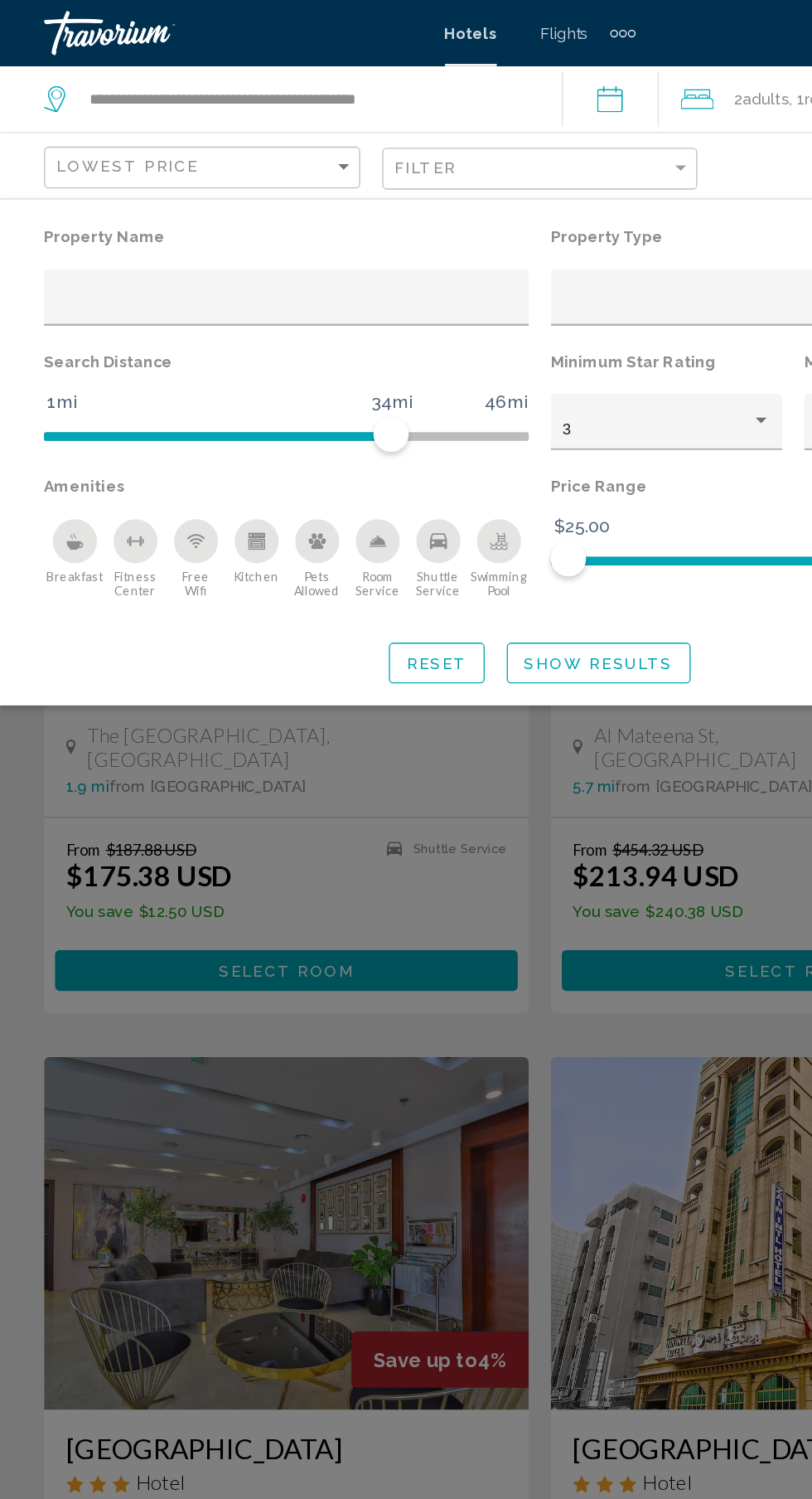
click at [56, 408] on icon "Breakfast" at bounding box center [56, 407] width 13 height 13
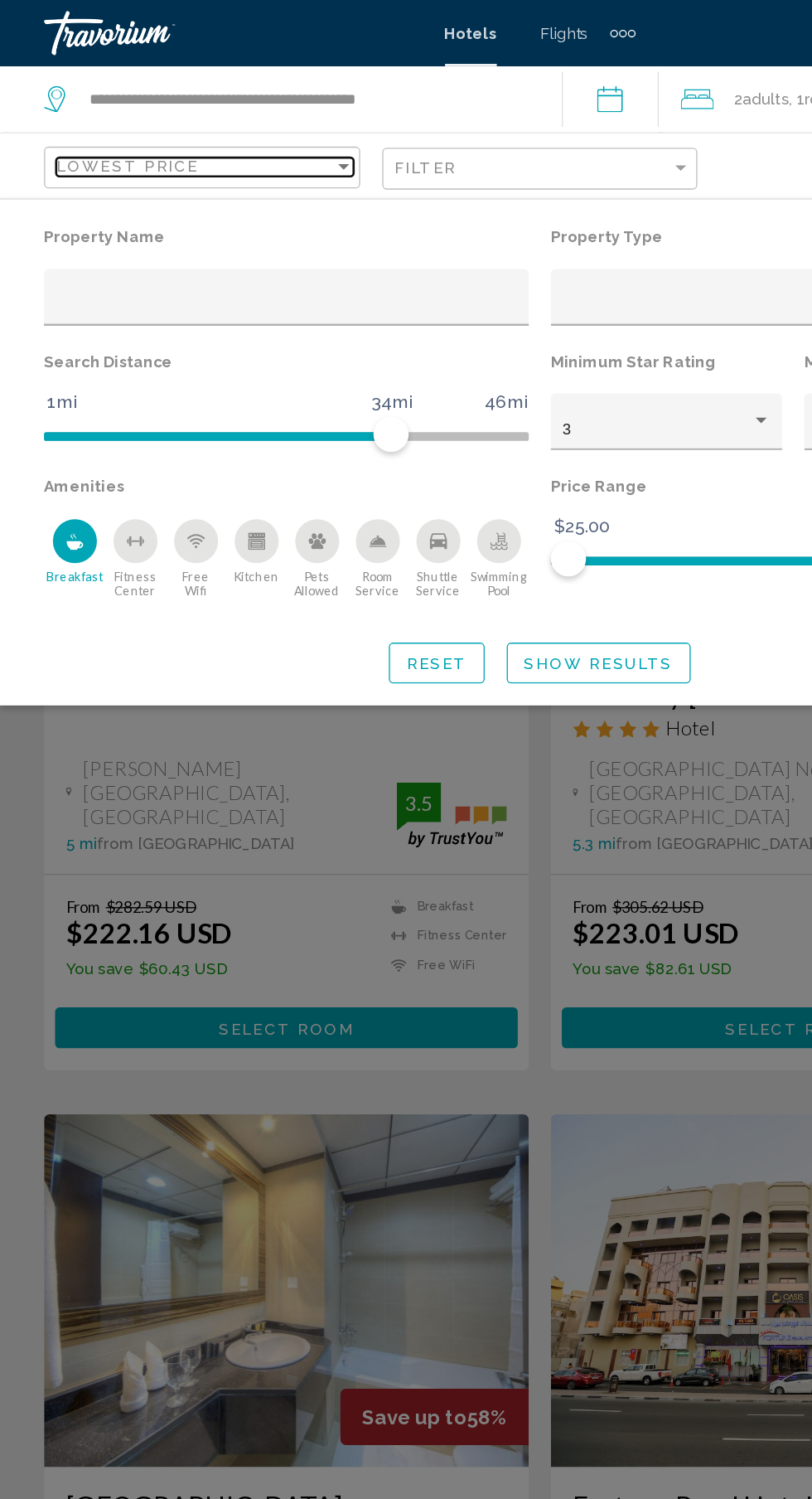
click at [234, 126] on div "Lowest Price" at bounding box center [146, 125] width 209 height 13
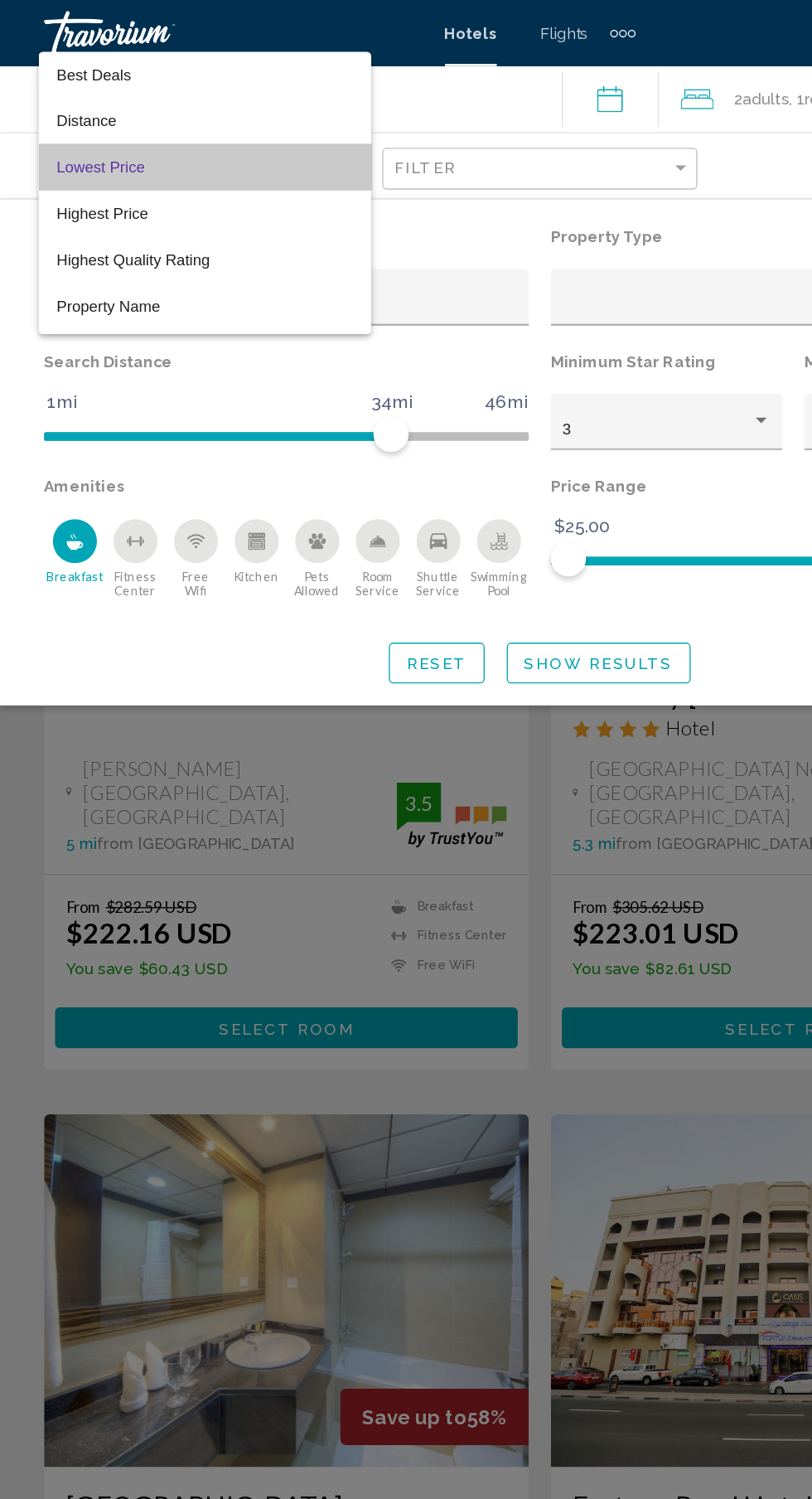
click at [209, 137] on span "Lowest Price" at bounding box center [153, 126] width 224 height 34
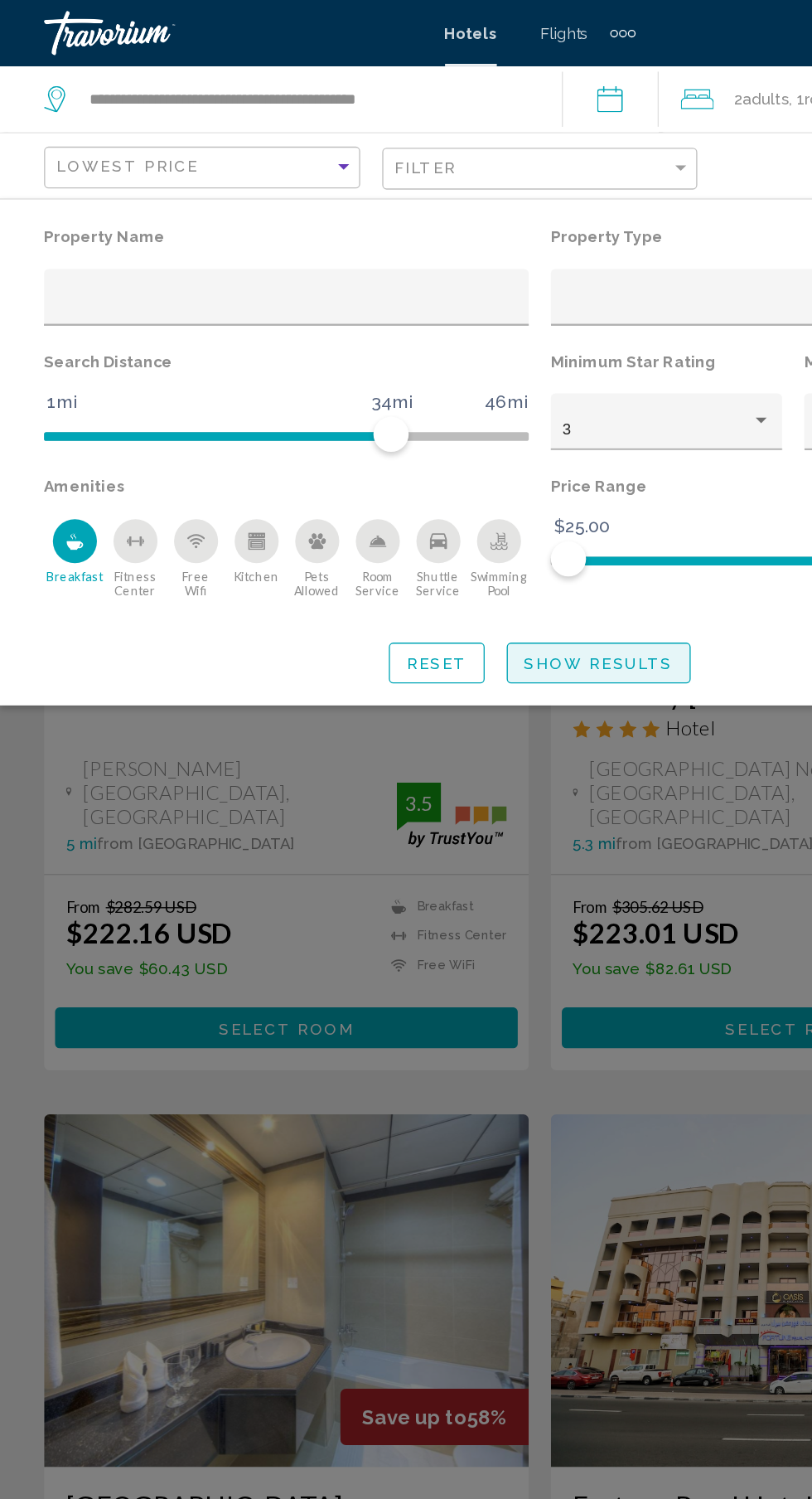
click at [486, 504] on span "Show Results" at bounding box center [450, 499] width 112 height 13
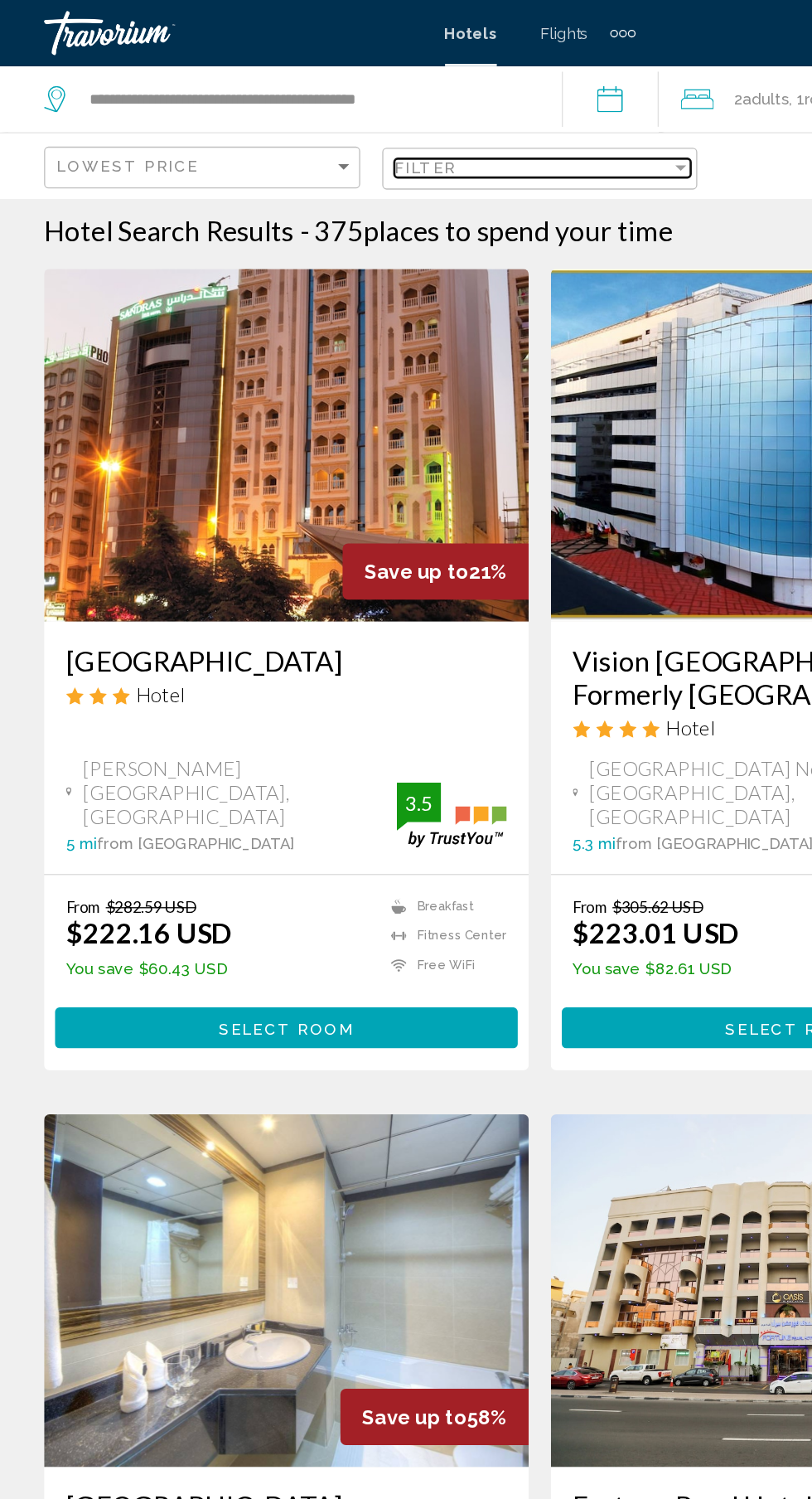
click at [364, 126] on div "Filter" at bounding box center [401, 126] width 209 height 13
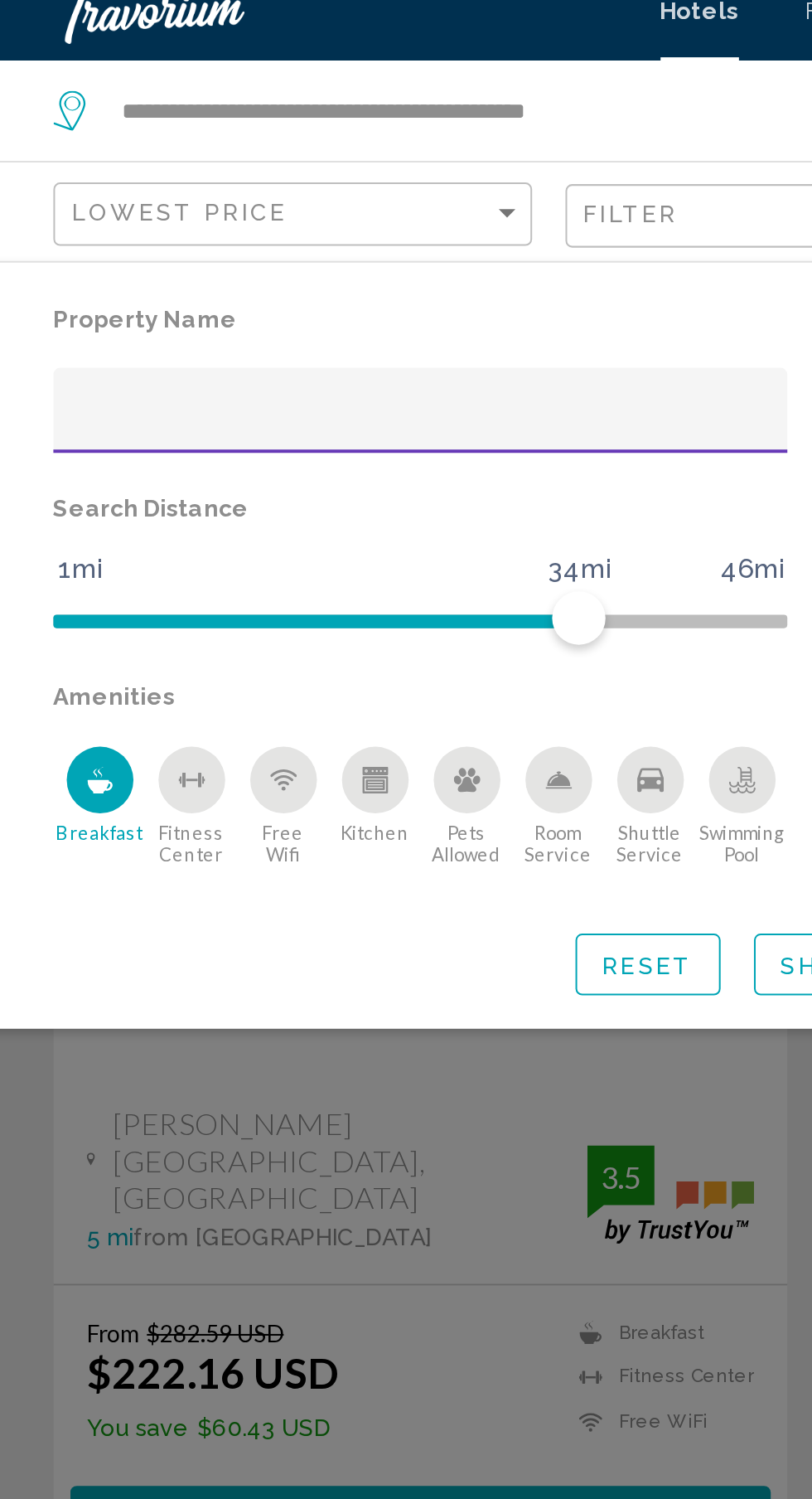
scroll to position [5, 0]
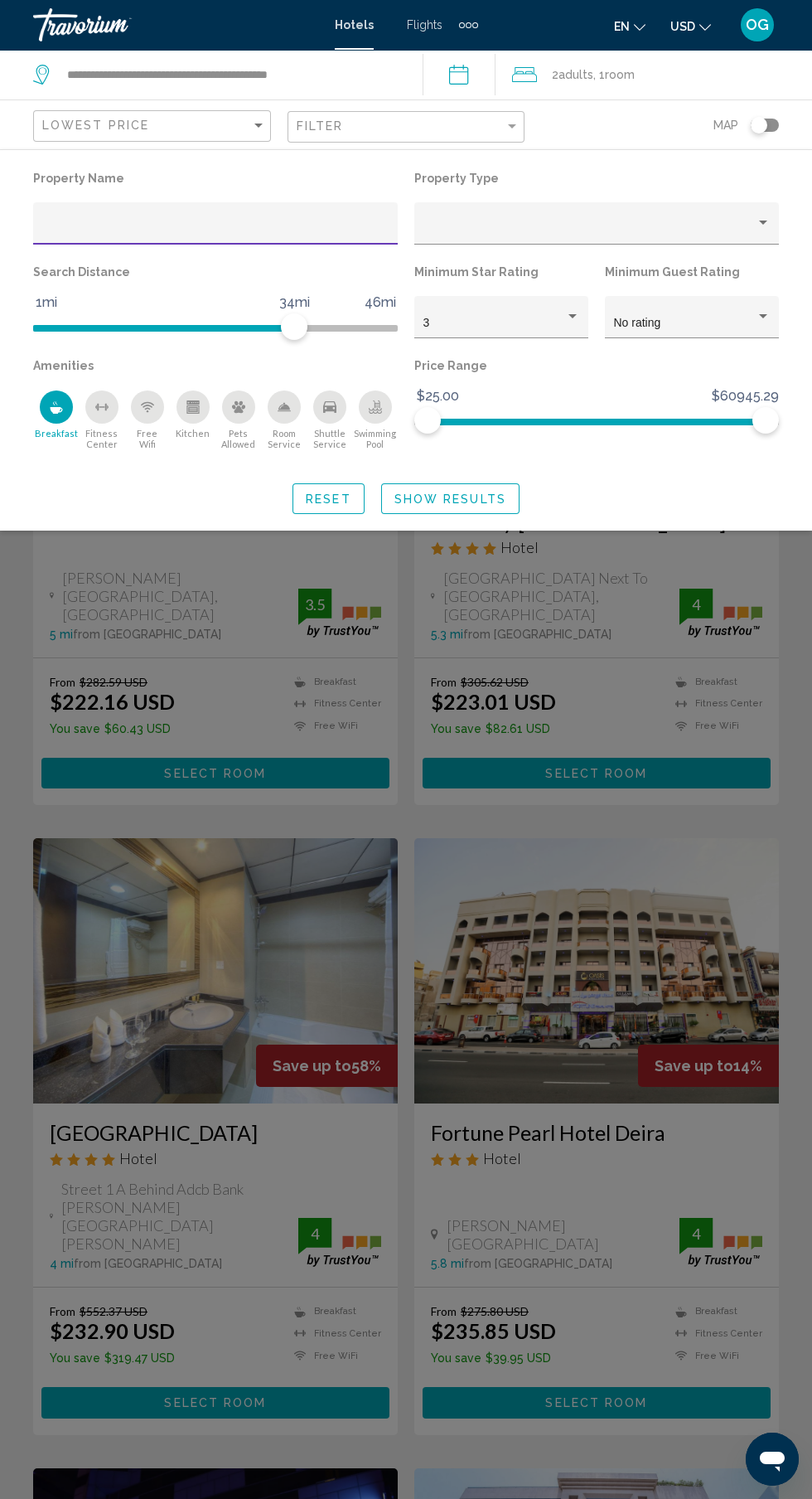
click at [539, 327] on div "3" at bounding box center [494, 323] width 141 height 13
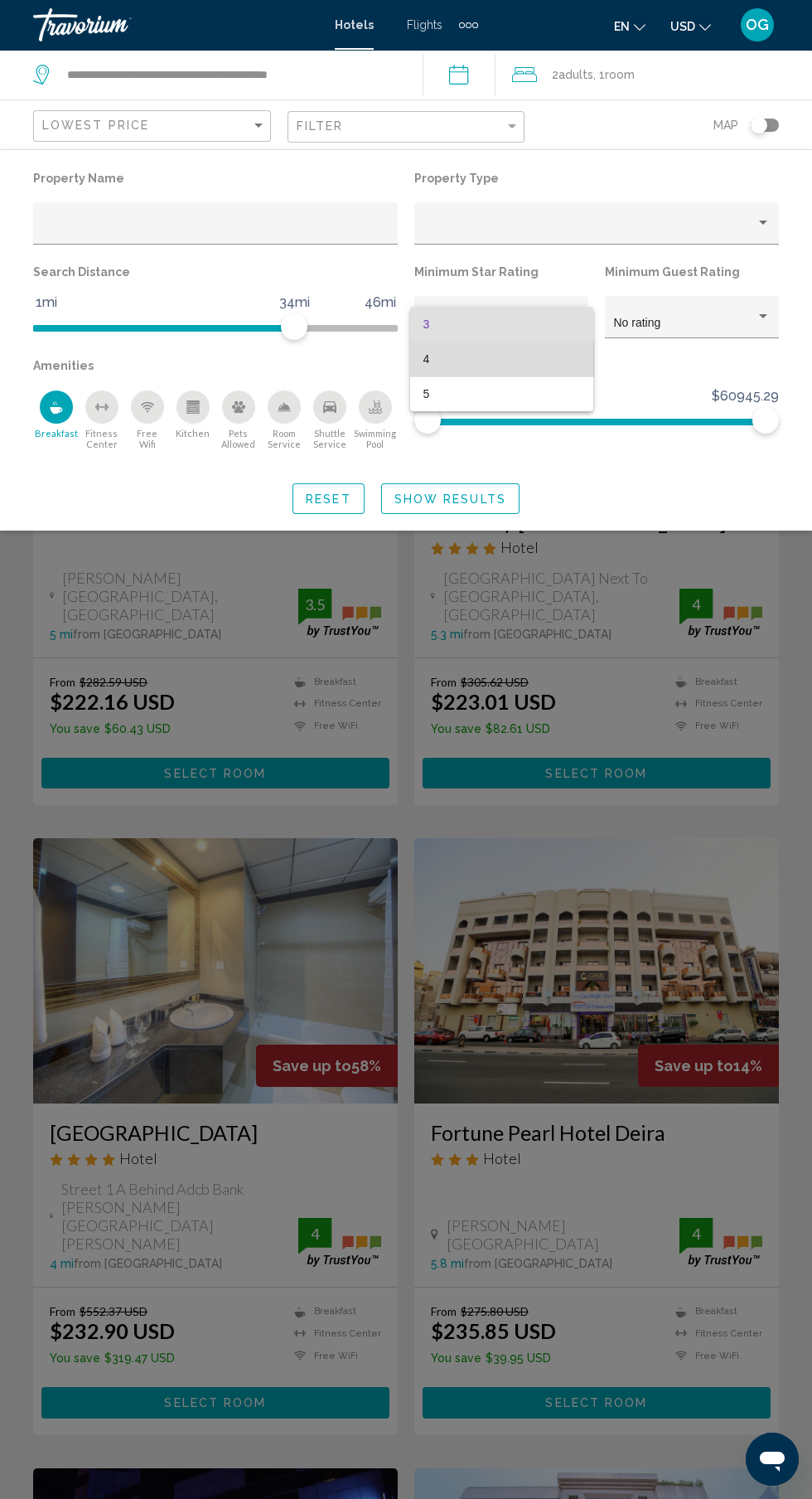
click at [531, 369] on span "4" at bounding box center [501, 358] width 156 height 34
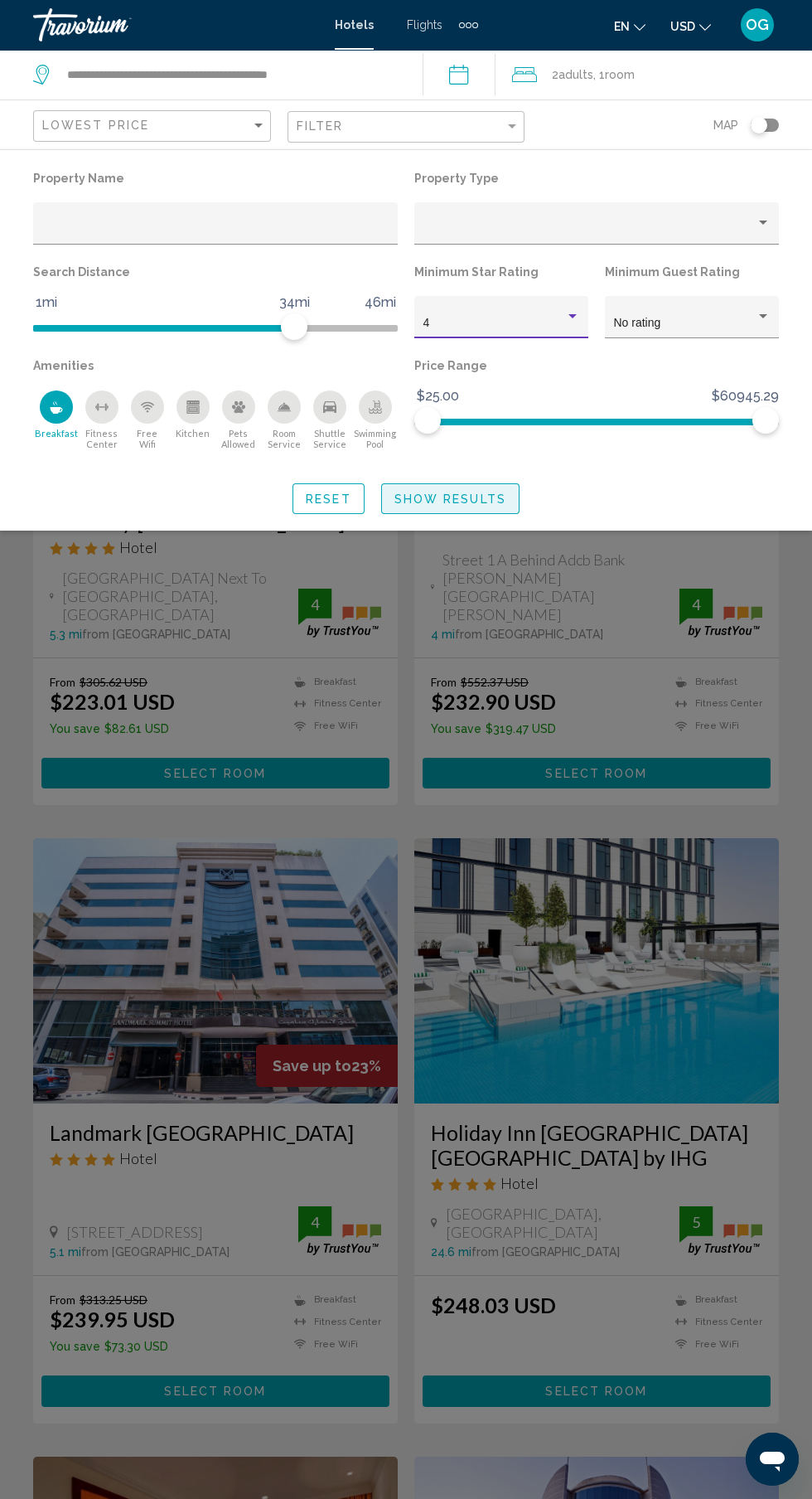
click at [477, 505] on span "Show Results" at bounding box center [450, 499] width 112 height 13
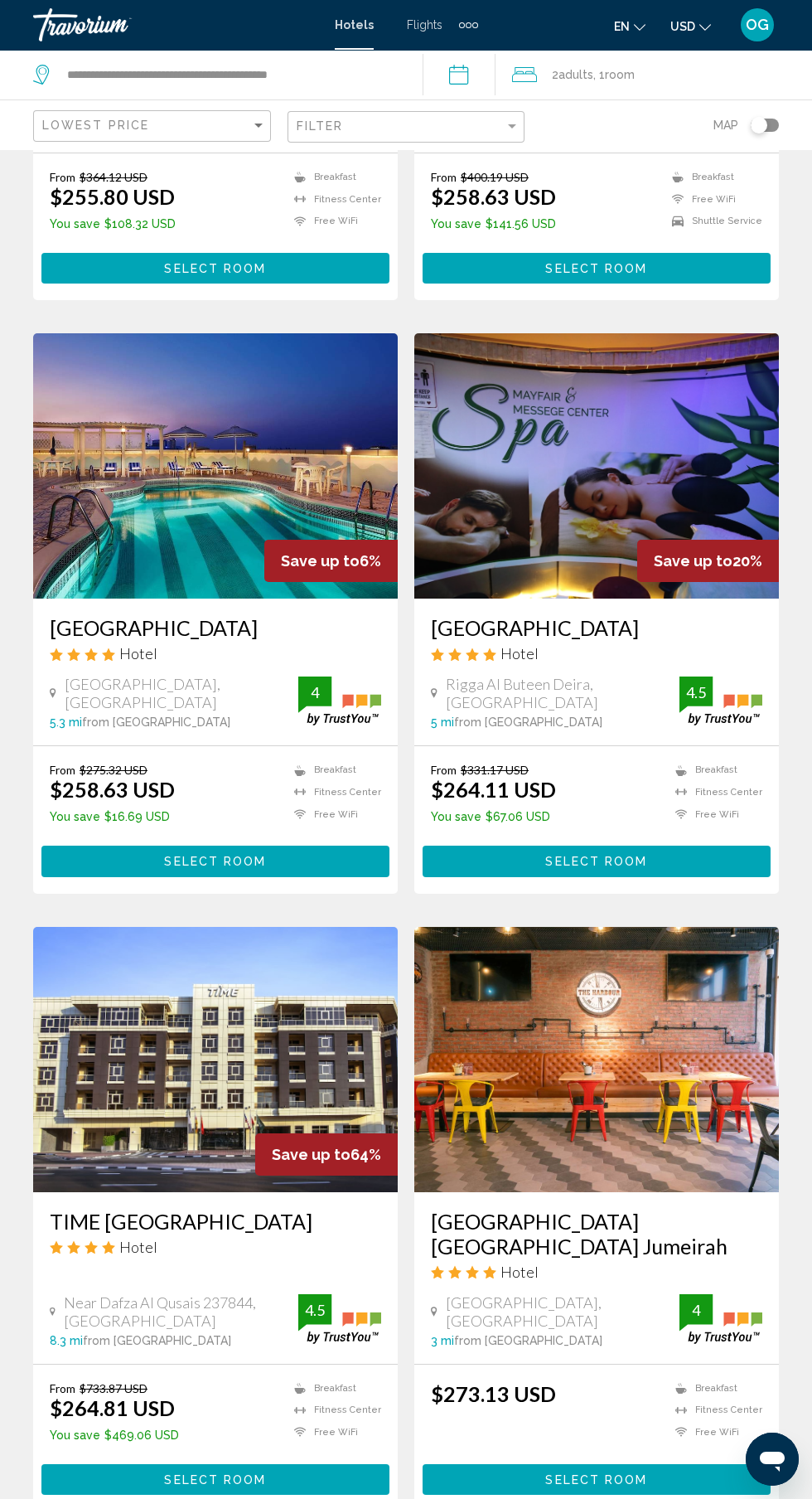
scroll to position [2504, 0]
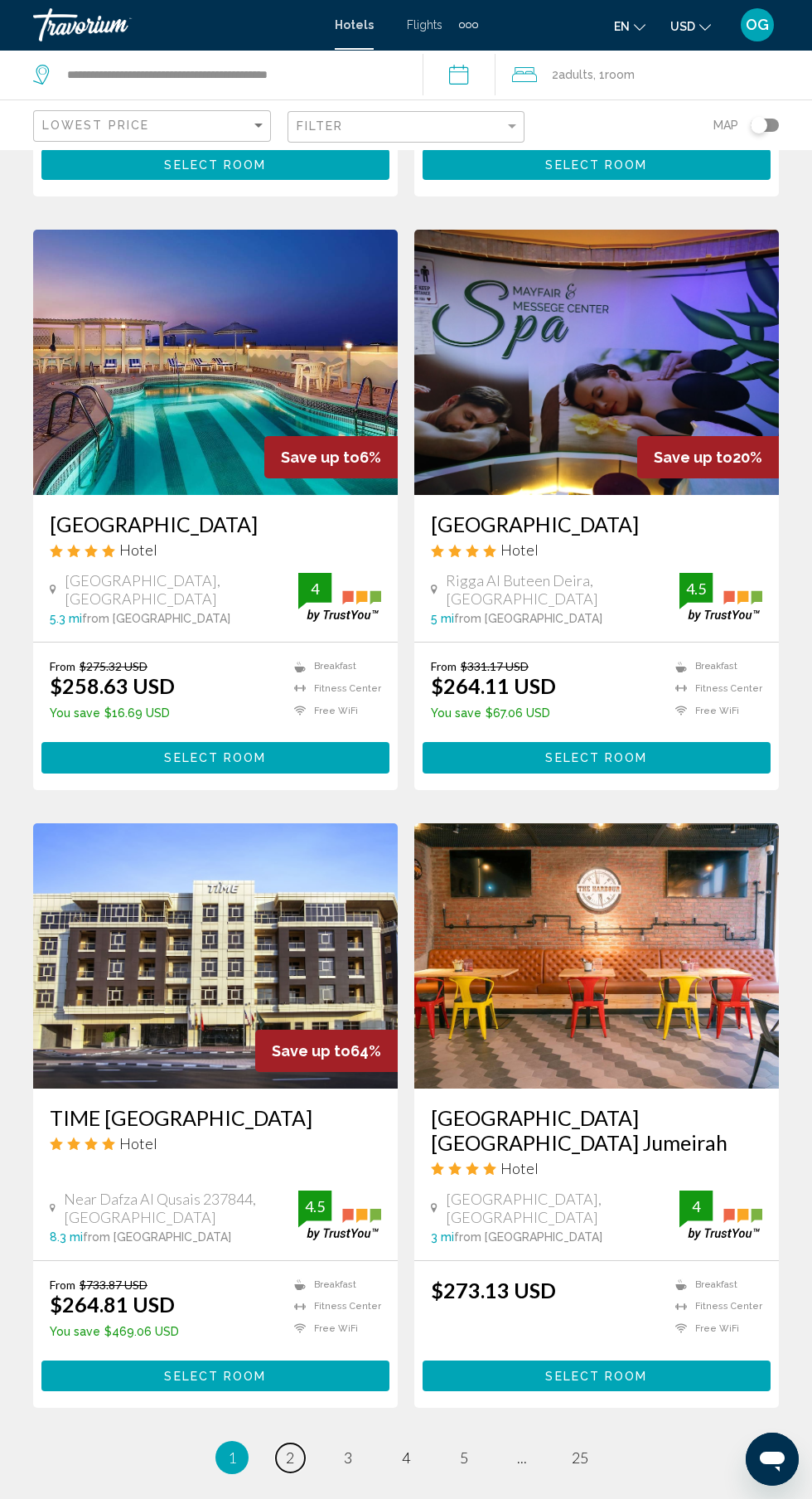
click at [290, 1449] on span "2" at bounding box center [289, 1458] width 8 height 19
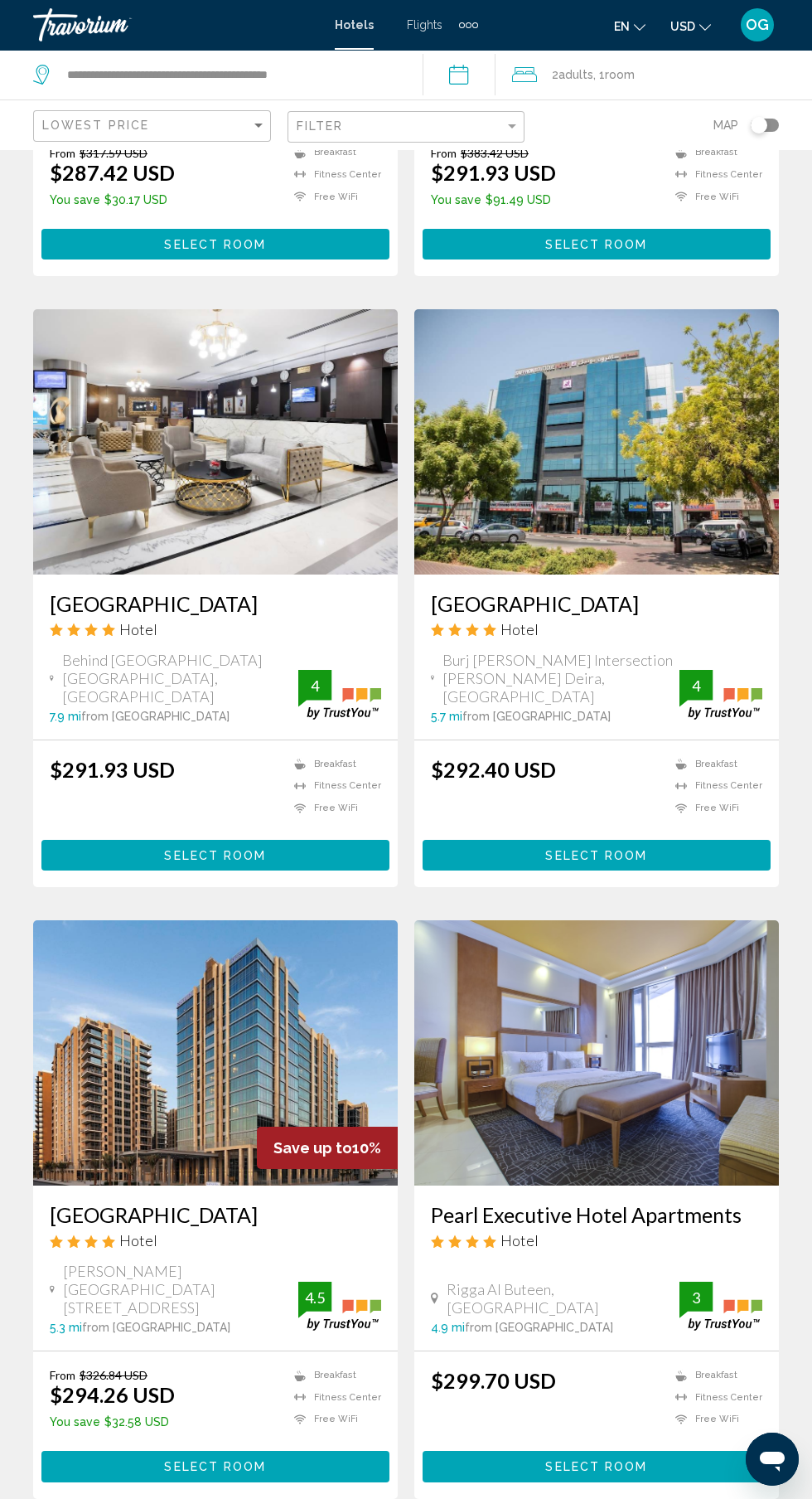
scroll to position [2448, 0]
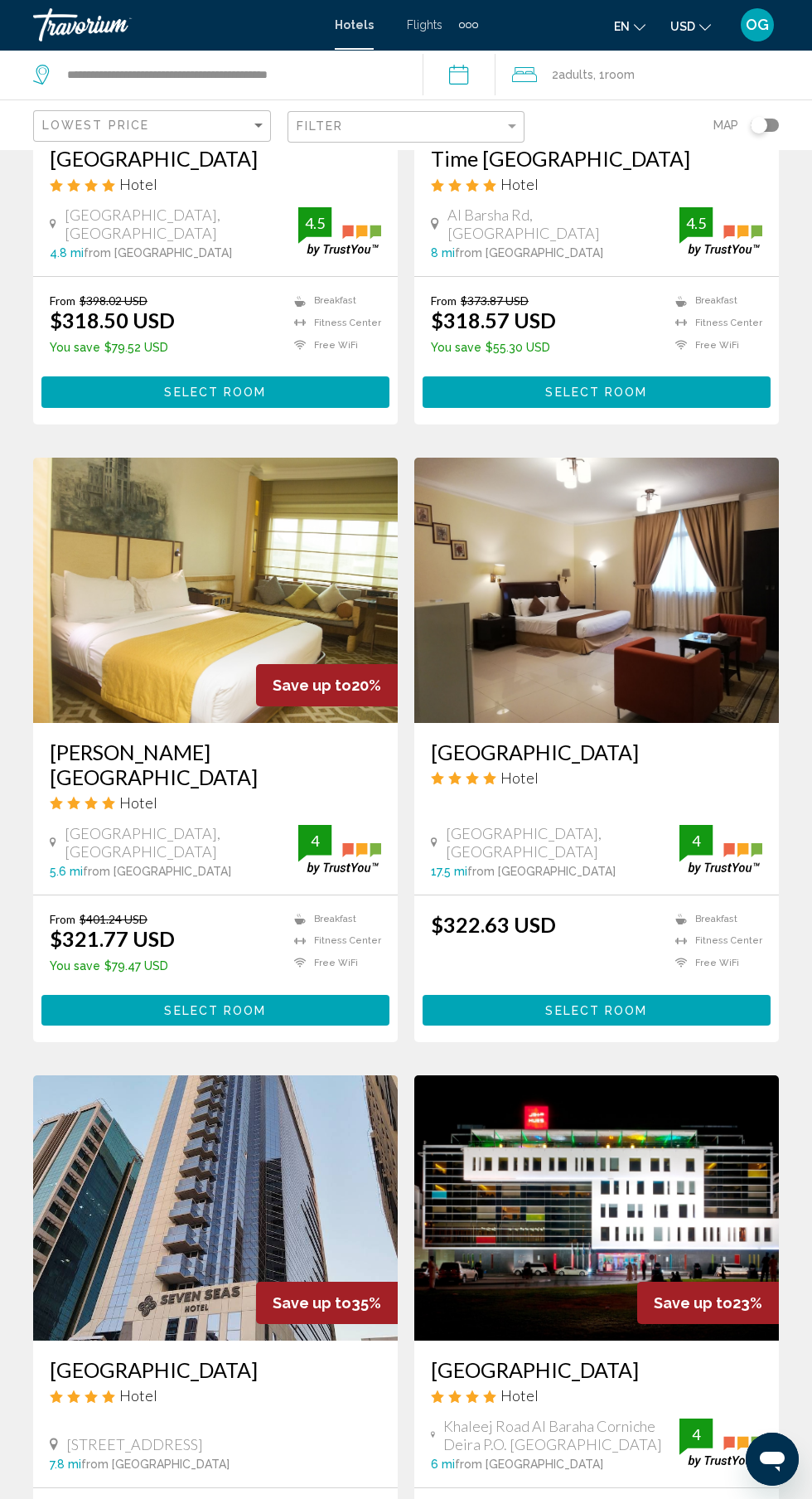
scroll to position [2200, 0]
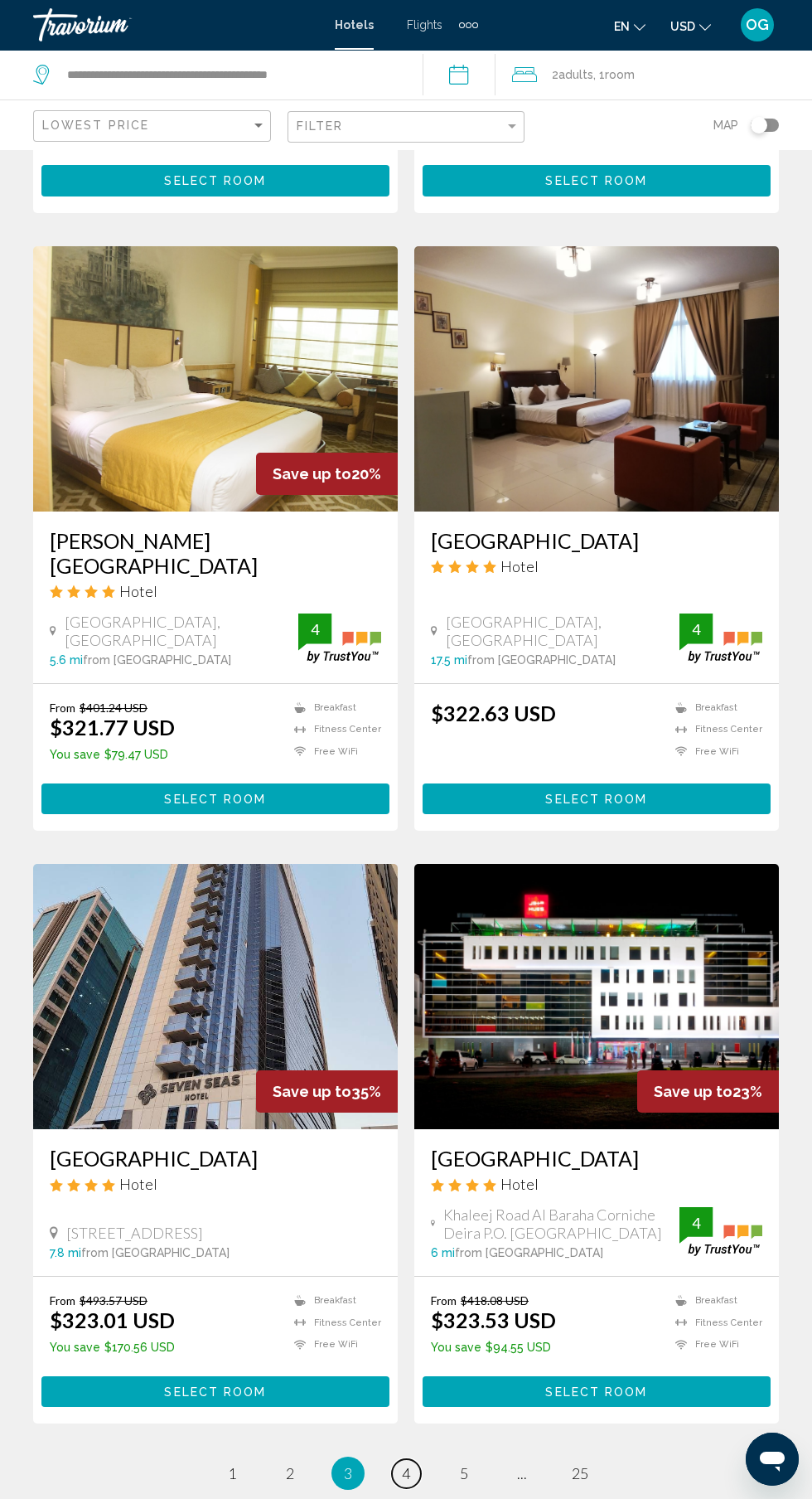
click at [406, 1465] on span "4" at bounding box center [406, 1474] width 8 height 19
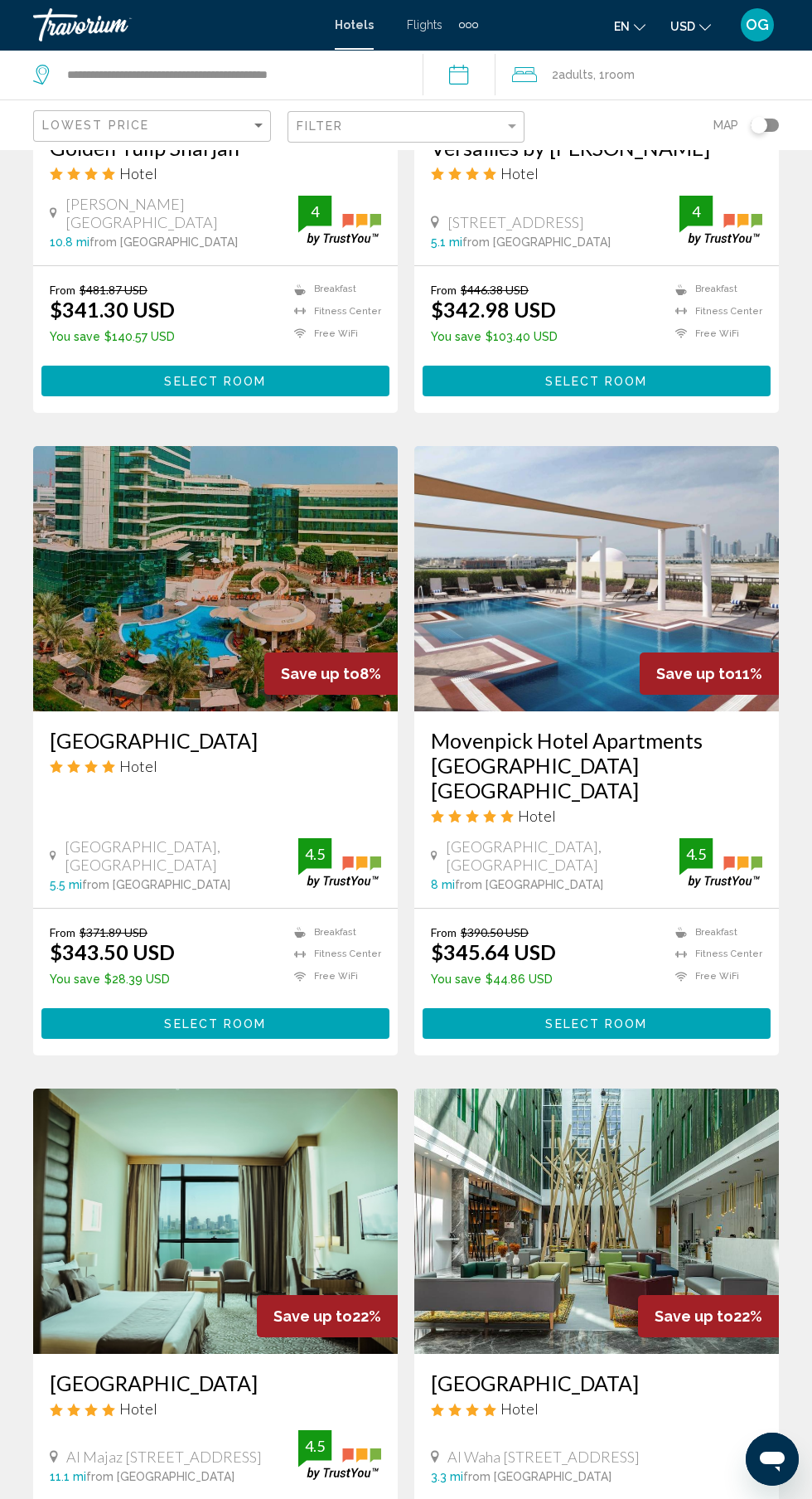
scroll to position [2242, 0]
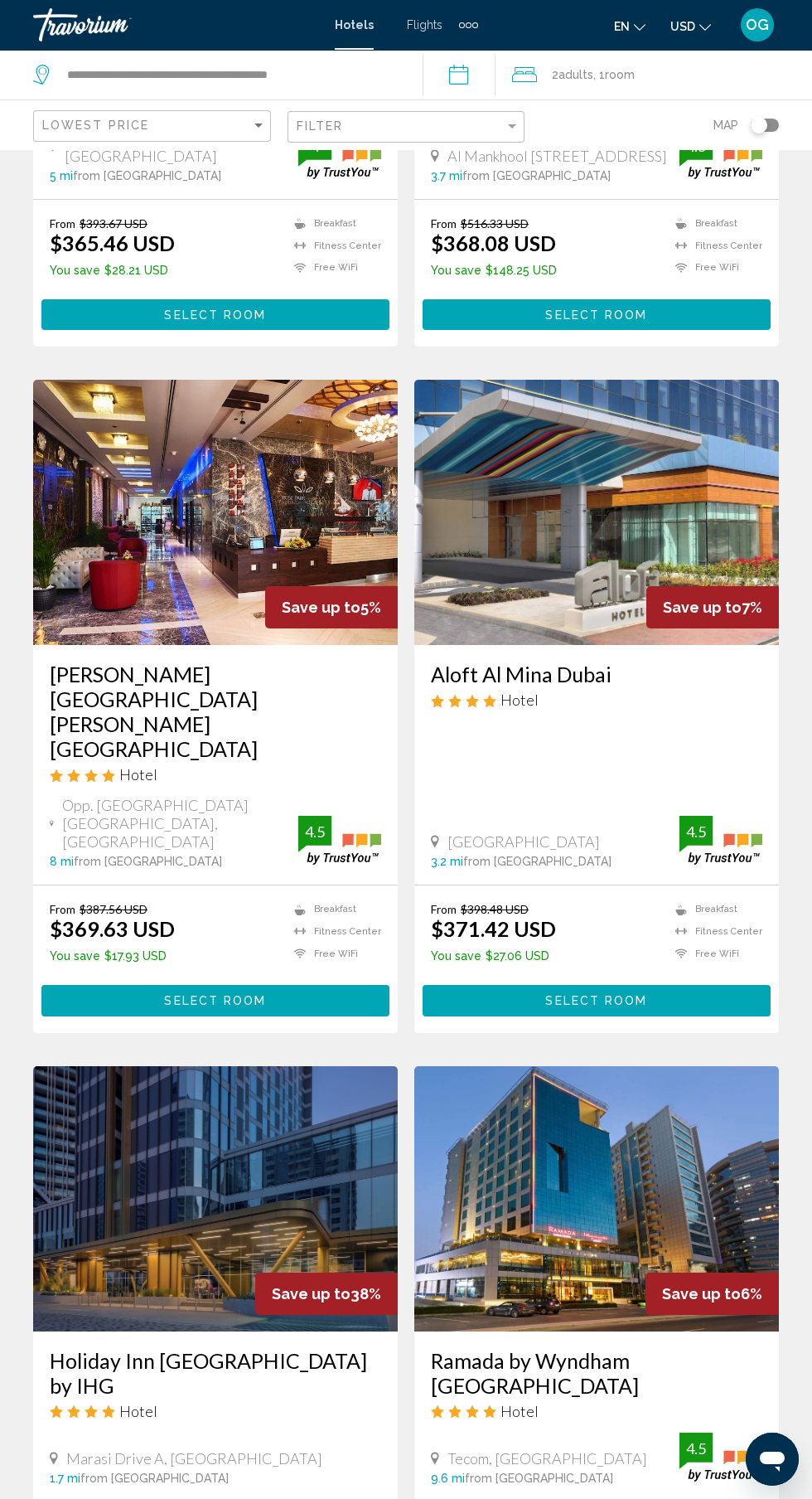
scroll to position [2454, 0]
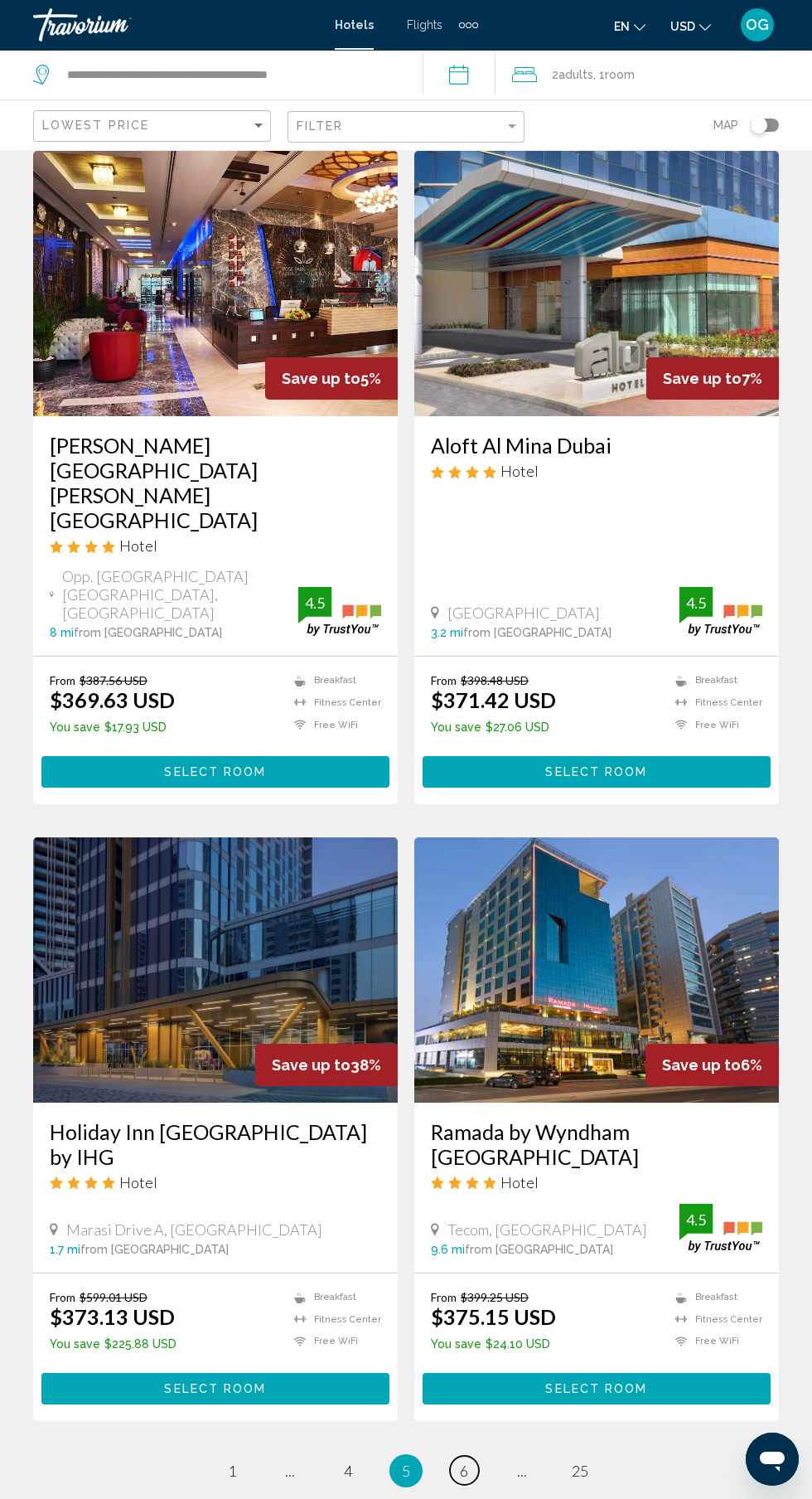
click at [465, 1462] on span "6" at bounding box center [464, 1471] width 8 height 19
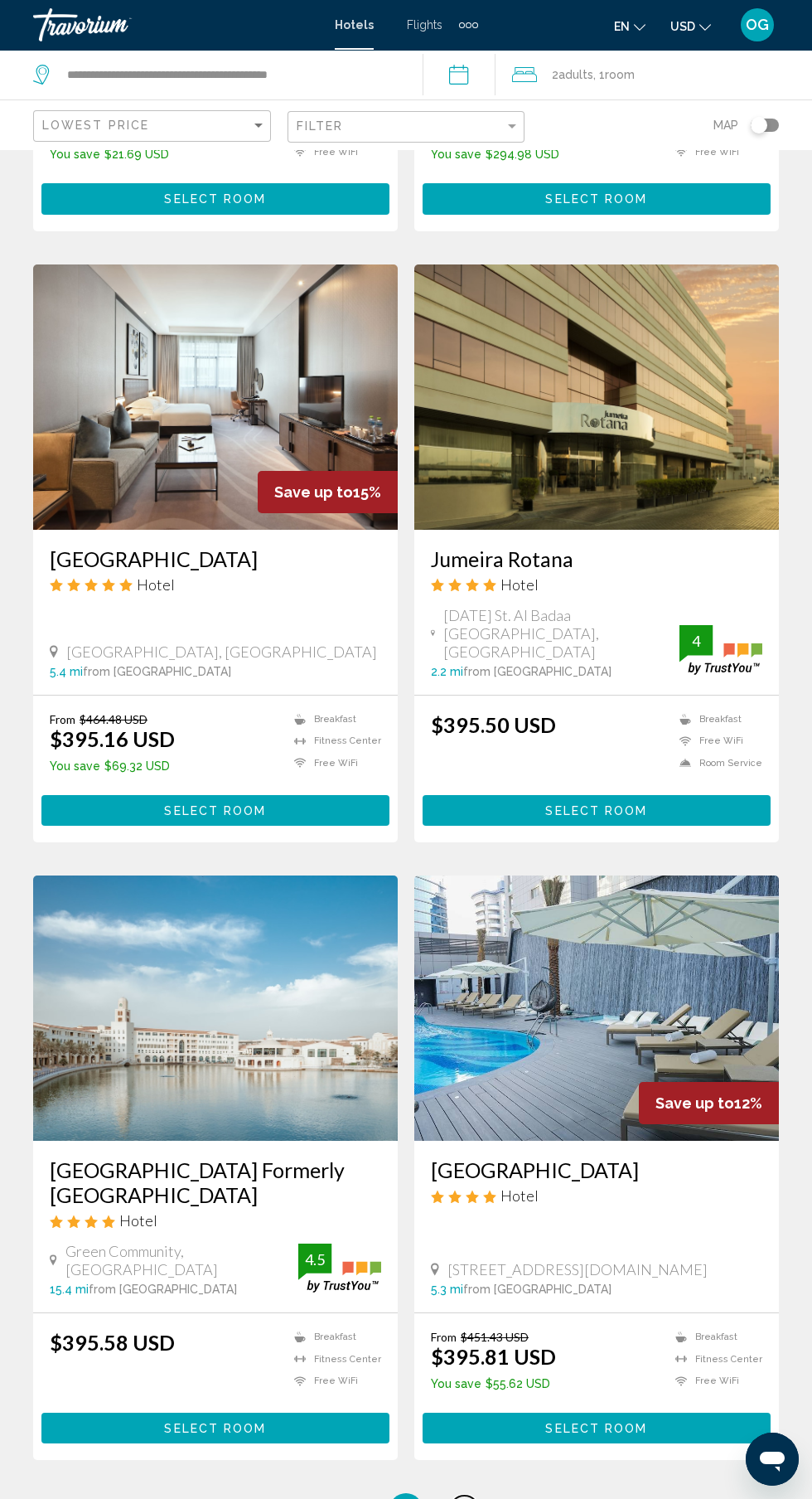
scroll to position [2376, 0]
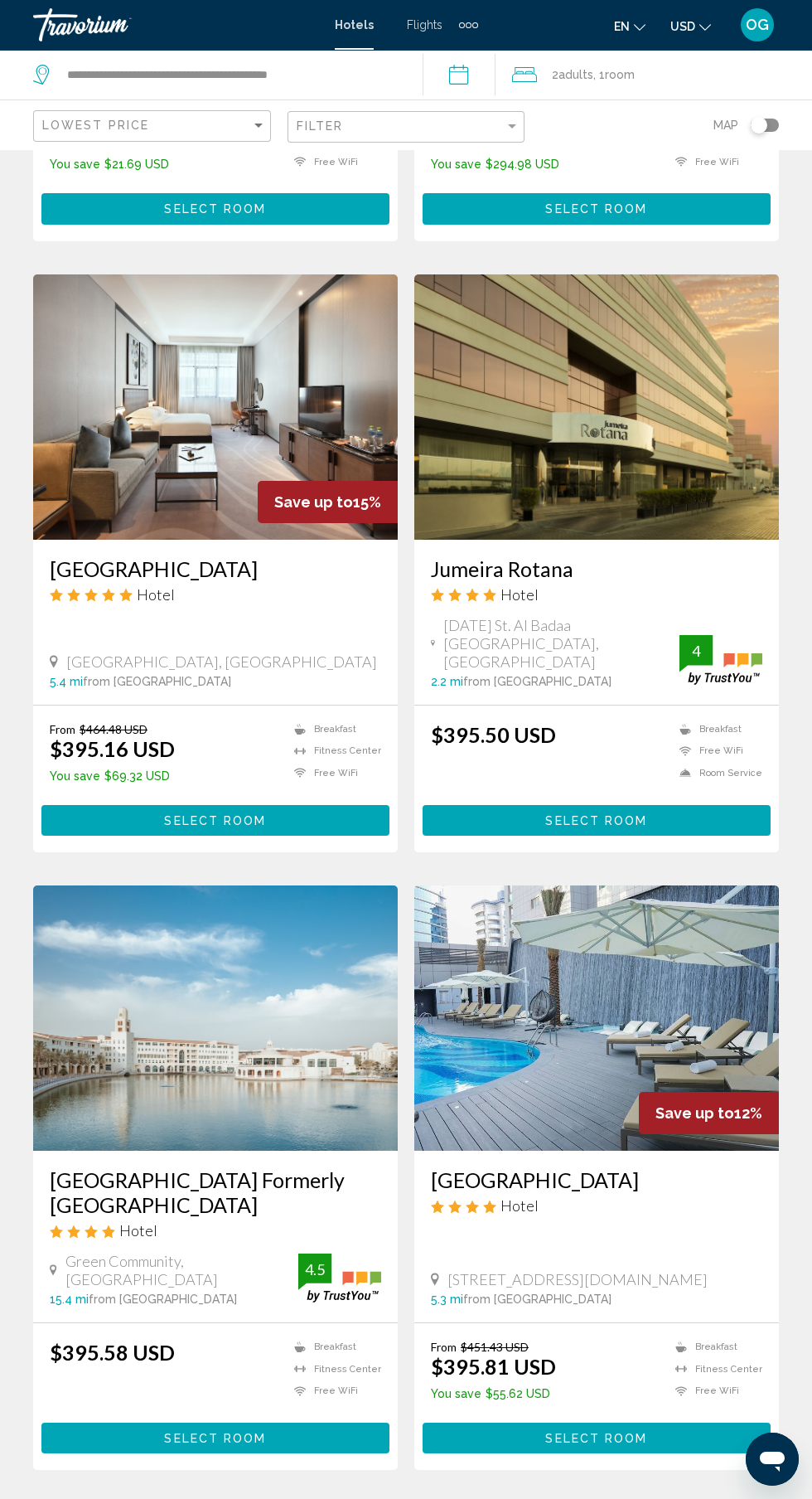
click at [464, 1498] on span "7" at bounding box center [464, 1520] width 8 height 19
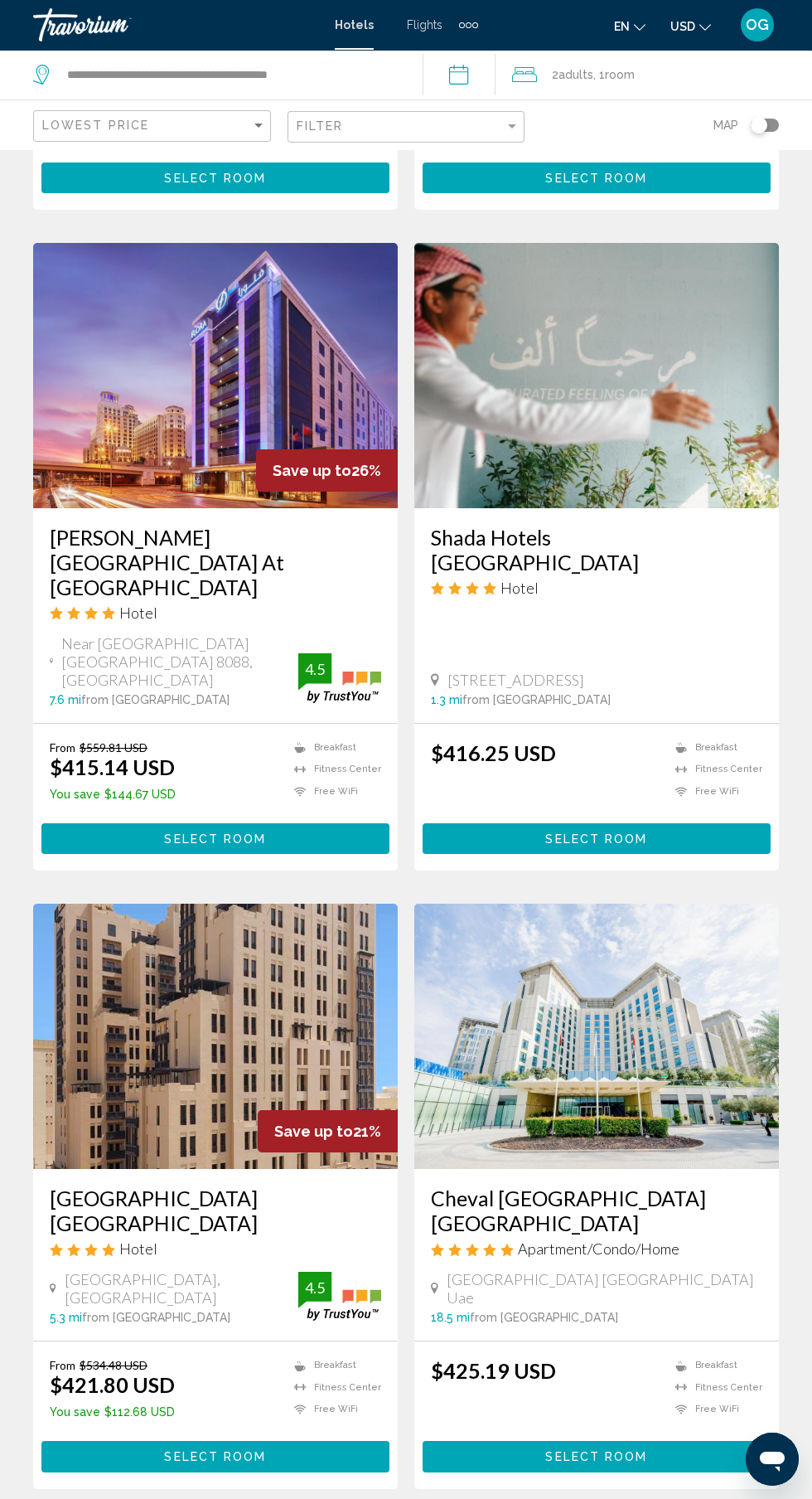
scroll to position [2454, 0]
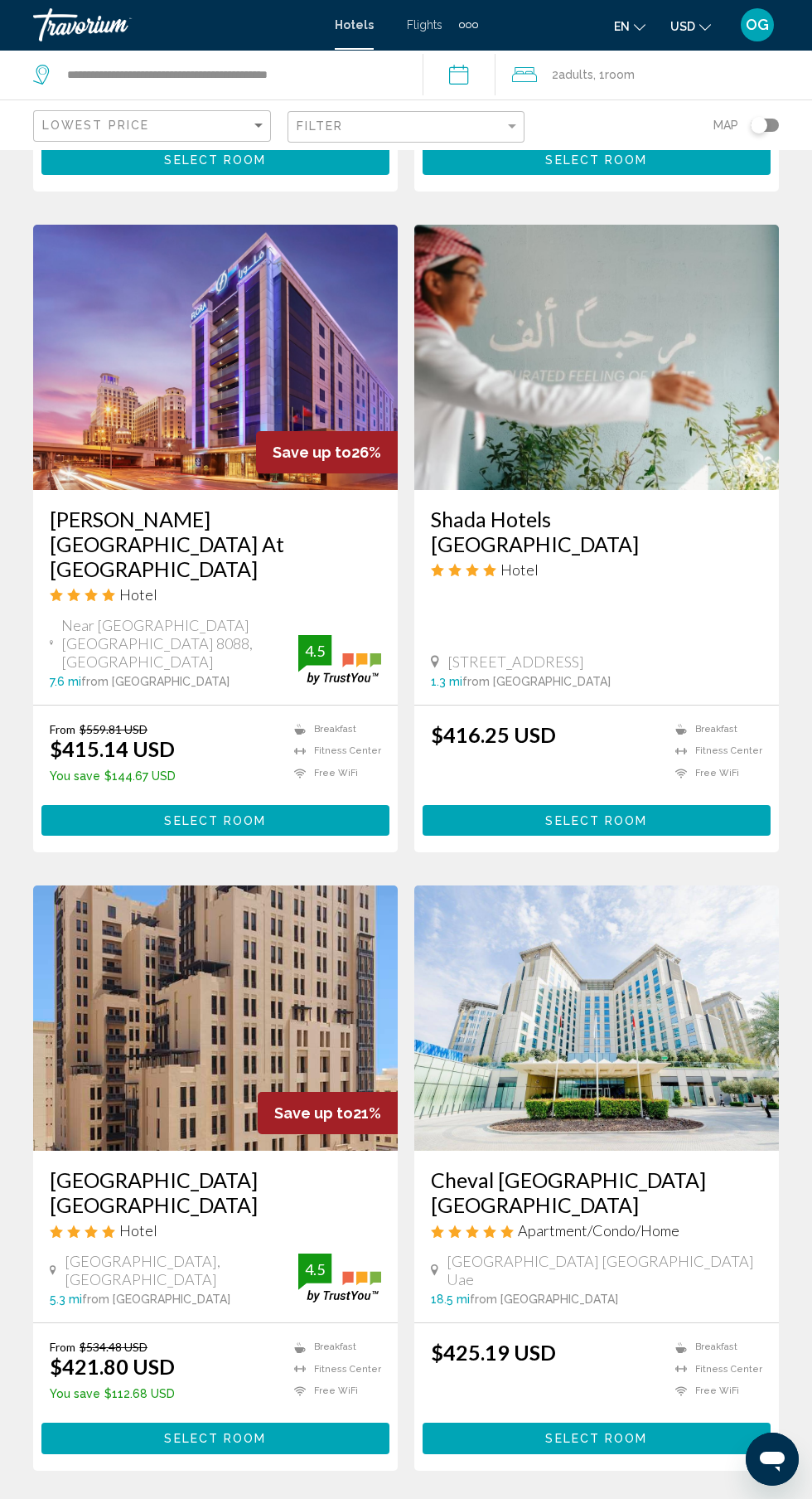
click at [471, 1498] on link "page 8" at bounding box center [464, 1519] width 29 height 29
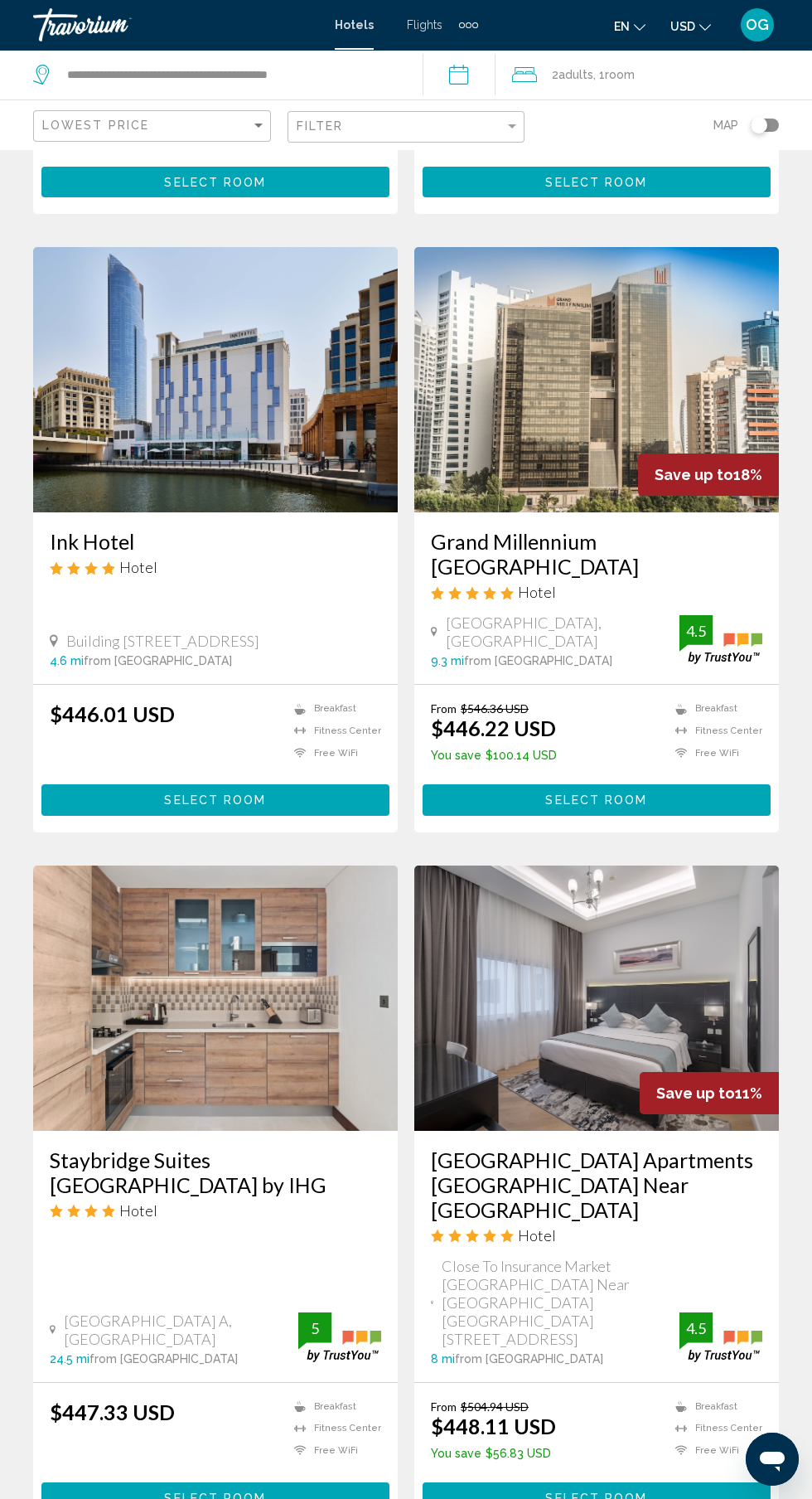
scroll to position [2472, 0]
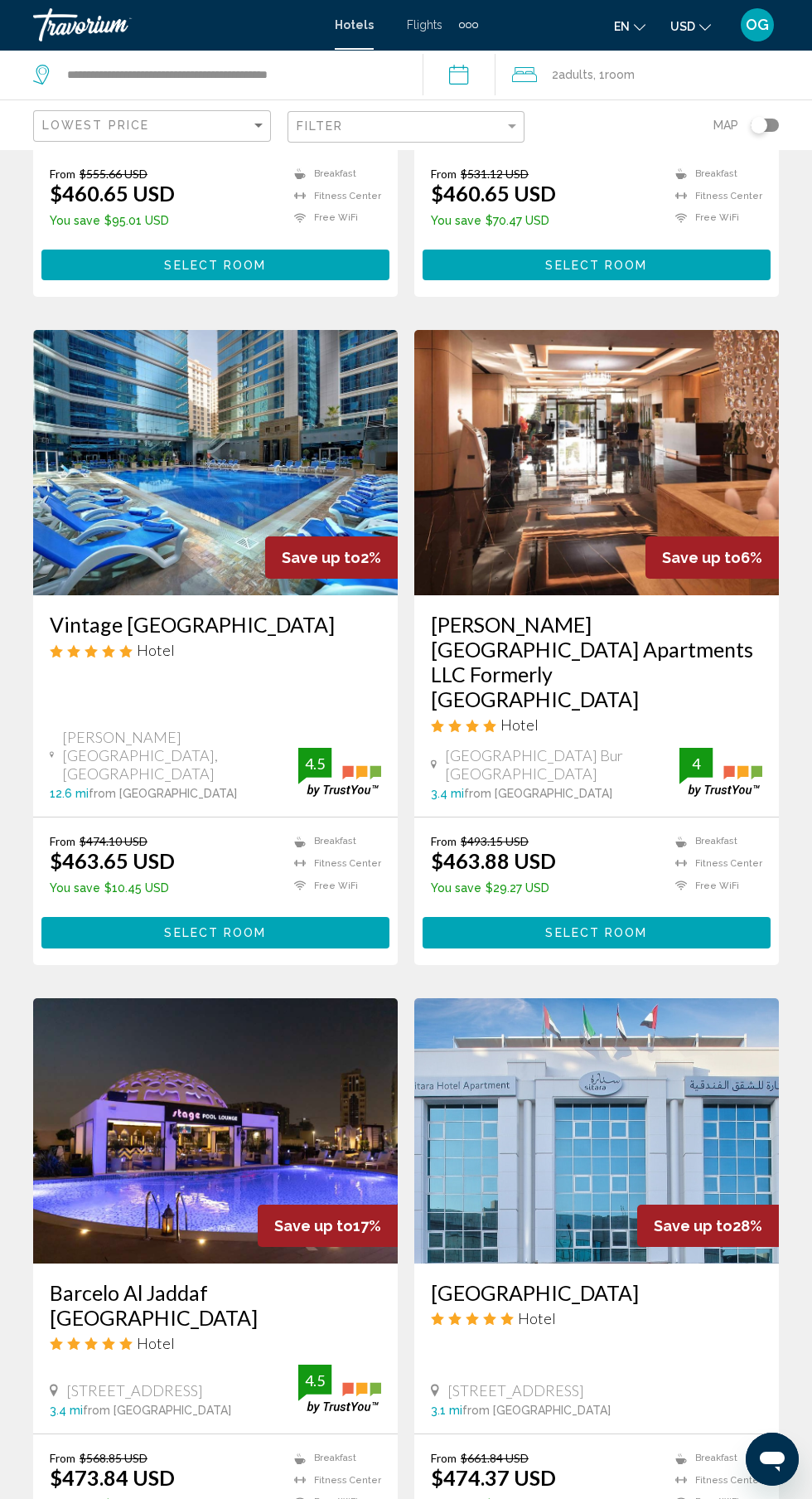
scroll to position [2401, 0]
